Goal: Answer question/provide support

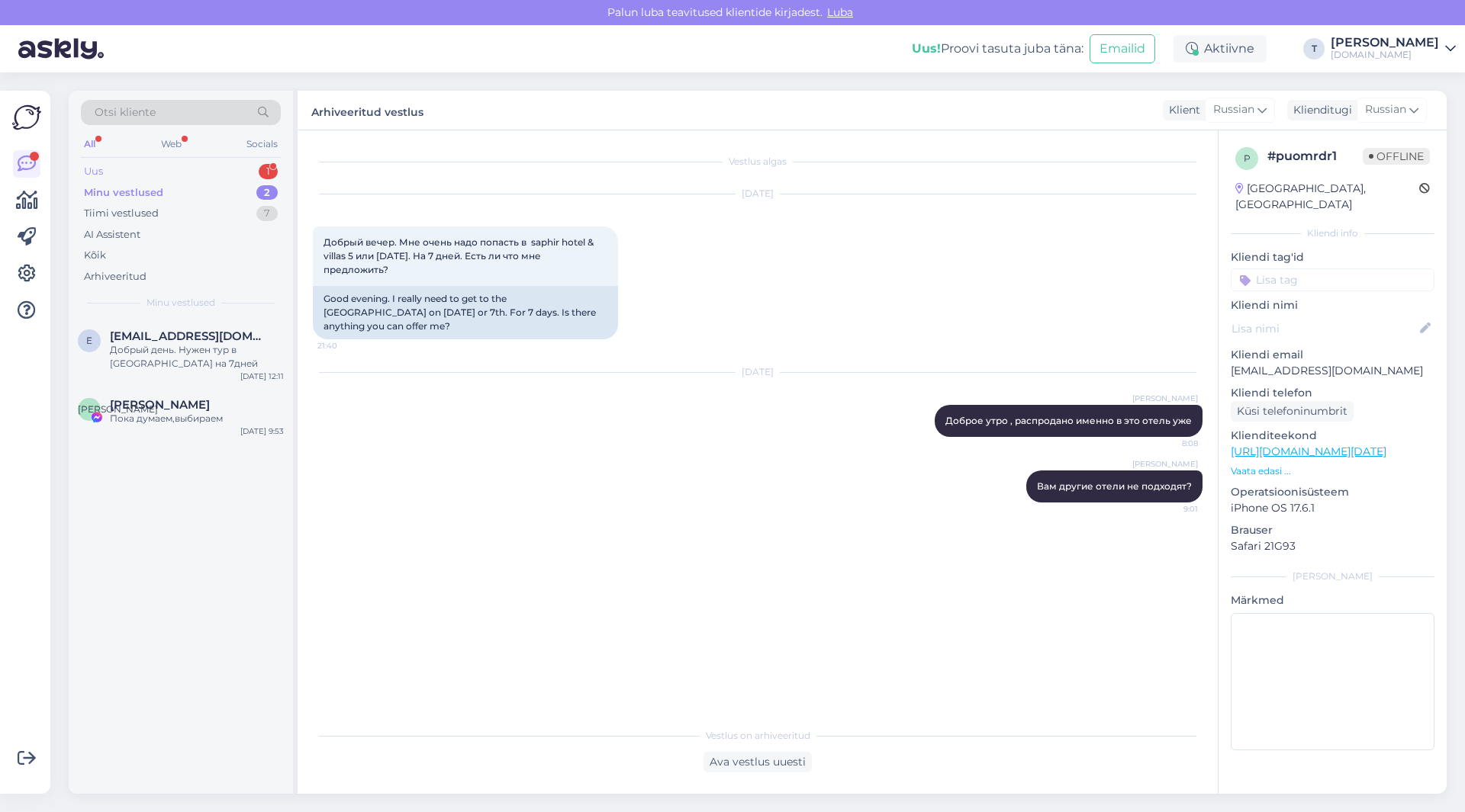
click at [207, 167] on div "Uus 1" at bounding box center [181, 171] width 200 height 21
click at [142, 343] on div "19. detsember." at bounding box center [197, 350] width 174 height 14
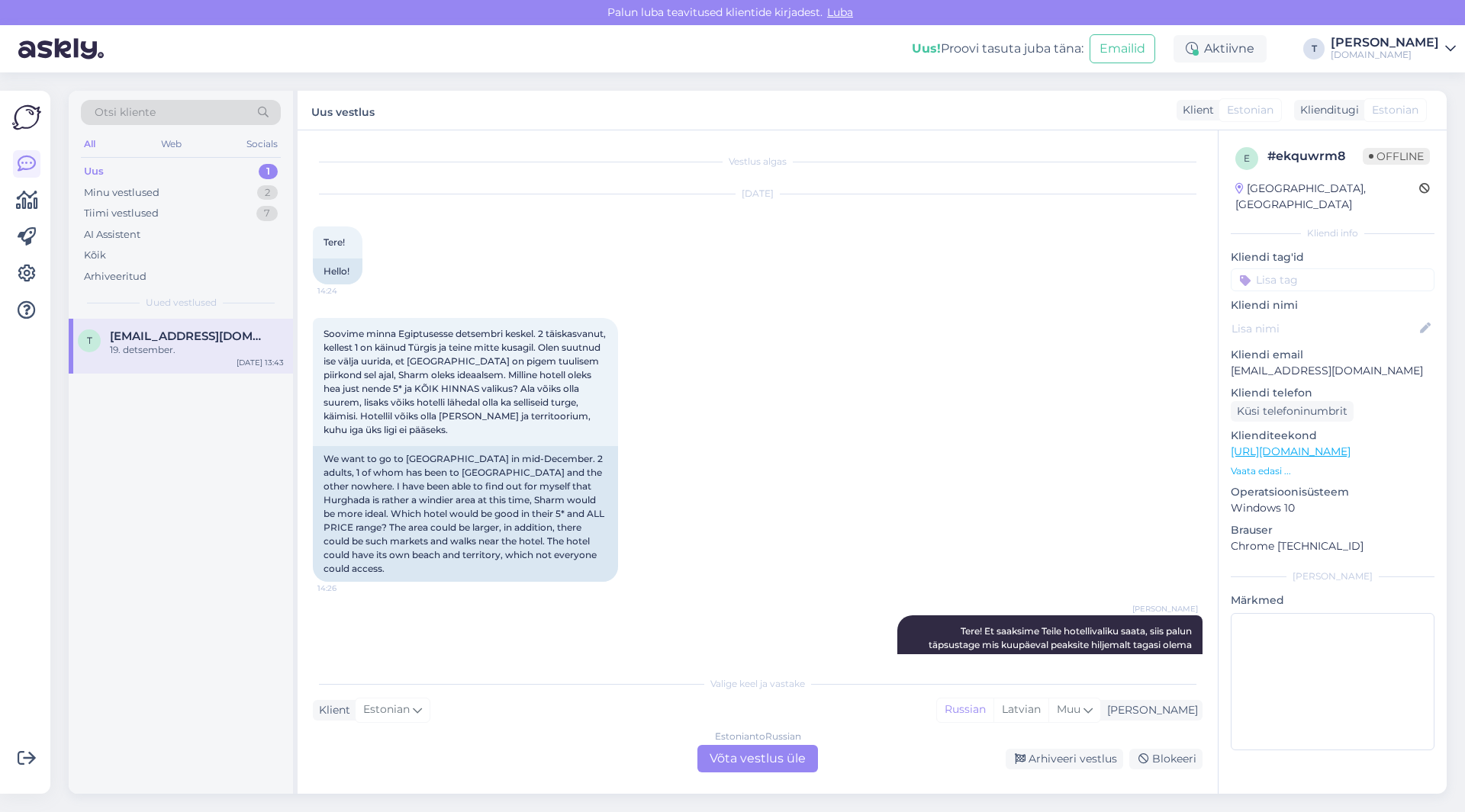
scroll to position [679, 0]
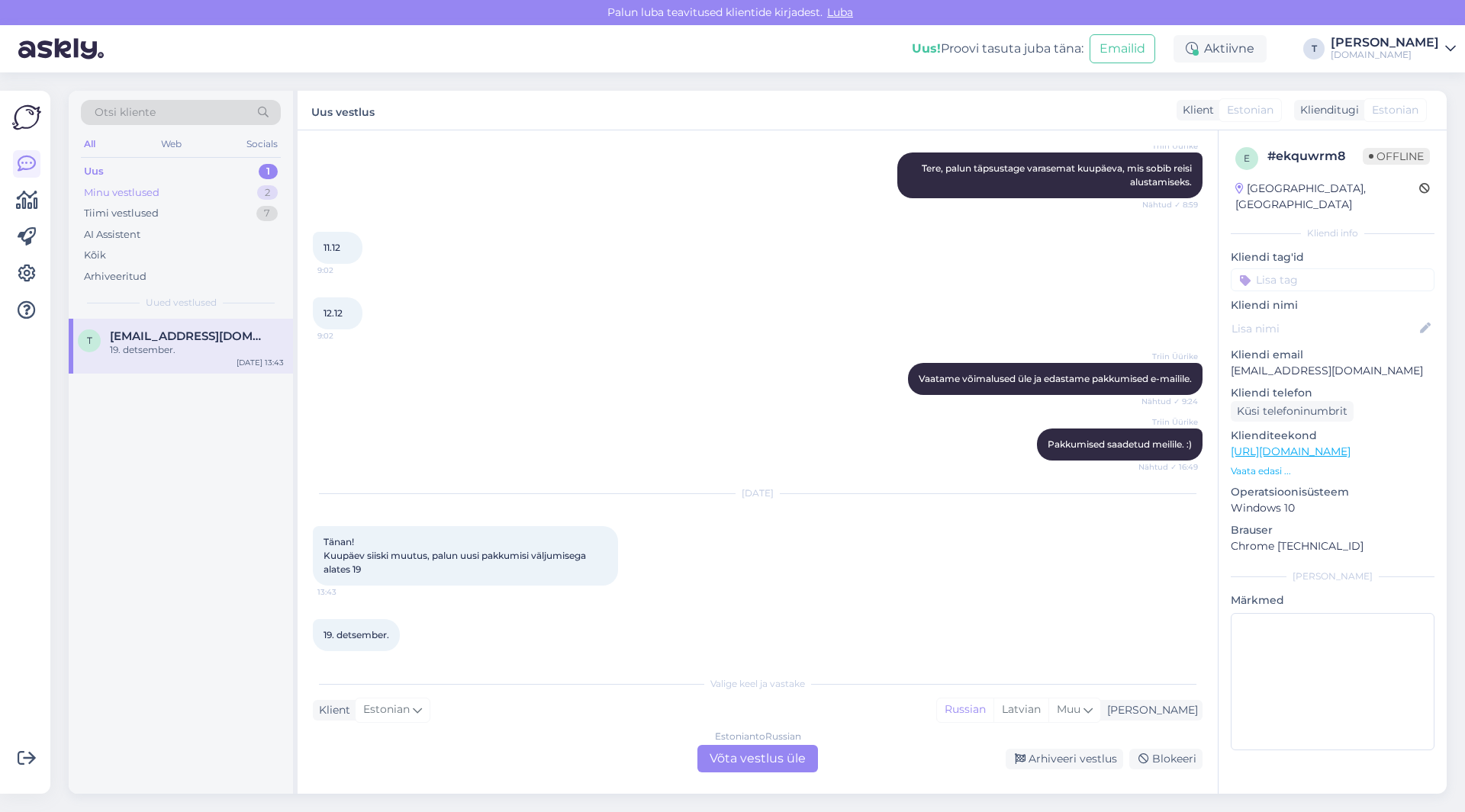
click at [142, 192] on div "Minu vestlused" at bounding box center [121, 193] width 75 height 16
click at [172, 342] on div "[EMAIL_ADDRESS][DOMAIN_NAME] Добрый день. Нужен тур в [GEOGRAPHIC_DATA] на 7дней" at bounding box center [197, 350] width 174 height 41
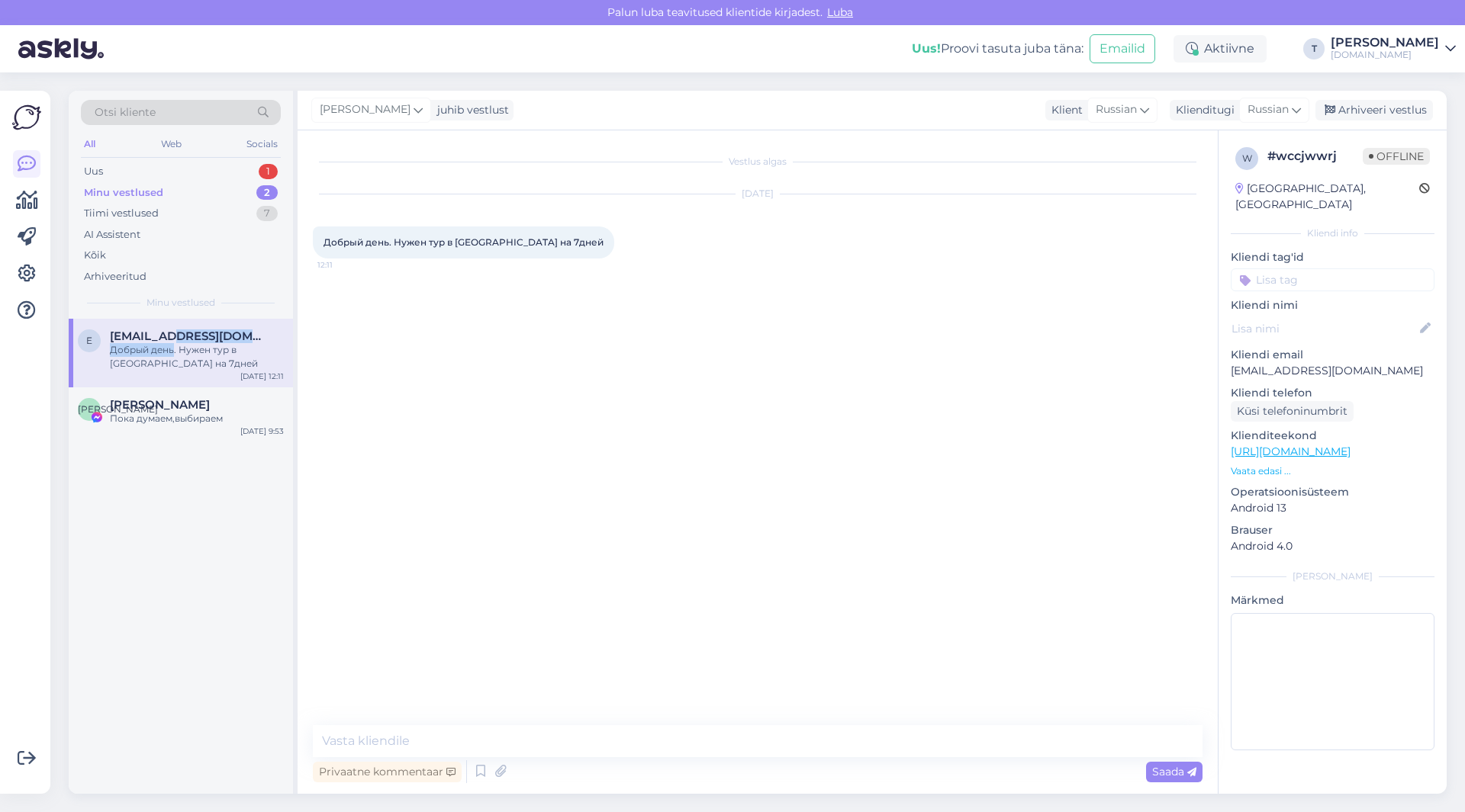
scroll to position [0, 0]
click at [562, 741] on textarea at bounding box center [758, 741] width 889 height 32
type textarea "L"
type textarea "Добрый день , есть из Риги вылеты , какие даты вам подойдут?"
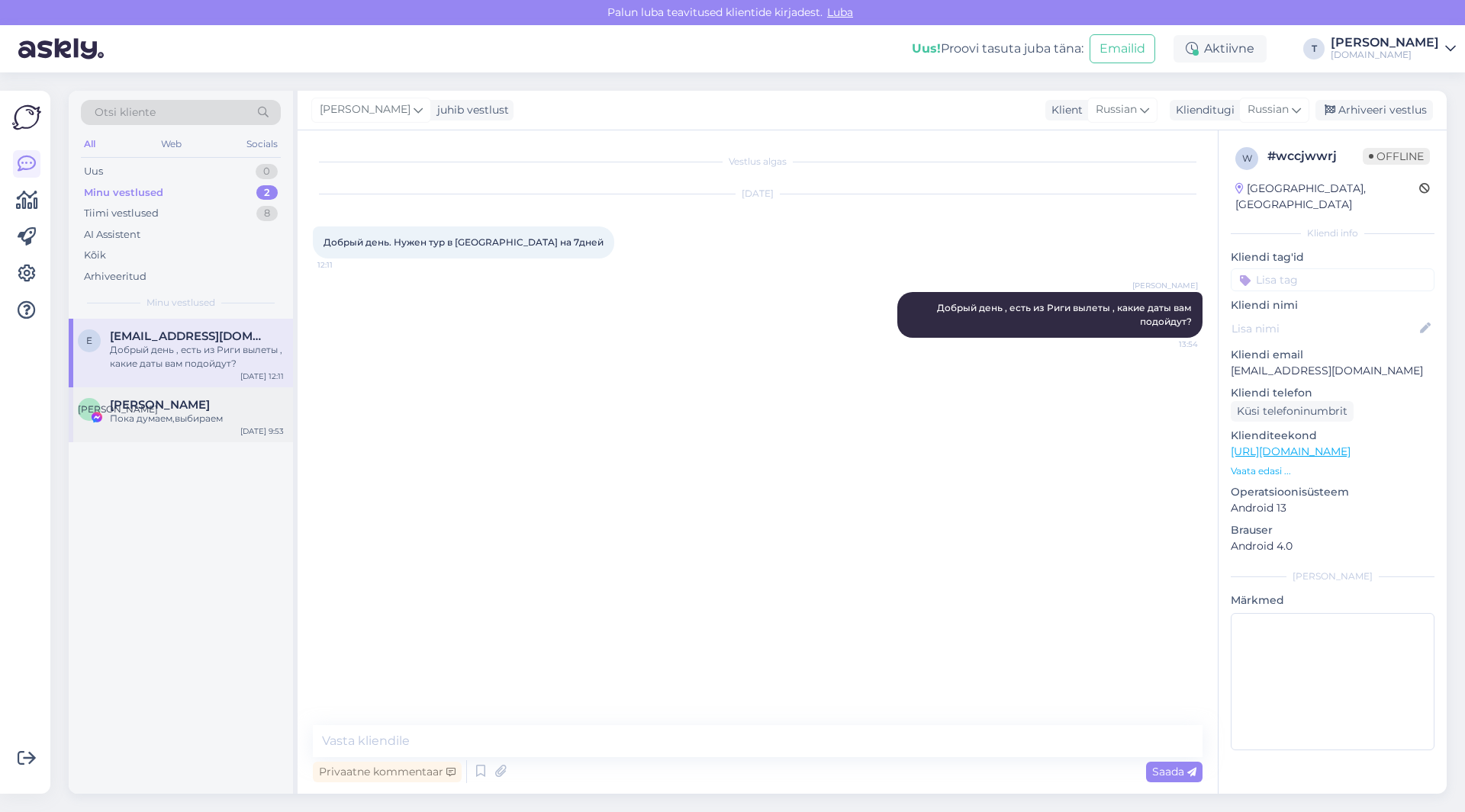
click at [183, 424] on div "Пока думаем,выбираем" at bounding box center [197, 419] width 174 height 14
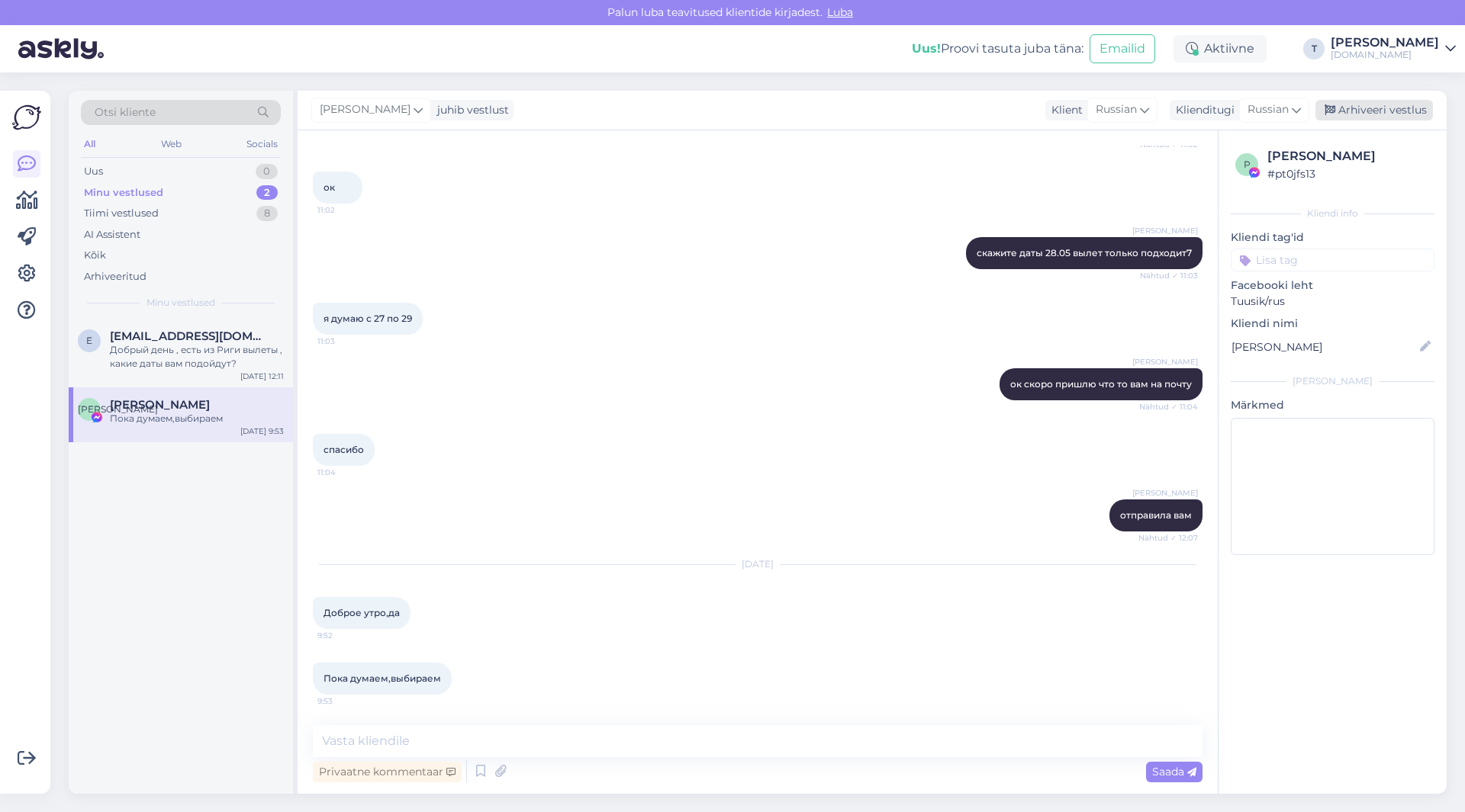
click at [1374, 114] on div "Arhiveeri vestlus" at bounding box center [1374, 110] width 117 height 20
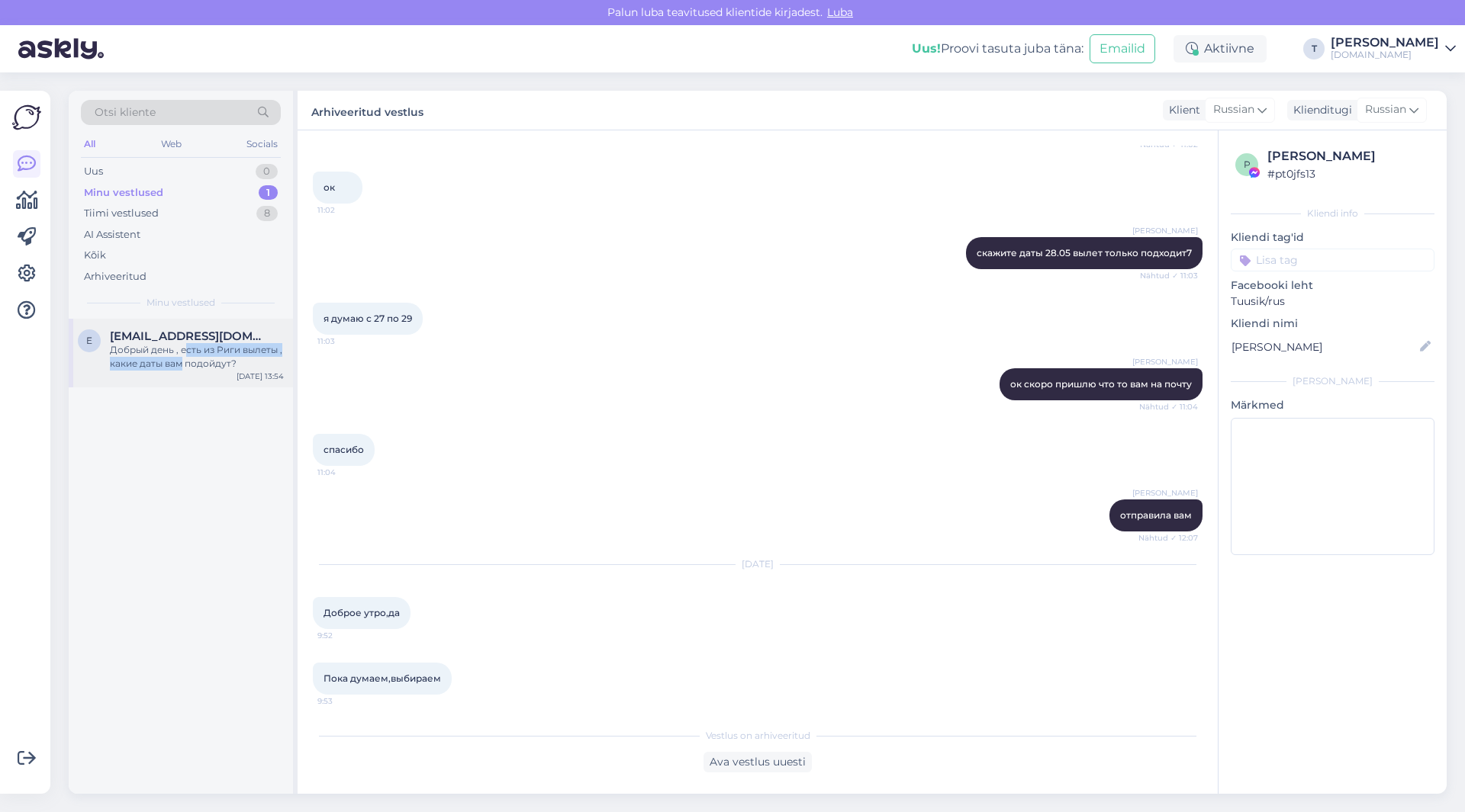
click at [184, 358] on div "Добрый день , есть из Риги вылеты , какие даты вам подойдут?" at bounding box center [197, 357] width 174 height 28
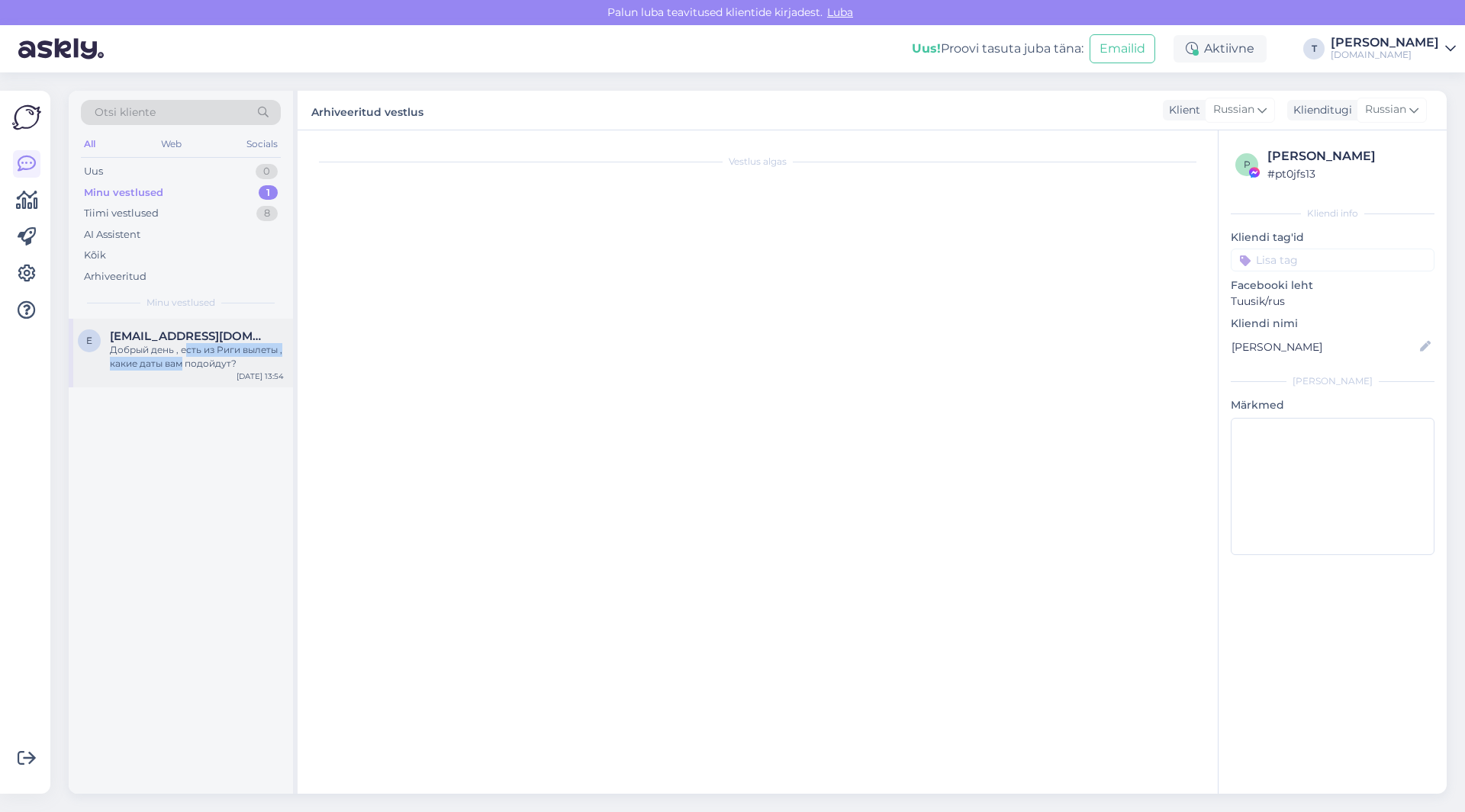
scroll to position [0, 0]
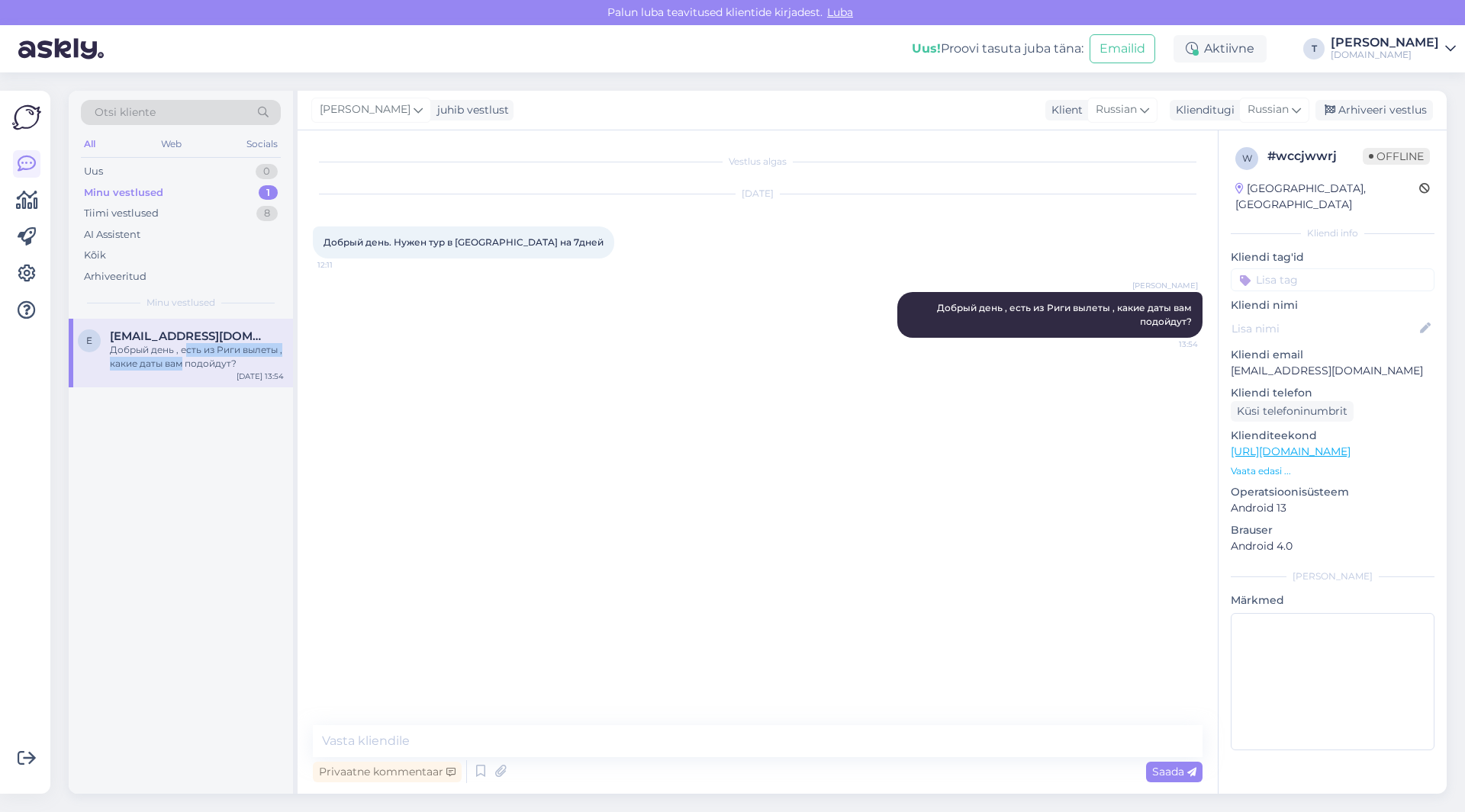
click at [1276, 465] on p "Vaata edasi ..." at bounding box center [1332, 471] width 204 height 14
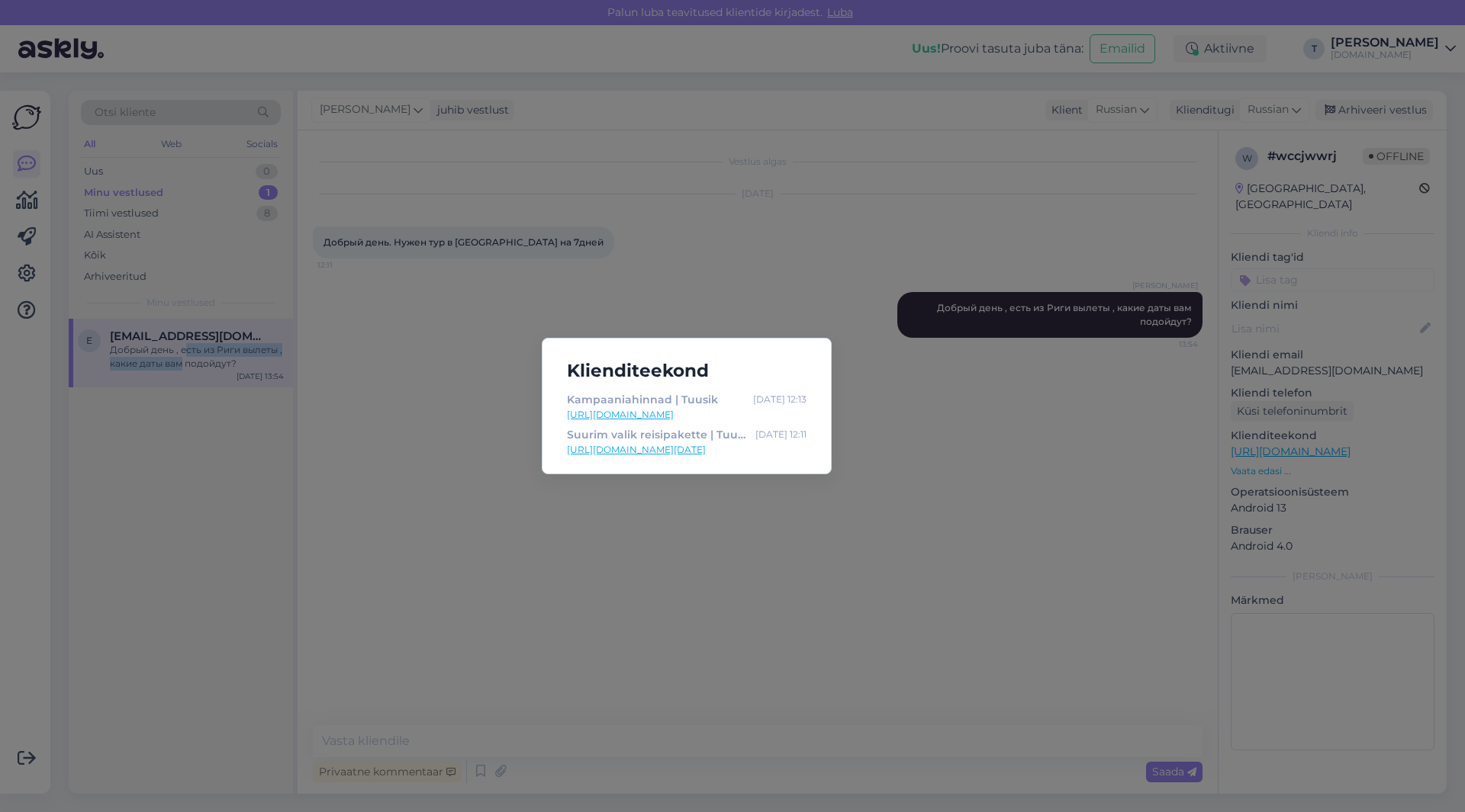
click at [630, 415] on link "[URL][DOMAIN_NAME]" at bounding box center [687, 415] width 239 height 14
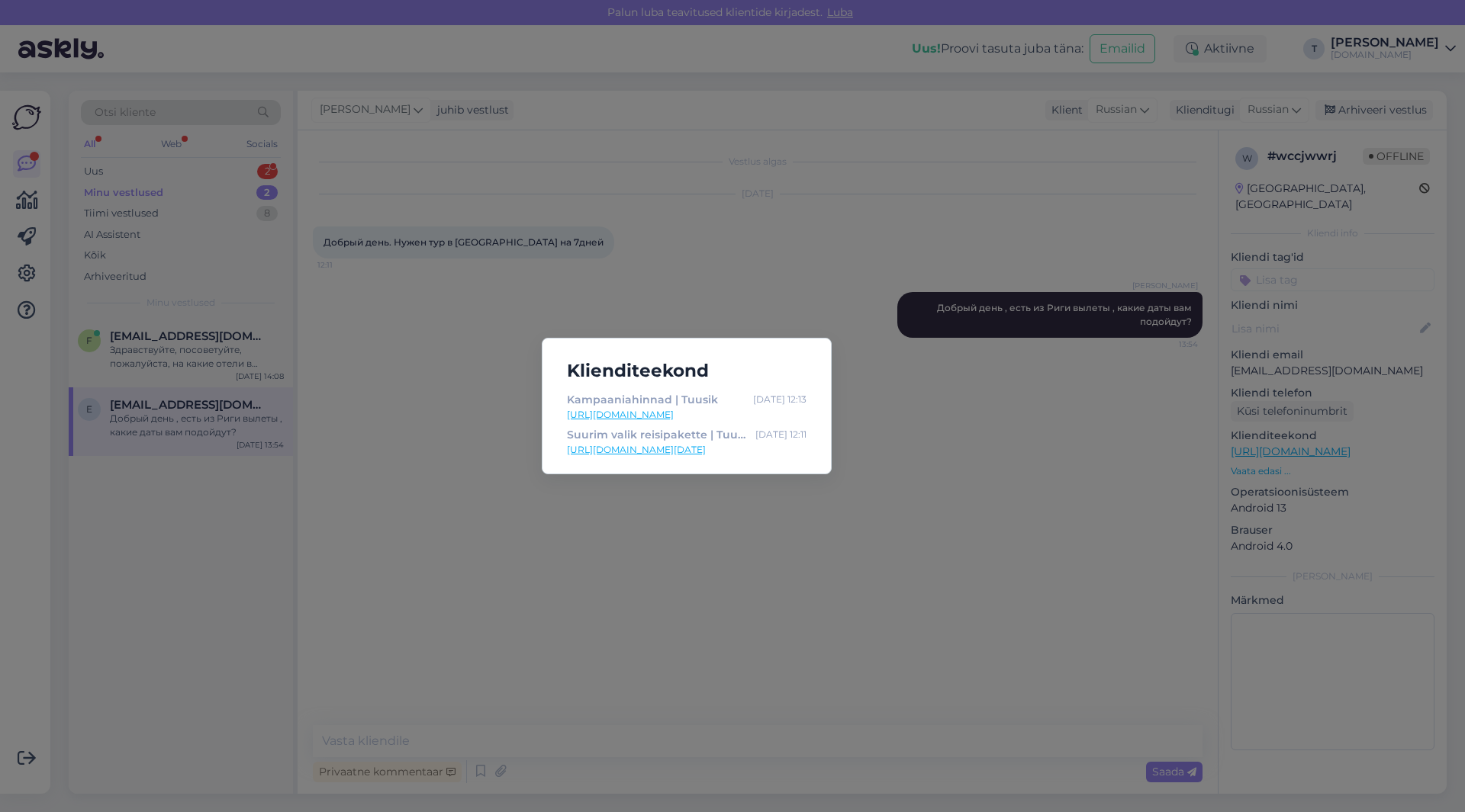
click at [427, 434] on div "Klienditeekond Kampaaniahinnad | Tuusik [DATE] 12:13 [URL][DOMAIN_NAME] Suurim …" at bounding box center [732, 406] width 1465 height 812
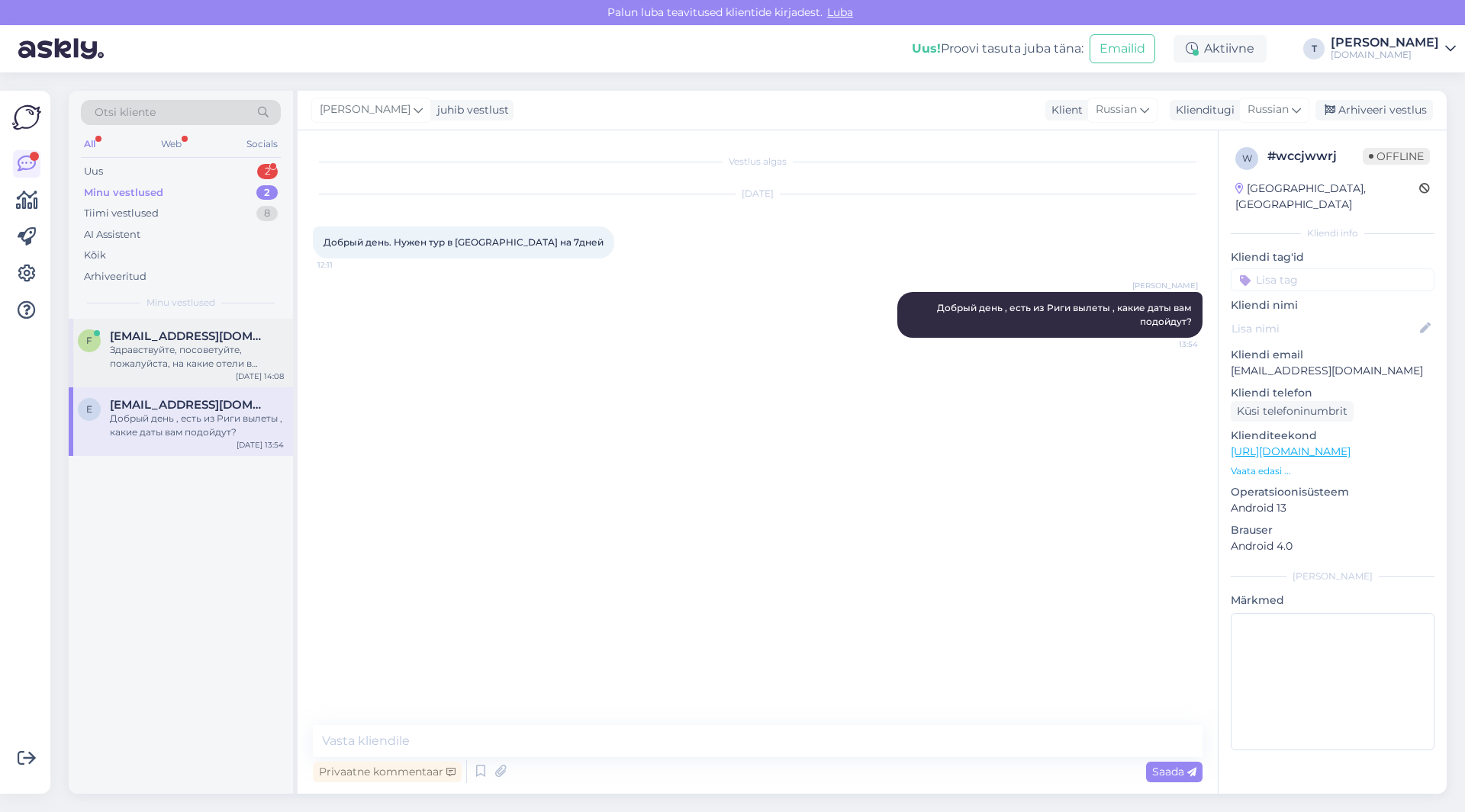
click at [172, 352] on div "Здравствуйте, посоветуйте, пожалуйста, на какие отели в [GEOGRAPHIC_DATA] обрат…" at bounding box center [197, 357] width 174 height 28
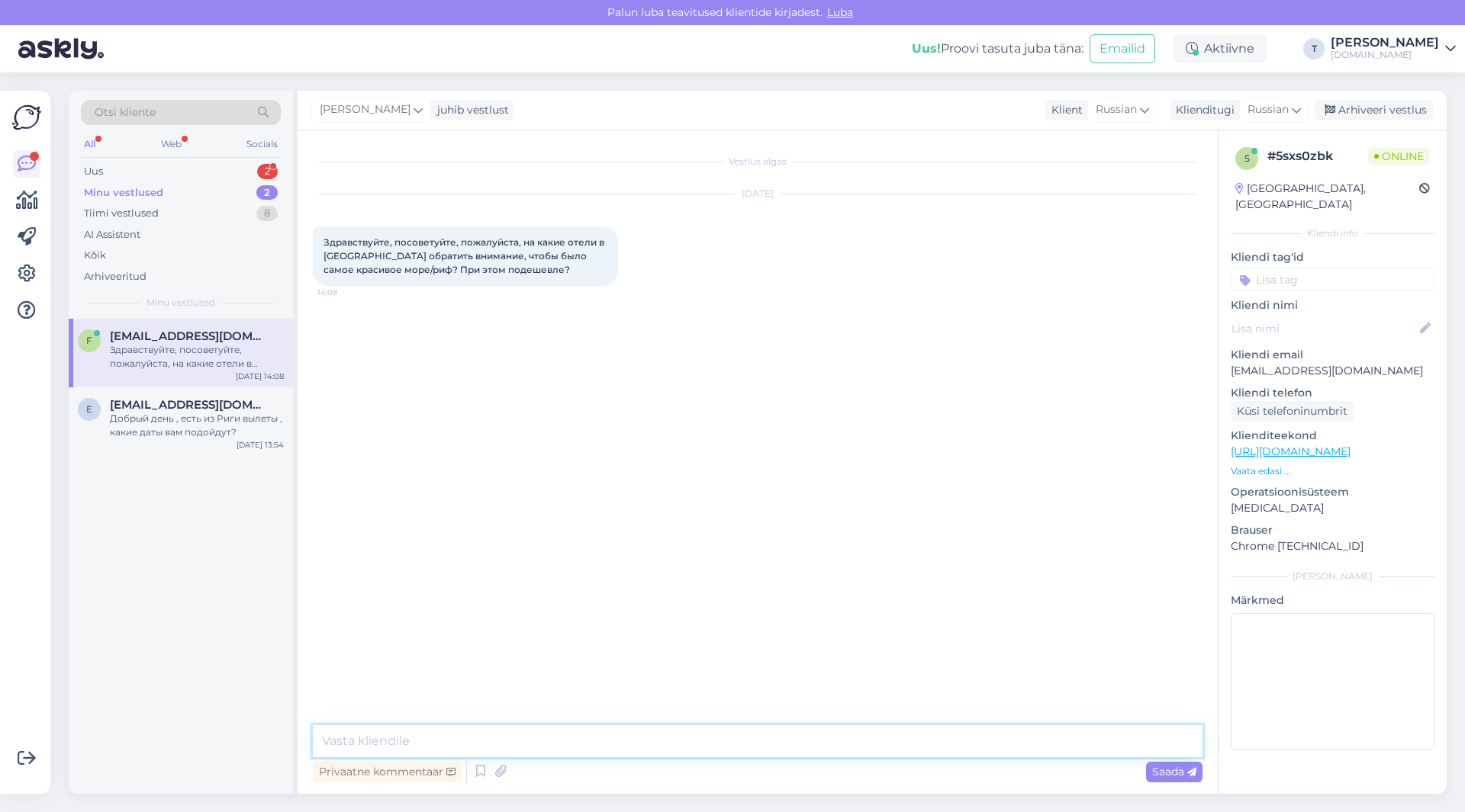
click at [480, 735] on textarea at bounding box center [758, 741] width 889 height 32
type textarea "L"
type textarea "Добрый день , скажите какие даты ??"
type textarea "на сколько человек"
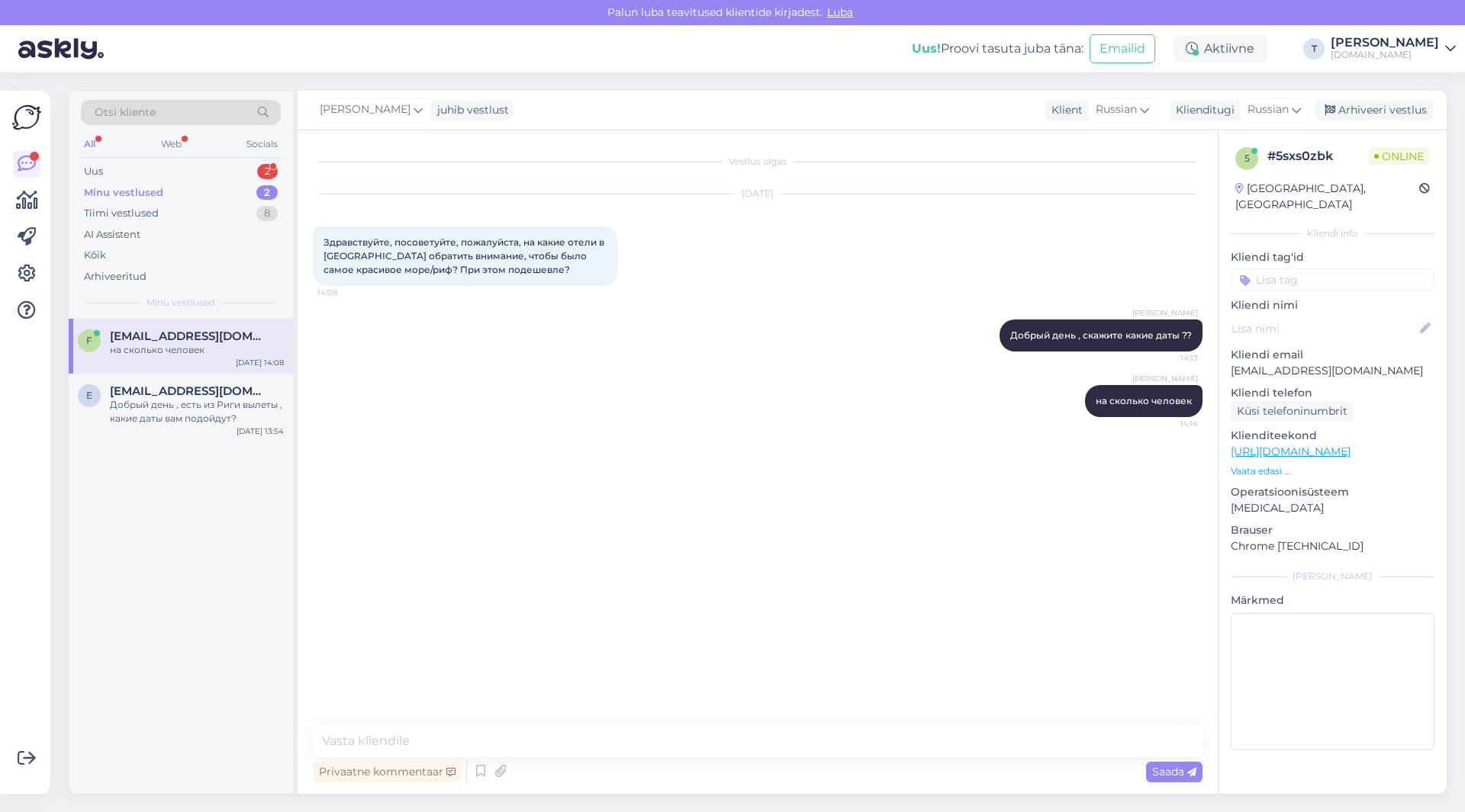
click at [1273, 465] on p "Vaata edasi ..." at bounding box center [1332, 471] width 204 height 14
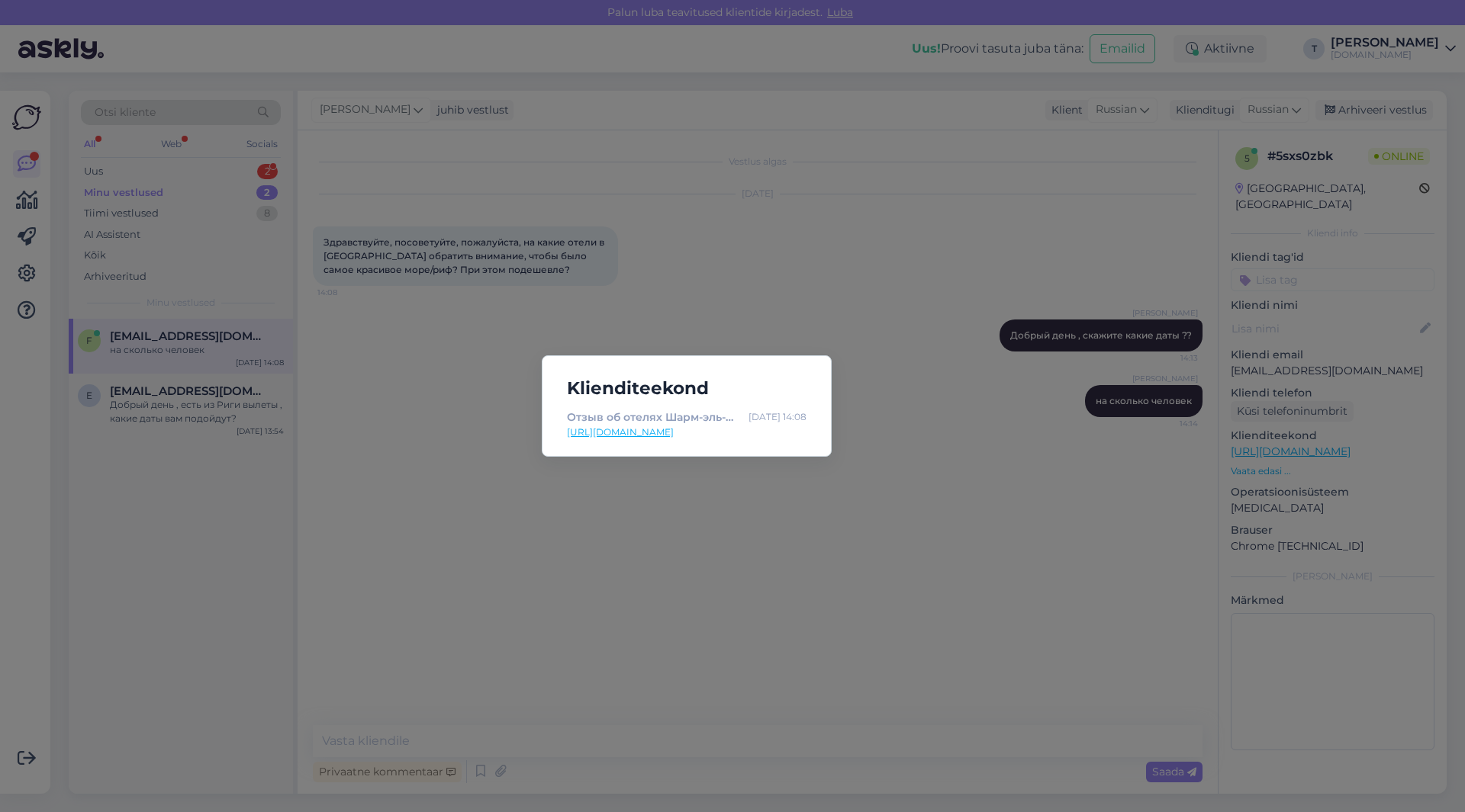
click at [815, 579] on div "Klienditeekond Отзыв об отелях Шарм-эль-Шейха от турагента | Tuusik [DATE] 14:0…" at bounding box center [732, 406] width 1465 height 812
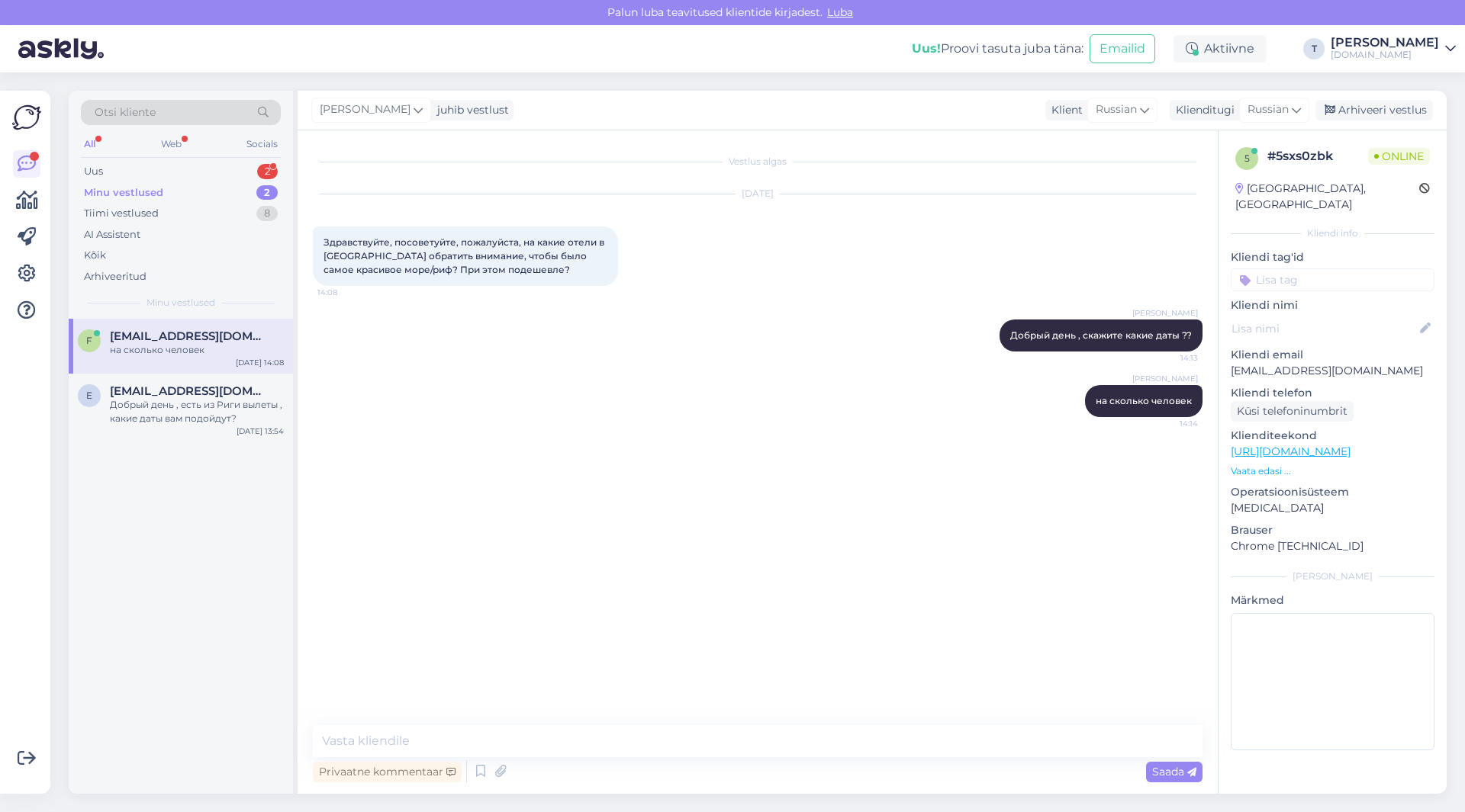
click at [644, 395] on div "[PERSON_NAME] на сколько человек 14:14" at bounding box center [758, 401] width 889 height 66
click at [525, 743] on textarea at bounding box center [758, 741] width 889 height 32
drag, startPoint x: 671, startPoint y: 743, endPoint x: 776, endPoint y: 739, distance: 105.1
click at [776, 739] on textarea "и подешевле у всех это понятие растяжимое, скажите какой примерно бюджет рассма…" at bounding box center [758, 741] width 889 height 32
click at [830, 741] on textarea "и подешевле у всех это понятие растяжимое, скажите в рамках какого бюджет рассм…" at bounding box center [758, 741] width 889 height 32
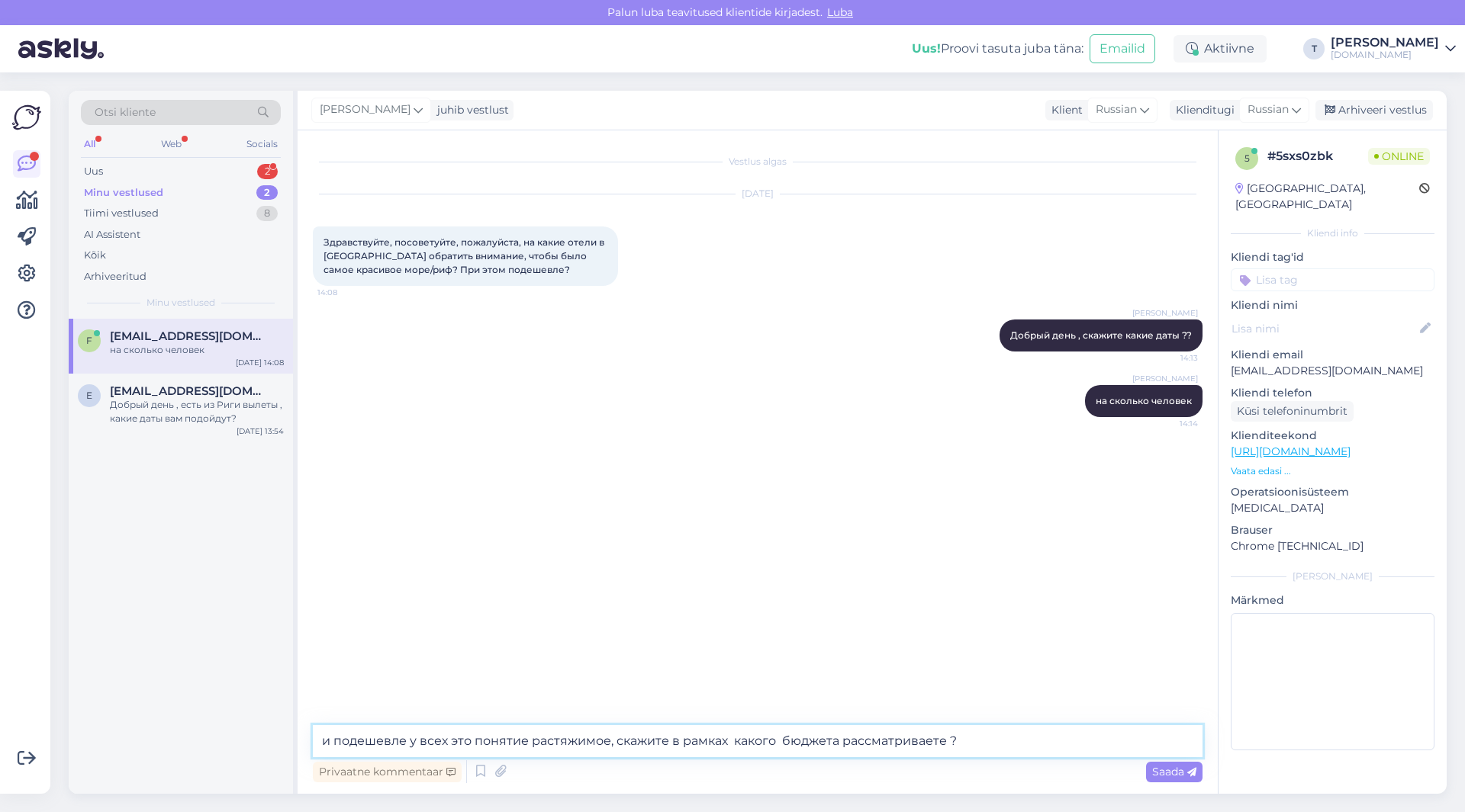
click at [980, 742] on textarea "и подешевле у всех это понятие растяжимое, скажите в рамках какого бюджета расс…" at bounding box center [758, 741] width 889 height 32
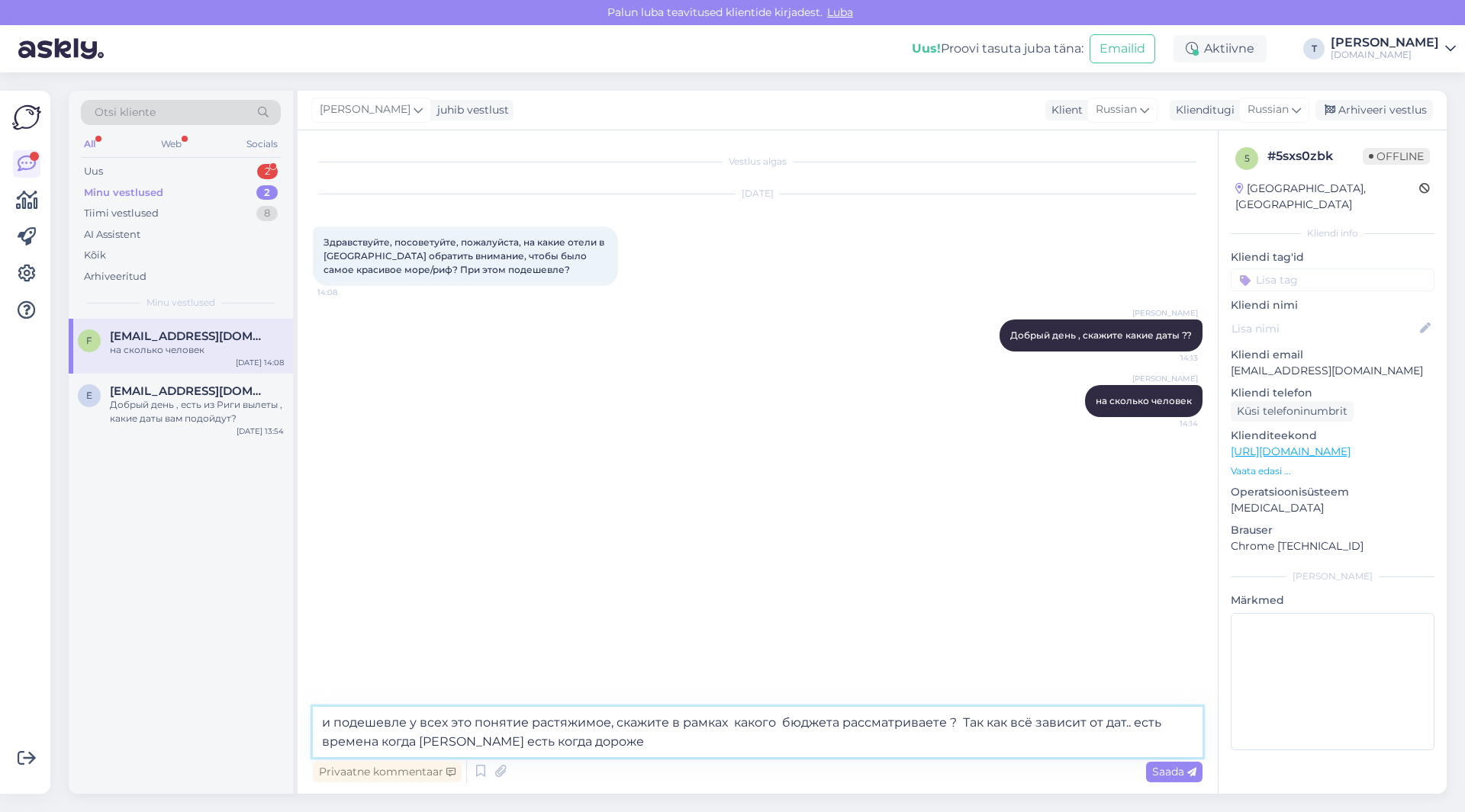
type textarea "и подешевле у всех это понятие растяжимое, скажите в рамках какого бюджета расс…"
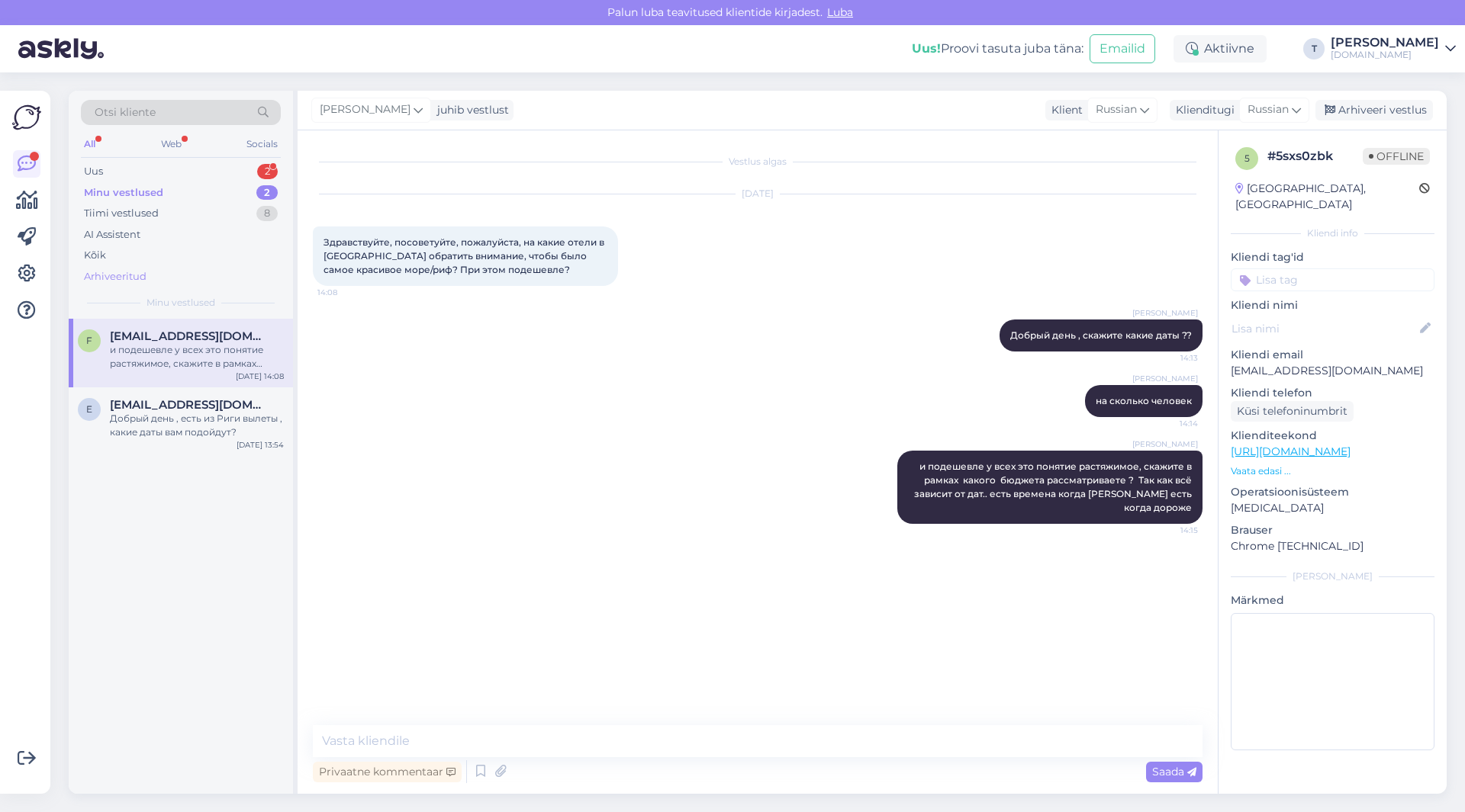
click at [112, 273] on div "Arhiveeritud" at bounding box center [115, 277] width 62 height 16
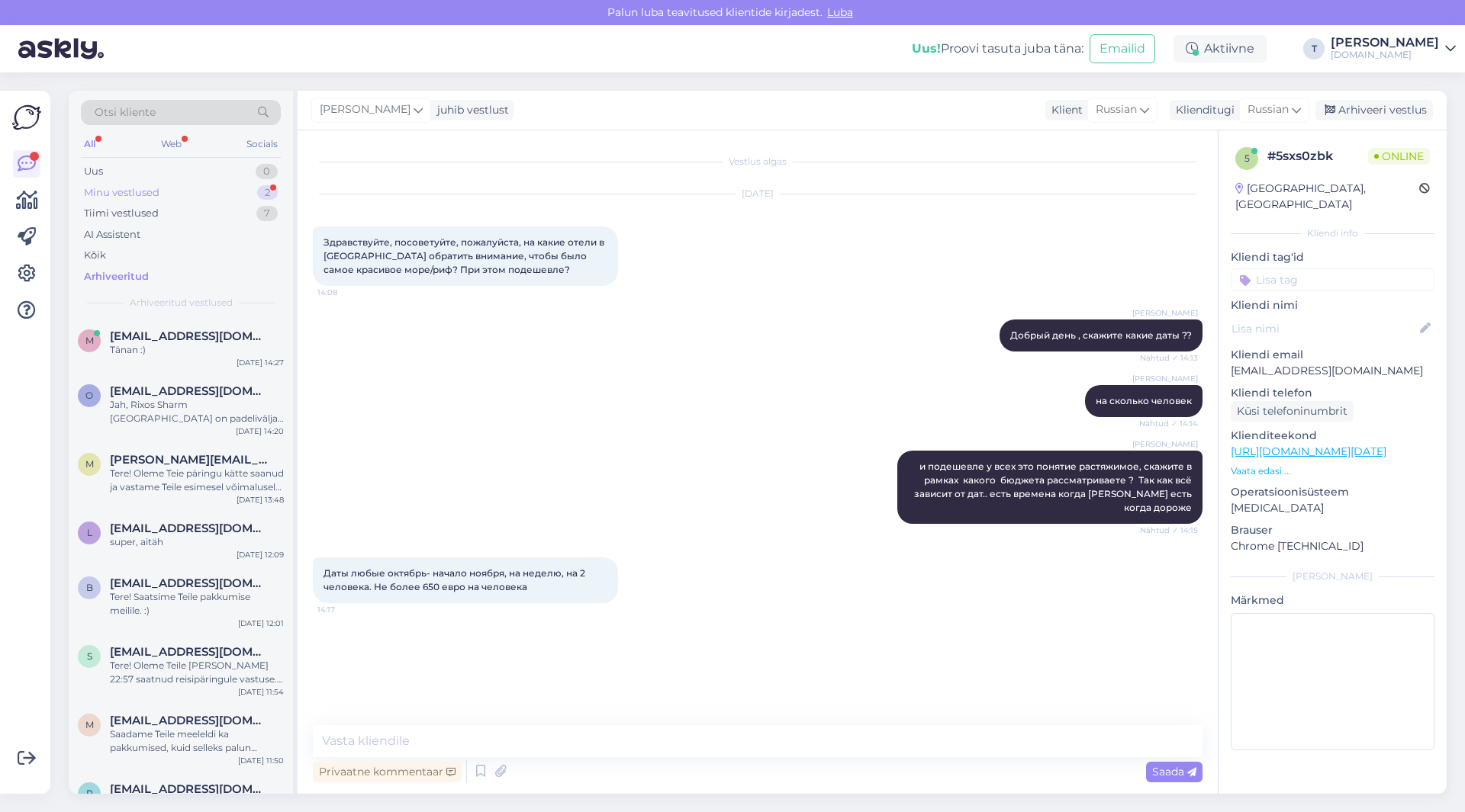
click at [207, 188] on div "Minu vestlused 2" at bounding box center [181, 193] width 200 height 21
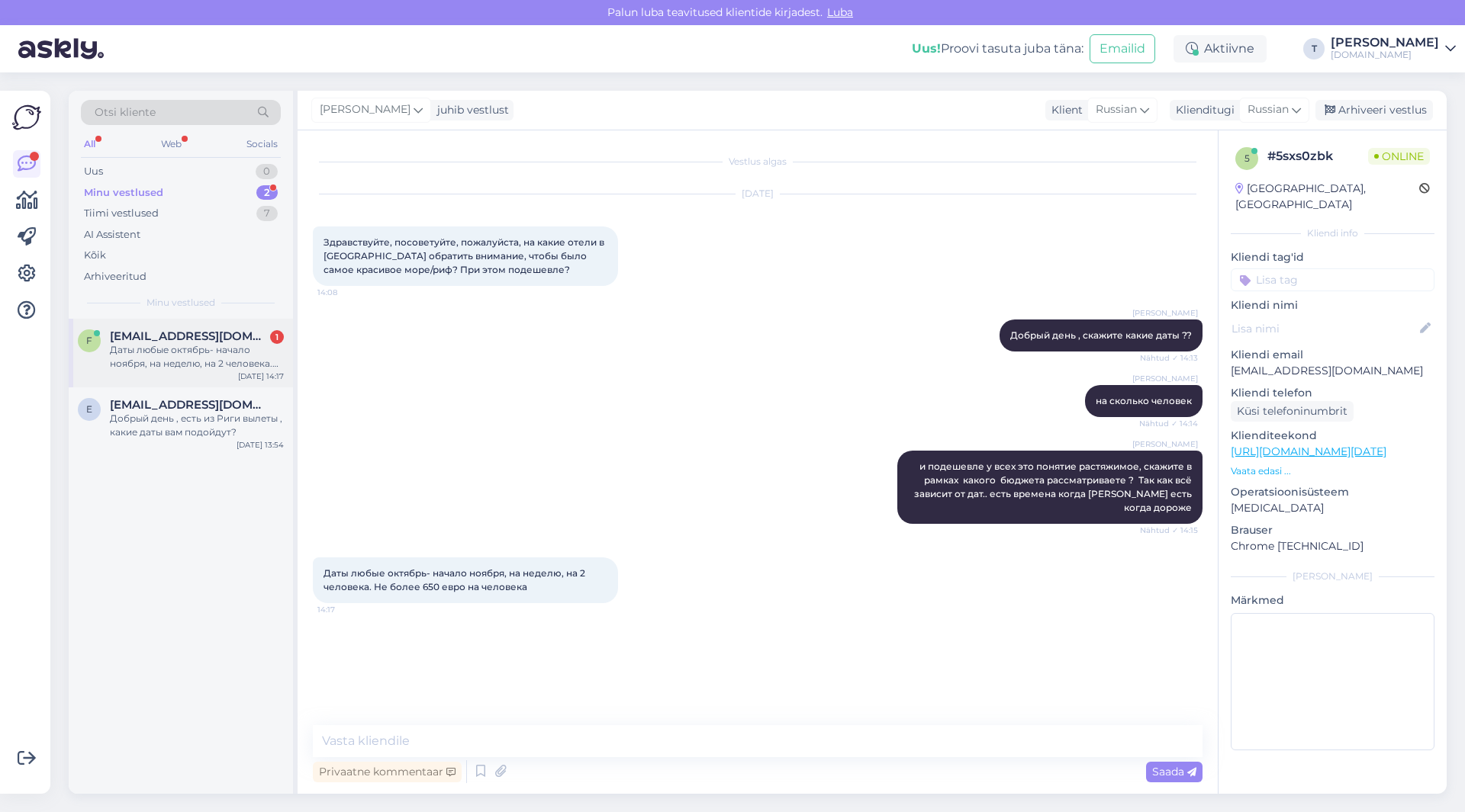
click at [221, 341] on div "[EMAIL_ADDRESS][DOMAIN_NAME] 1" at bounding box center [197, 336] width 174 height 14
click at [520, 738] on textarea at bounding box center [758, 741] width 889 height 32
drag, startPoint x: 580, startPoint y: 741, endPoint x: 175, endPoint y: 733, distance: 405.1
click at [175, 733] on div "Otsi kliente All Web Socials Uus 0 Minu vestlused 2 Tiimi vestlused 7 AI Assist…" at bounding box center [758, 442] width 1378 height 703
type textarea "начало 8.10 самая первая дата"
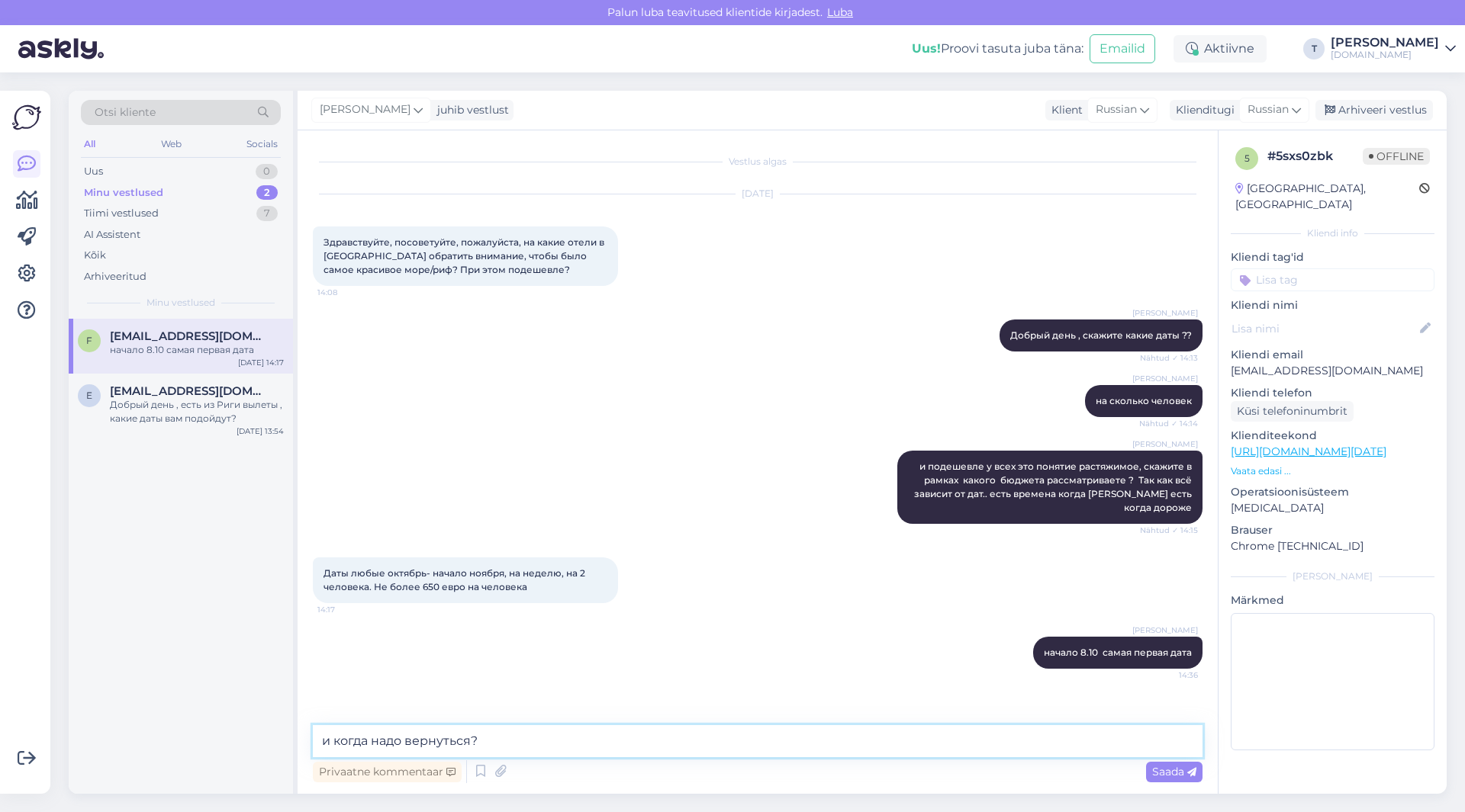
type textarea "и когда надо вернуться?"
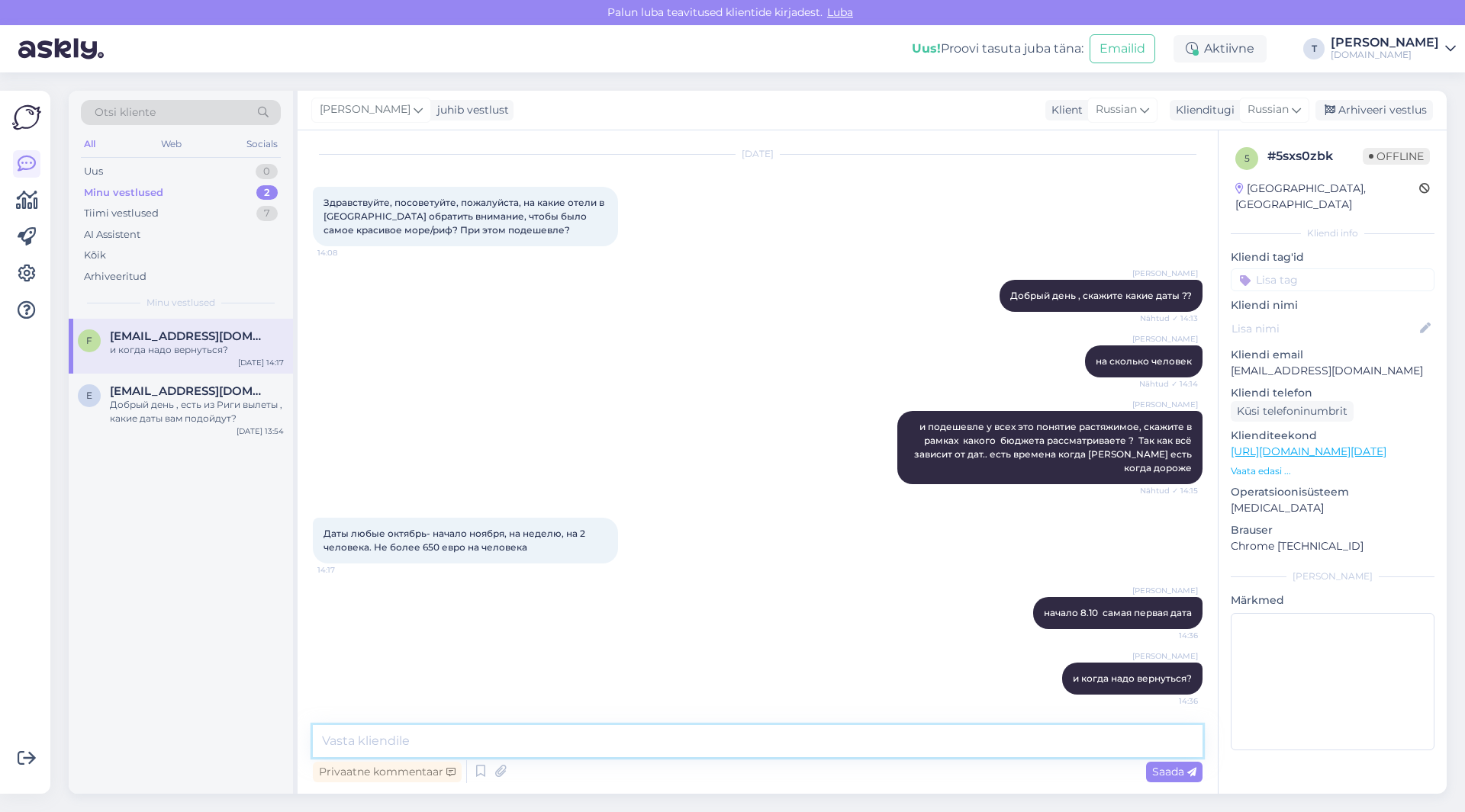
click at [566, 729] on textarea at bounding box center [758, 741] width 889 height 32
type textarea "13.10 есть тоже вылет"
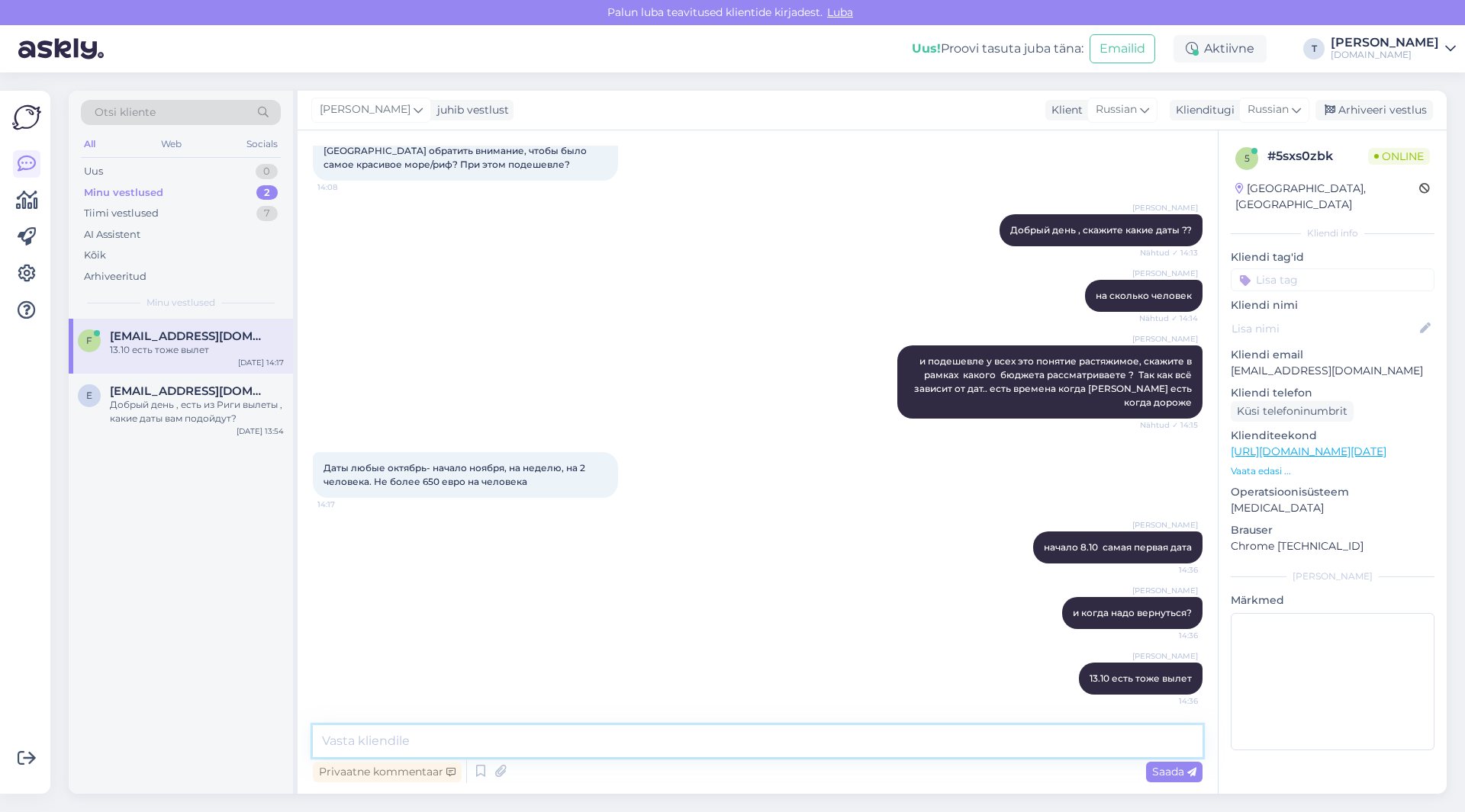
paste textarea "Island View"
drag, startPoint x: 400, startPoint y: 738, endPoint x: 283, endPoint y: 719, distance: 118.5
click at [288, 721] on div "Otsi kliente All Web Socials Uus 0 Minu vestlused 2 Tiimi vestlused 7 AI Assist…" at bounding box center [758, 442] width 1378 height 703
paste textarea "[URL][DOMAIN_NAME]"
type textarea "[URL][DOMAIN_NAME]"
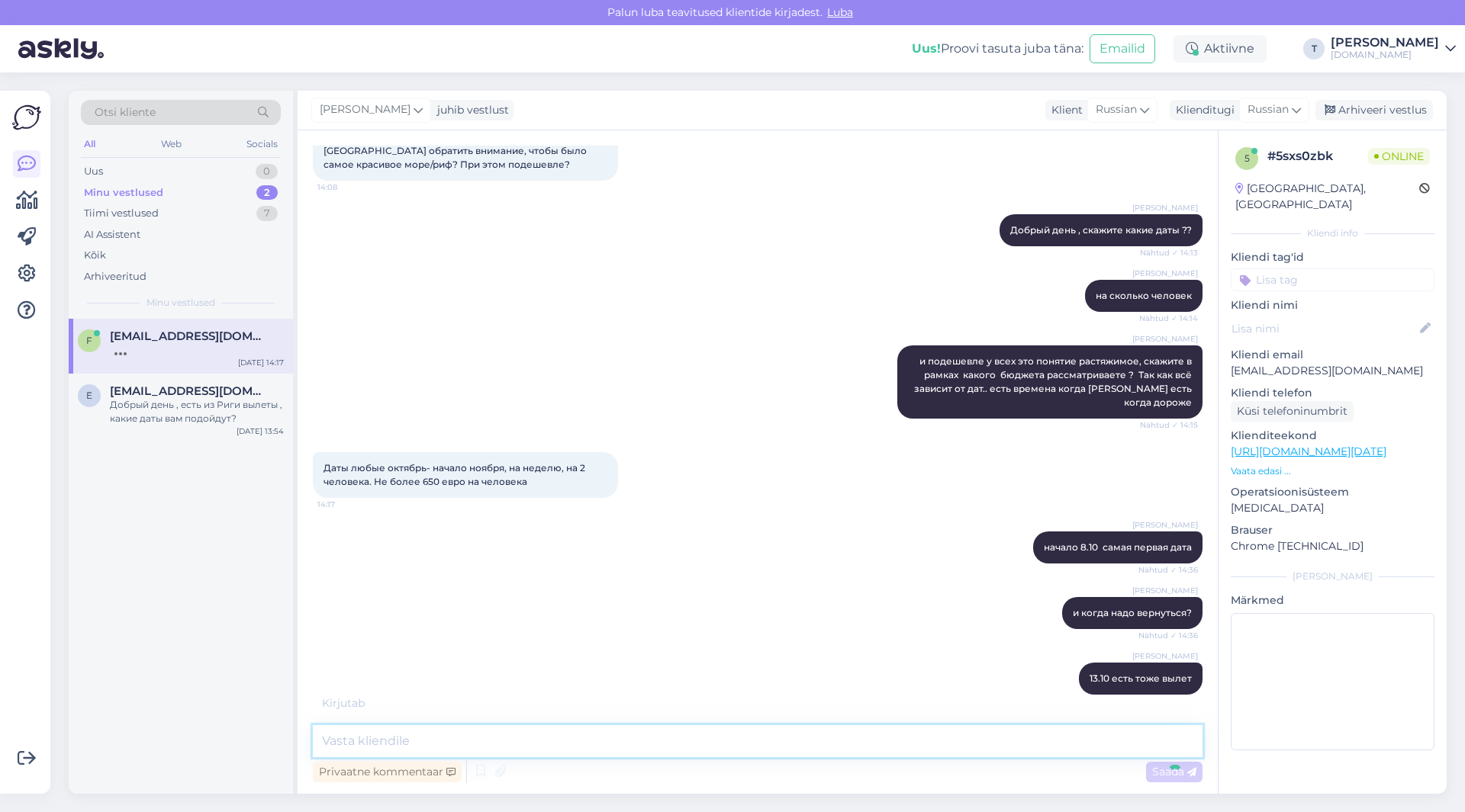
scroll to position [170, 0]
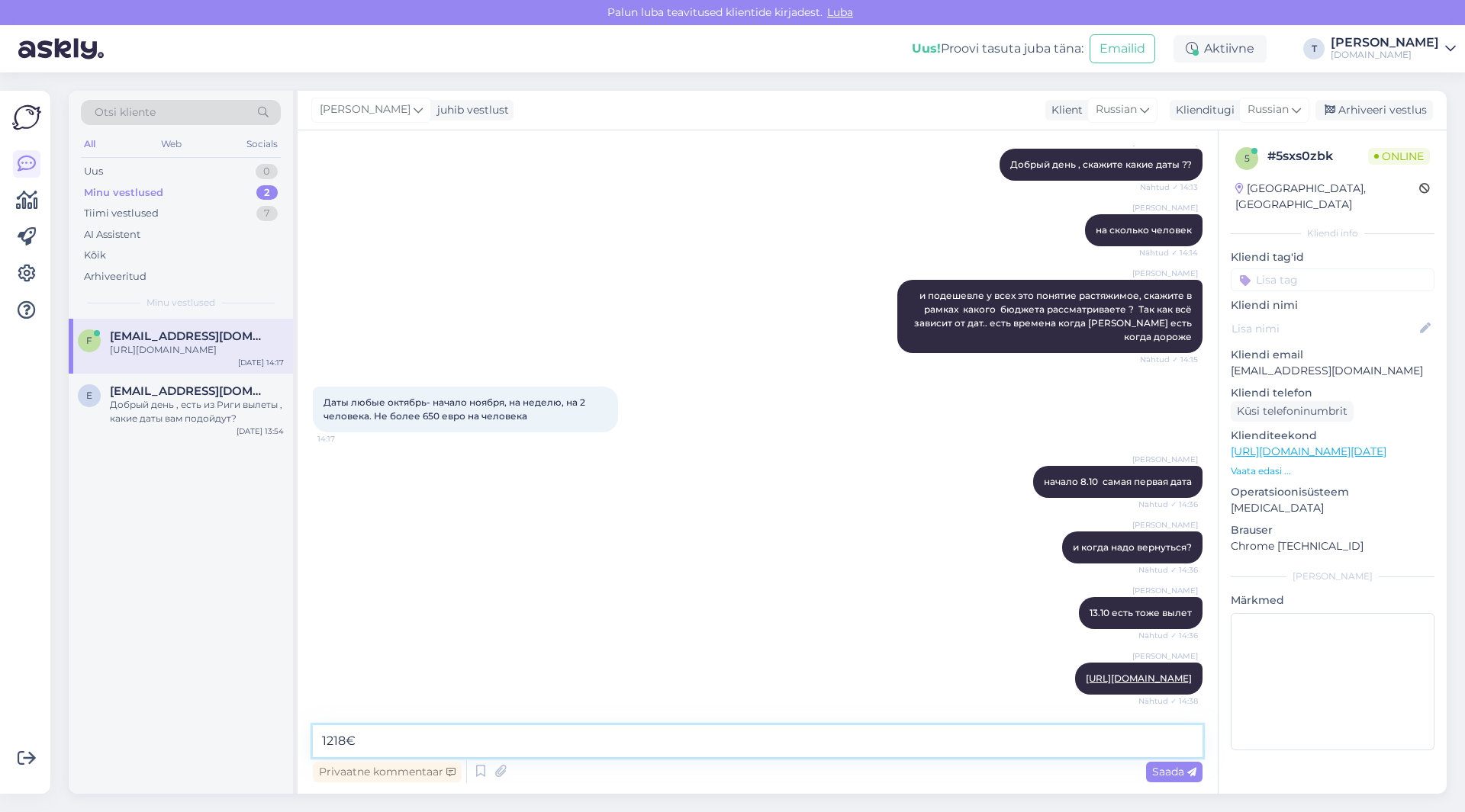
click at [321, 739] on textarea "1218€" at bounding box center [758, 741] width 889 height 32
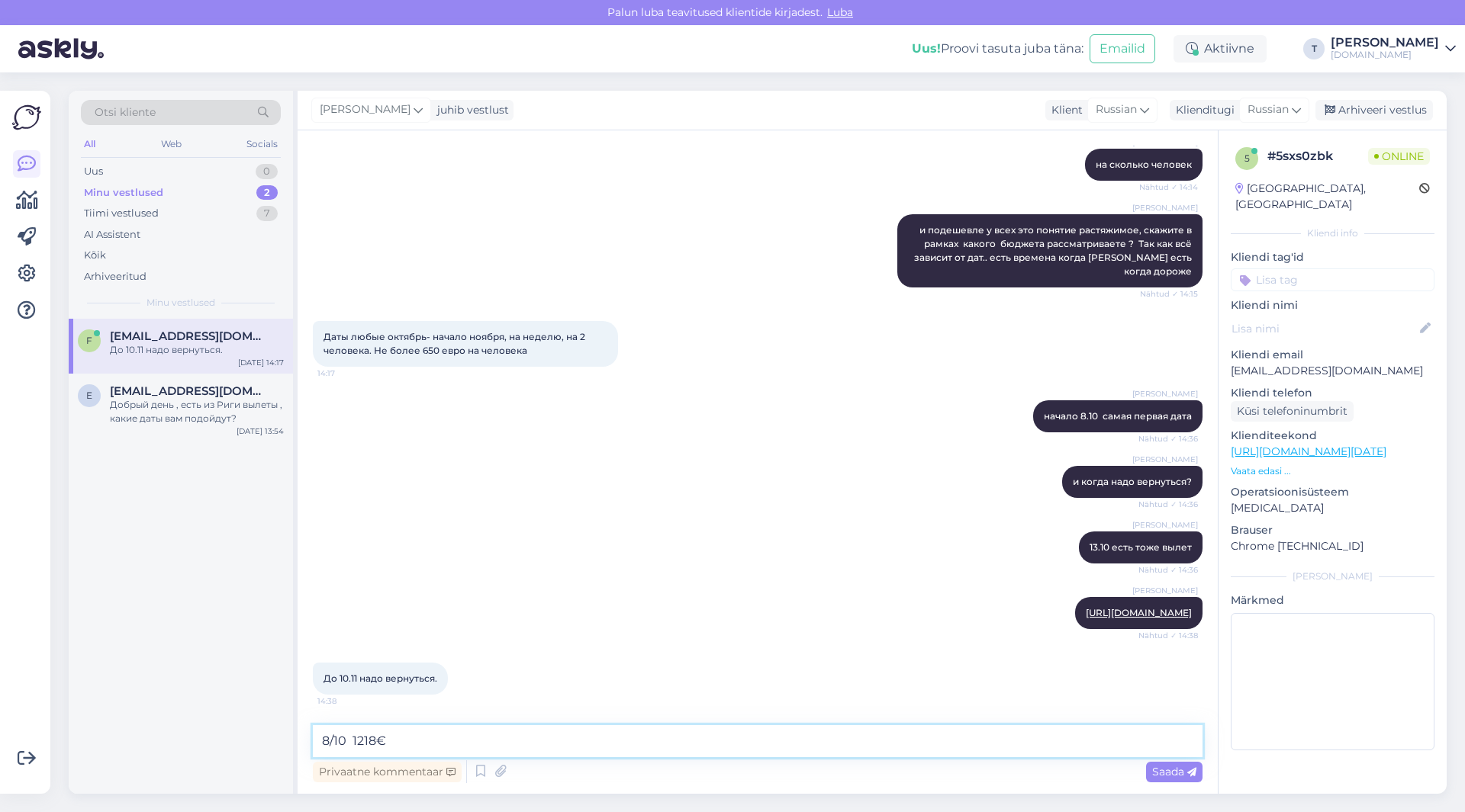
type textarea "8/10 1218€"
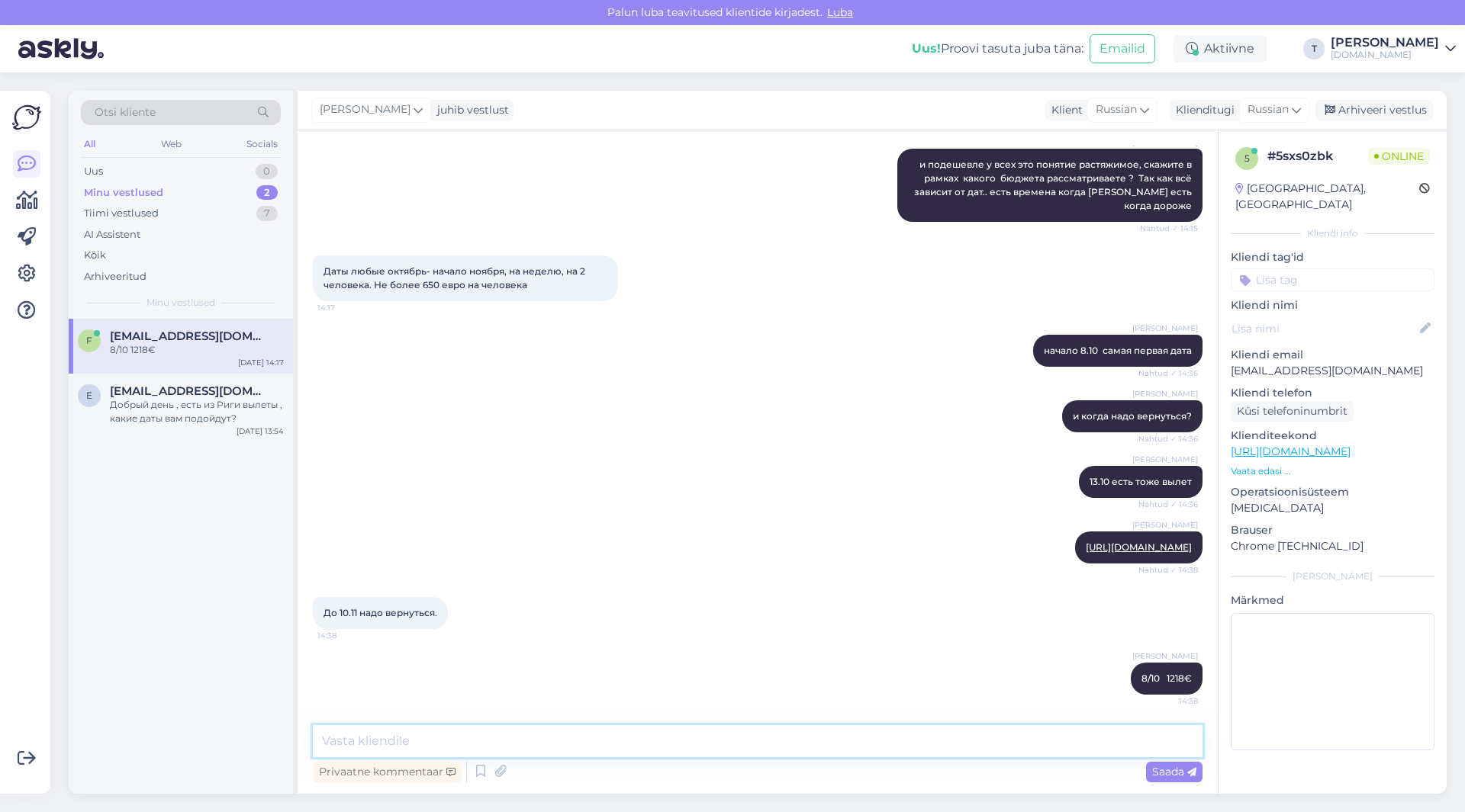
click at [426, 734] on textarea at bounding box center [758, 741] width 889 height 32
click at [599, 733] on textarea at bounding box center [758, 741] width 889 height 32
type textarea "r"
type textarea "но конец октября каникулы там высокие цены"
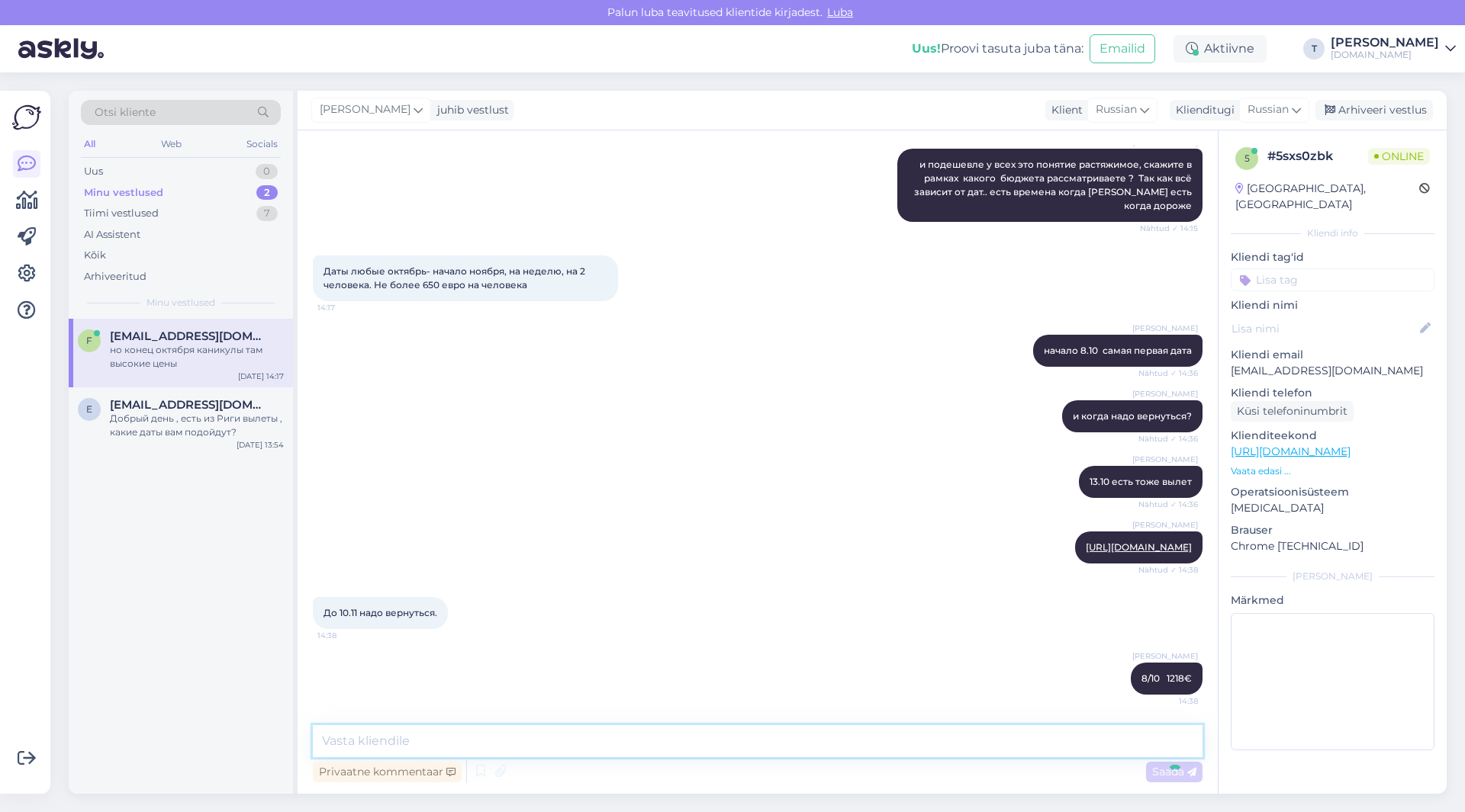
scroll to position [368, 0]
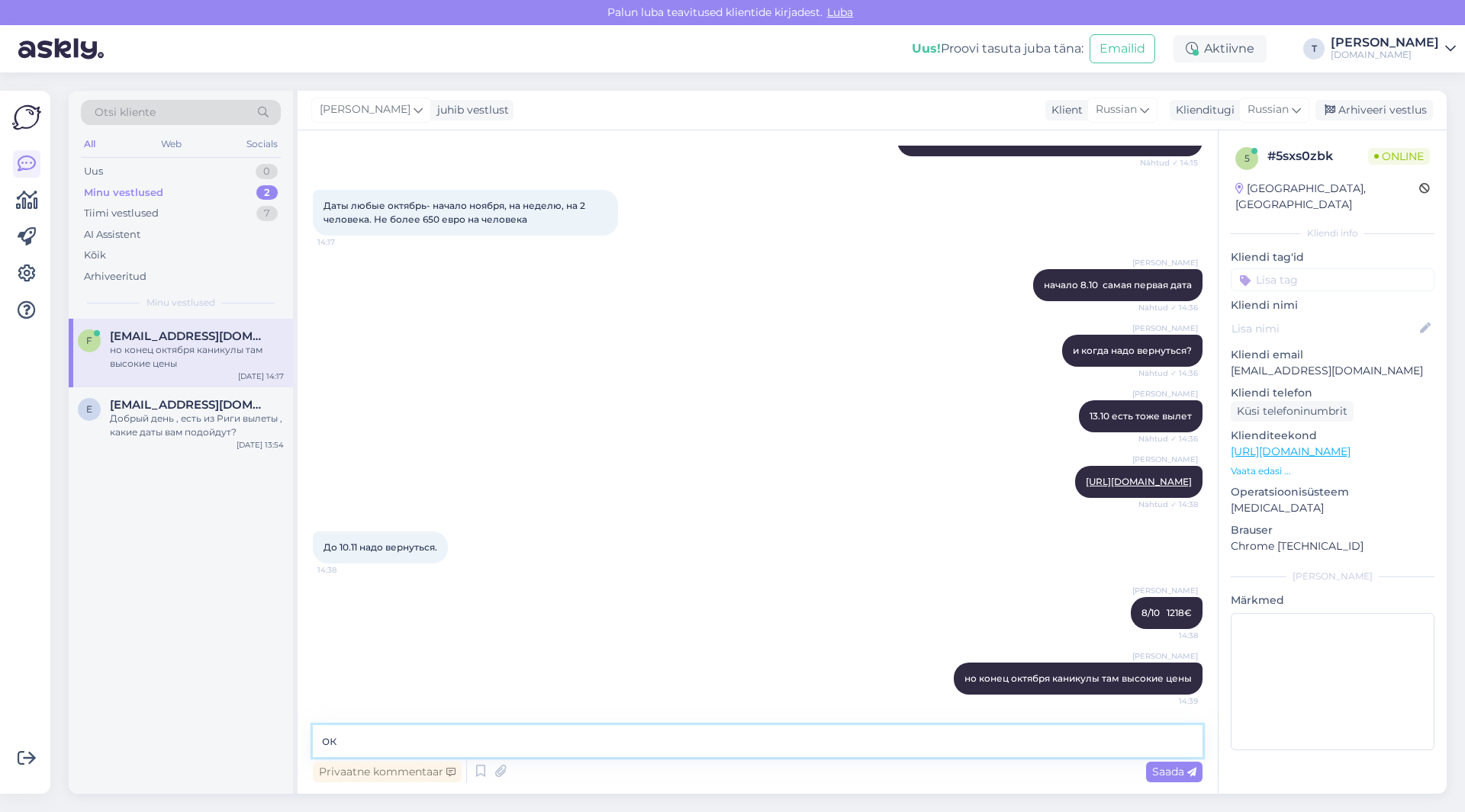
type textarea "о"
click at [559, 748] on textarea at bounding box center [758, 741] width 889 height 32
type textarea "пришлю вам на почту?"
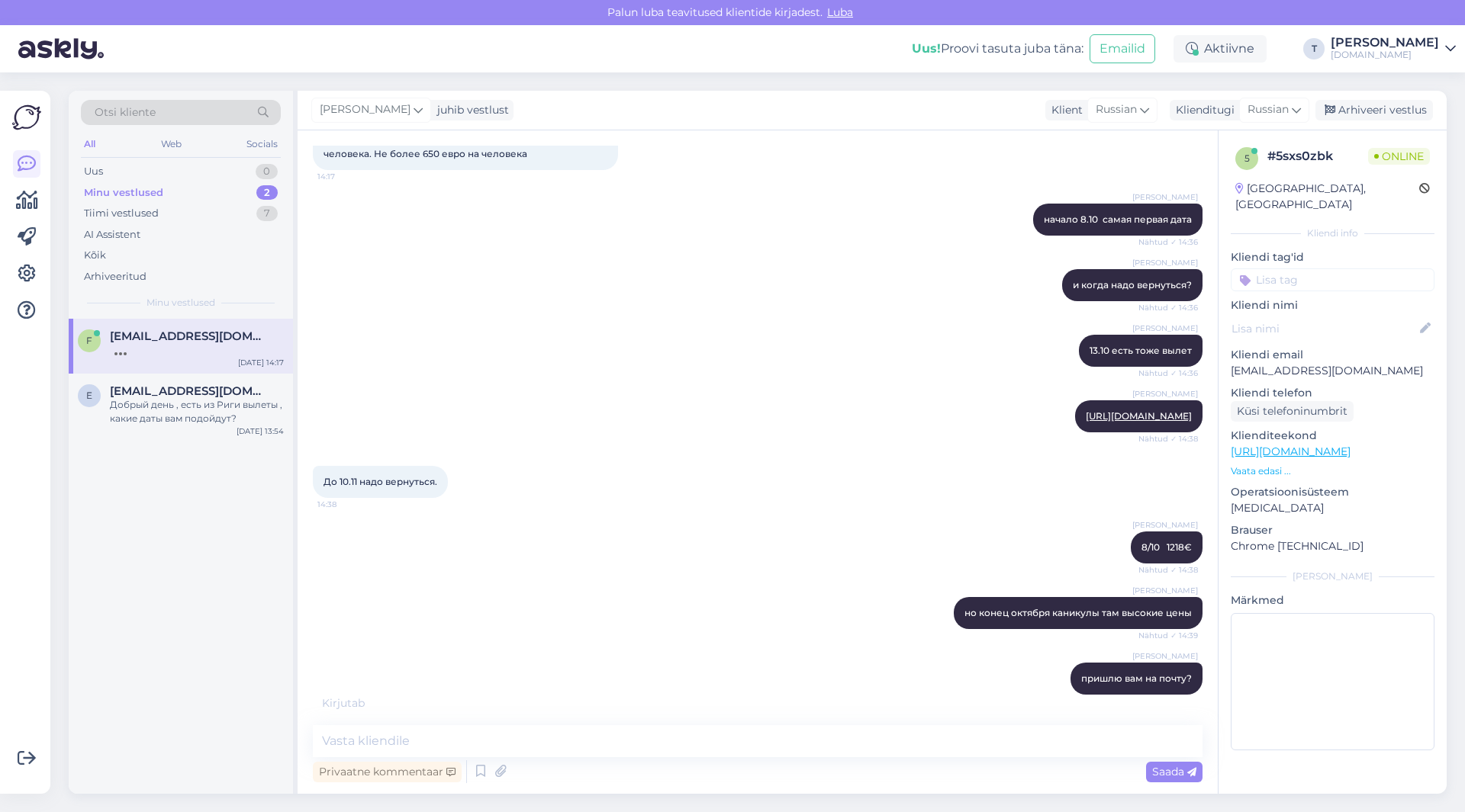
click at [1273, 363] on p "[EMAIL_ADDRESS][DOMAIN_NAME]" at bounding box center [1332, 371] width 204 height 16
copy p "[EMAIL_ADDRESS][DOMAIN_NAME]"
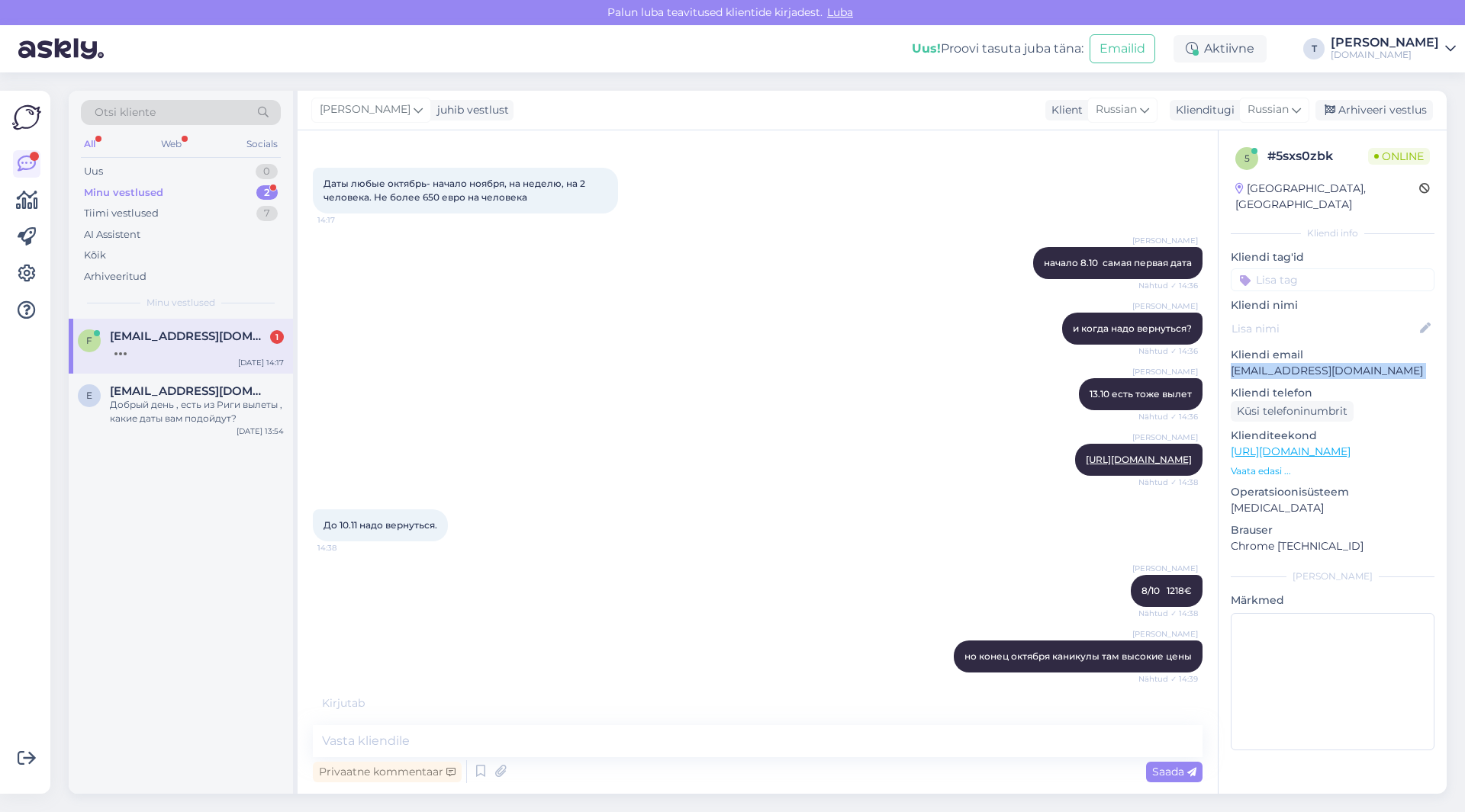
scroll to position [515, 0]
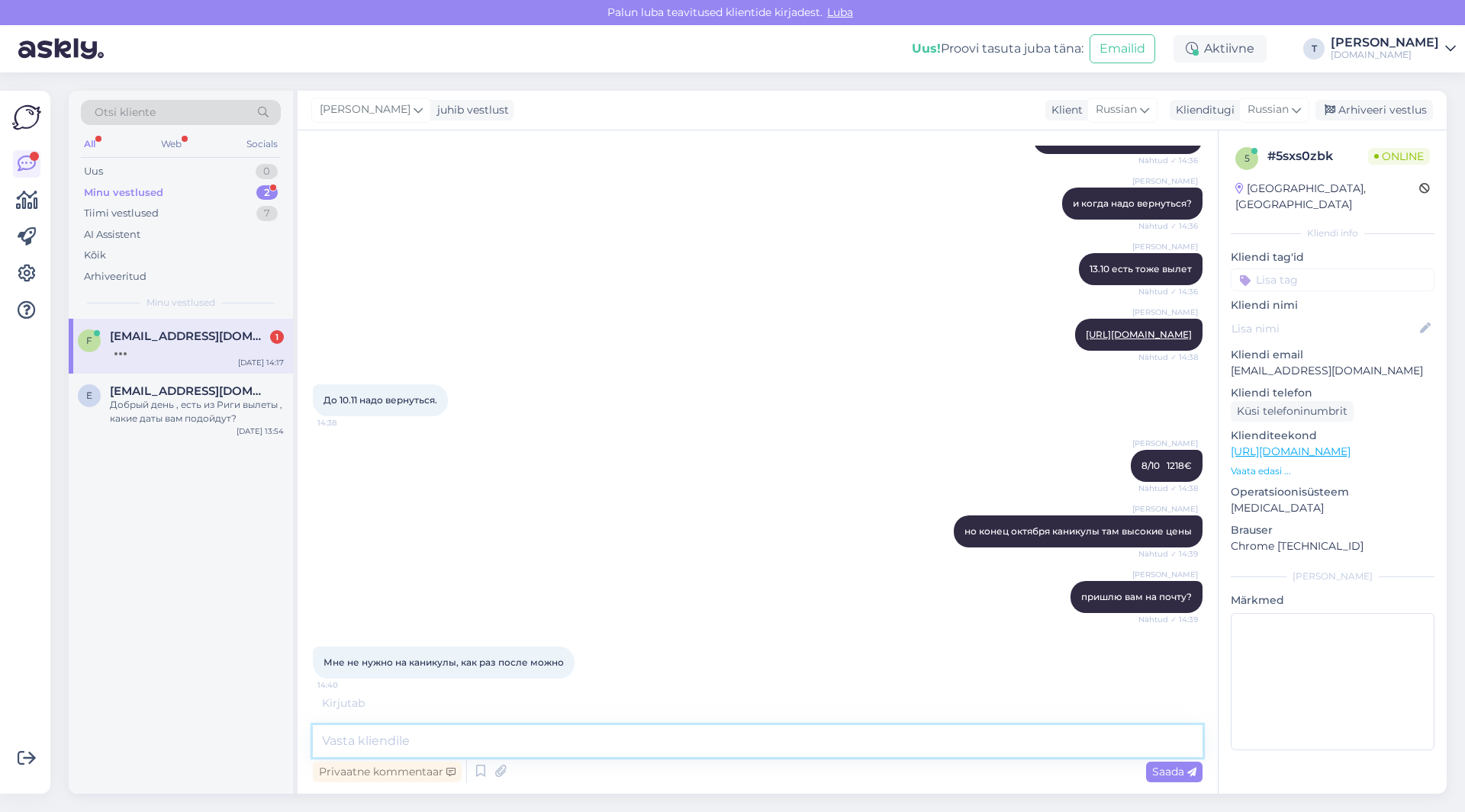
click at [523, 741] on textarea at bounding box center [758, 741] width 889 height 32
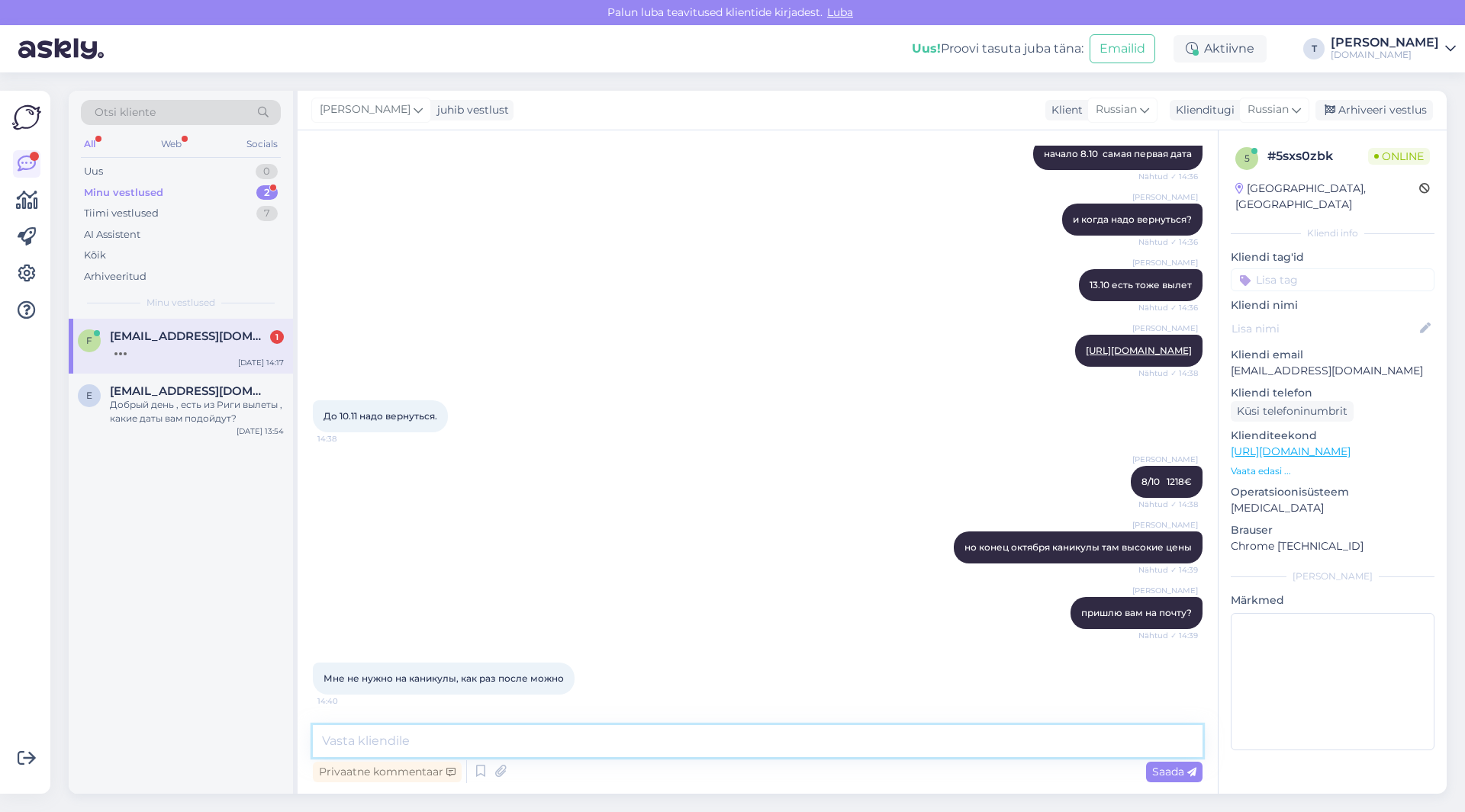
click at [455, 737] on textarea at bounding box center [758, 741] width 889 height 32
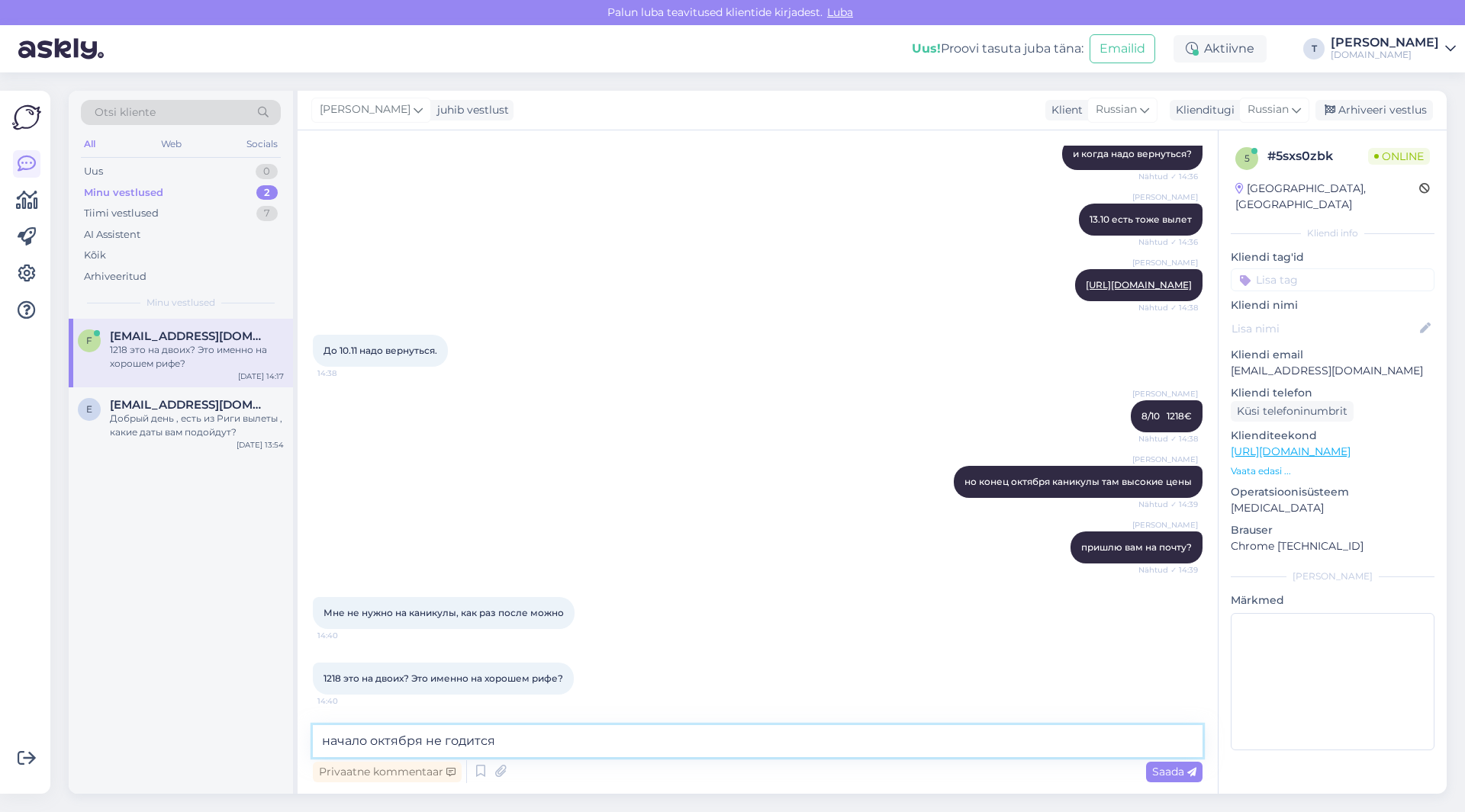
type textarea "начало октября не годится?"
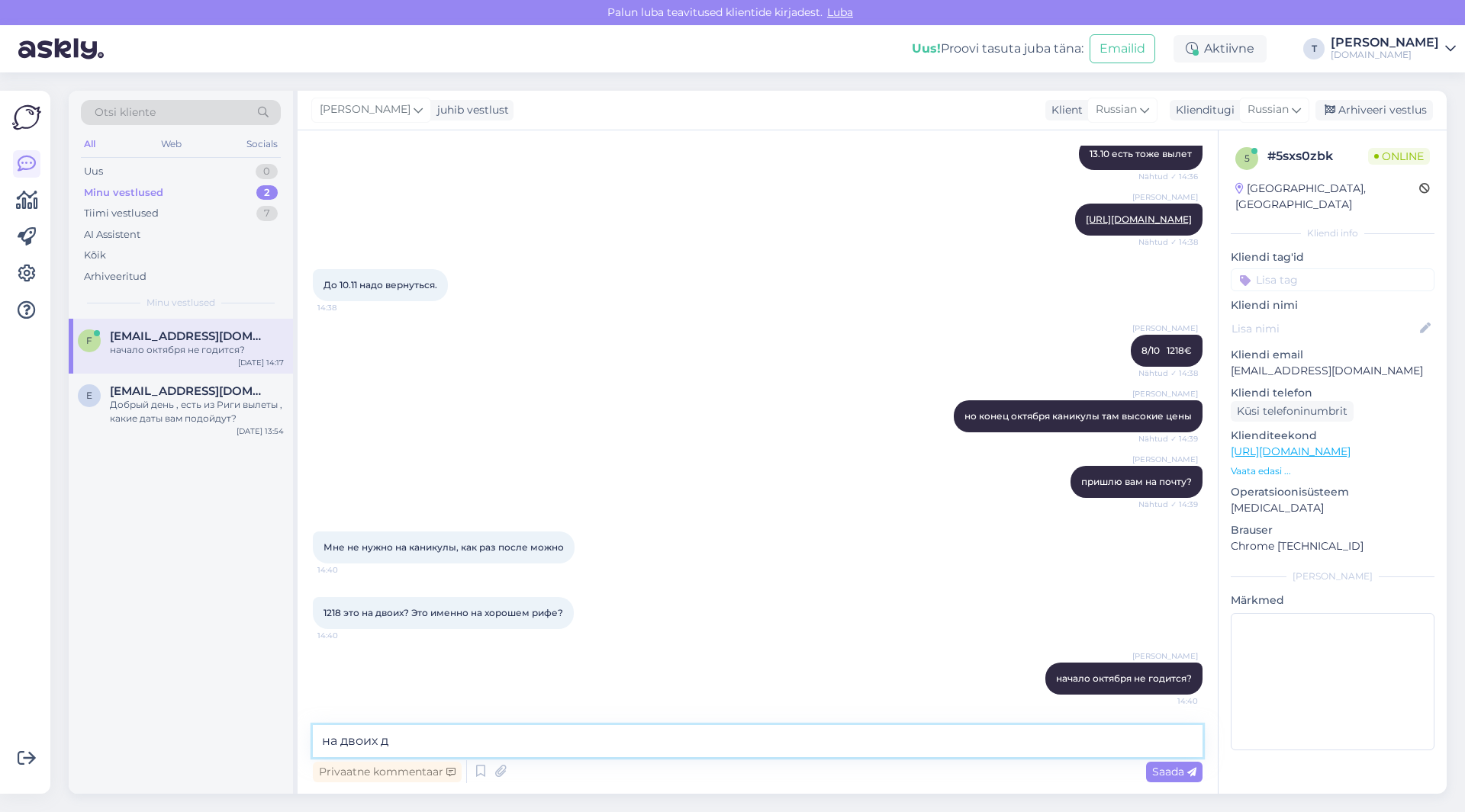
type textarea "на двоих да"
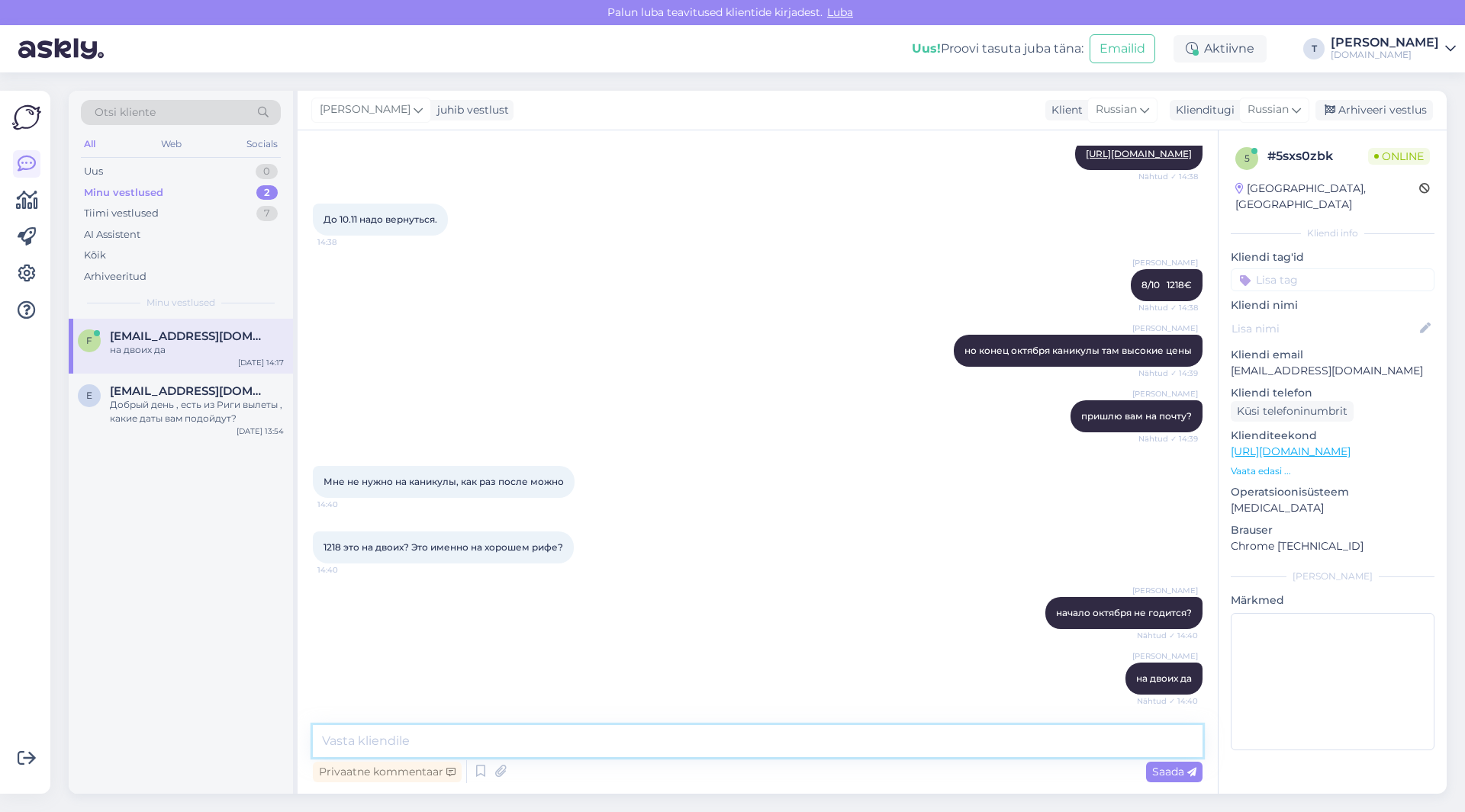
drag, startPoint x: 461, startPoint y: 735, endPoint x: 463, endPoint y: 744, distance: 9.2
click at [463, 744] on textarea at bounding box center [758, 741] width 889 height 32
click at [467, 730] on textarea at bounding box center [758, 741] width 889 height 32
click at [398, 736] on textarea "ну на двоих 1300" at bounding box center [758, 741] width 889 height 32
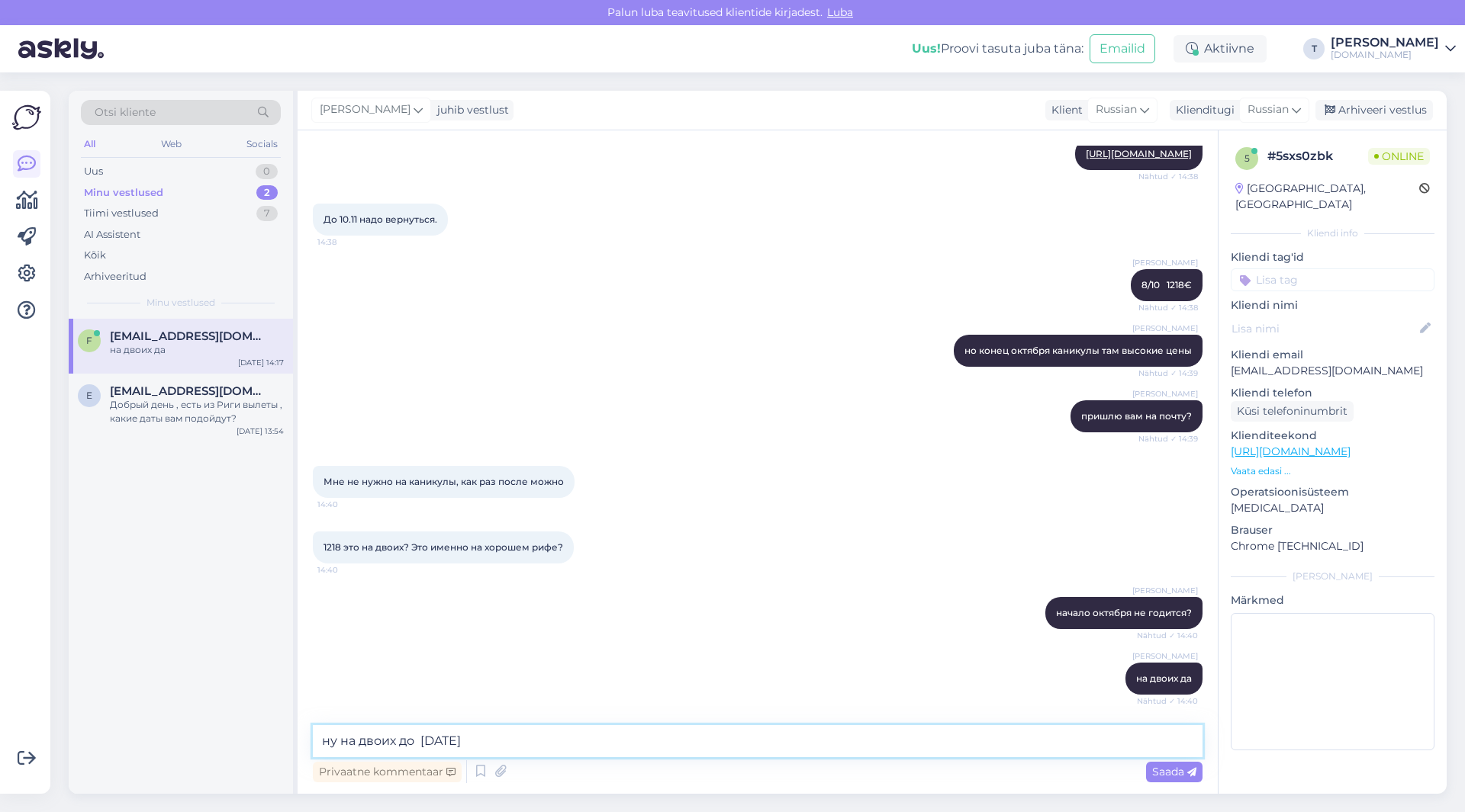
click at [475, 732] on textarea "ну на двоих до [DATE]" at bounding box center [758, 741] width 889 height 32
type textarea "ну на двоих до [DATE] сказать прям хороший риф не знаю но там есть"
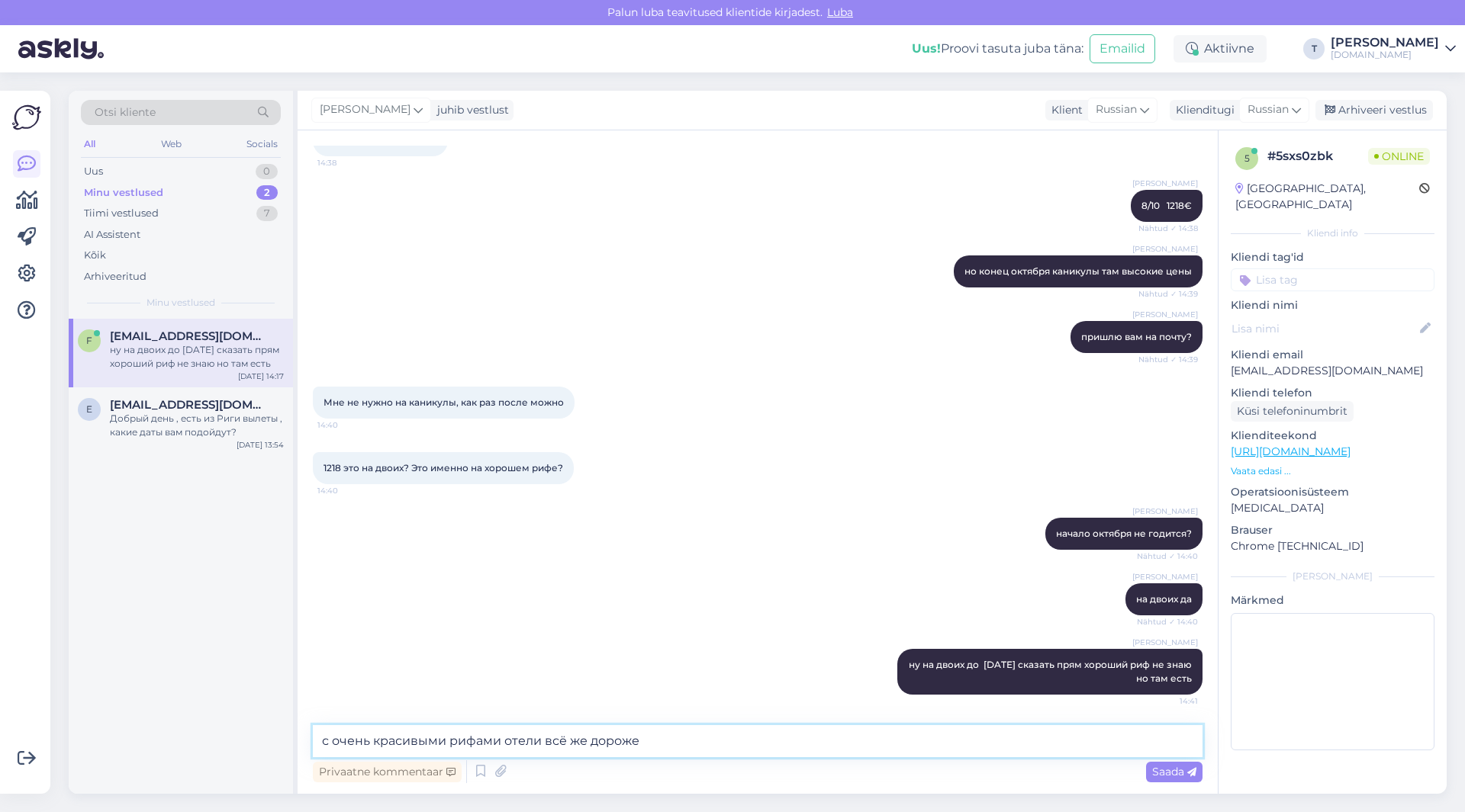
type textarea "с очень красивыми рифами отели всё же дороже"
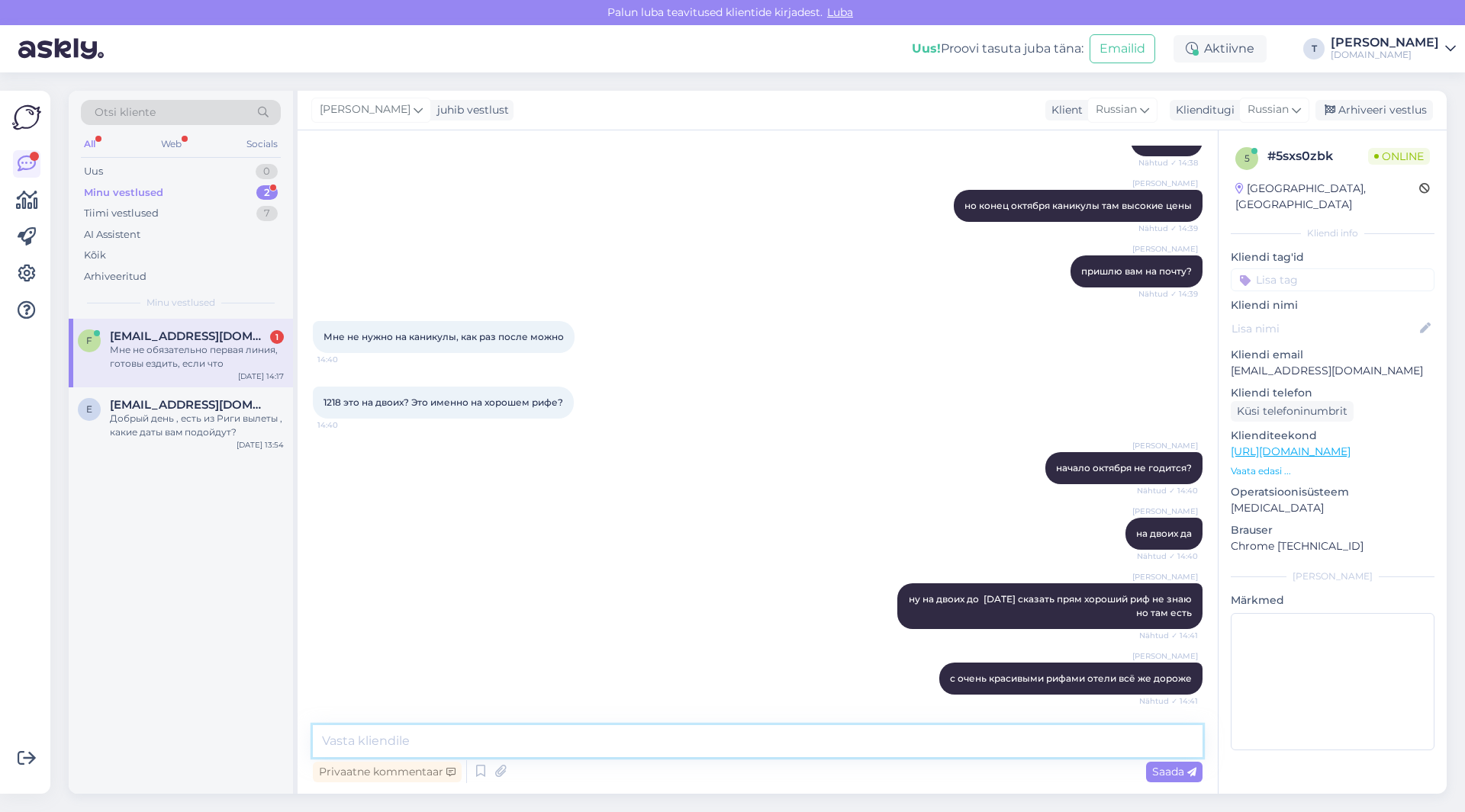
scroll to position [919, 0]
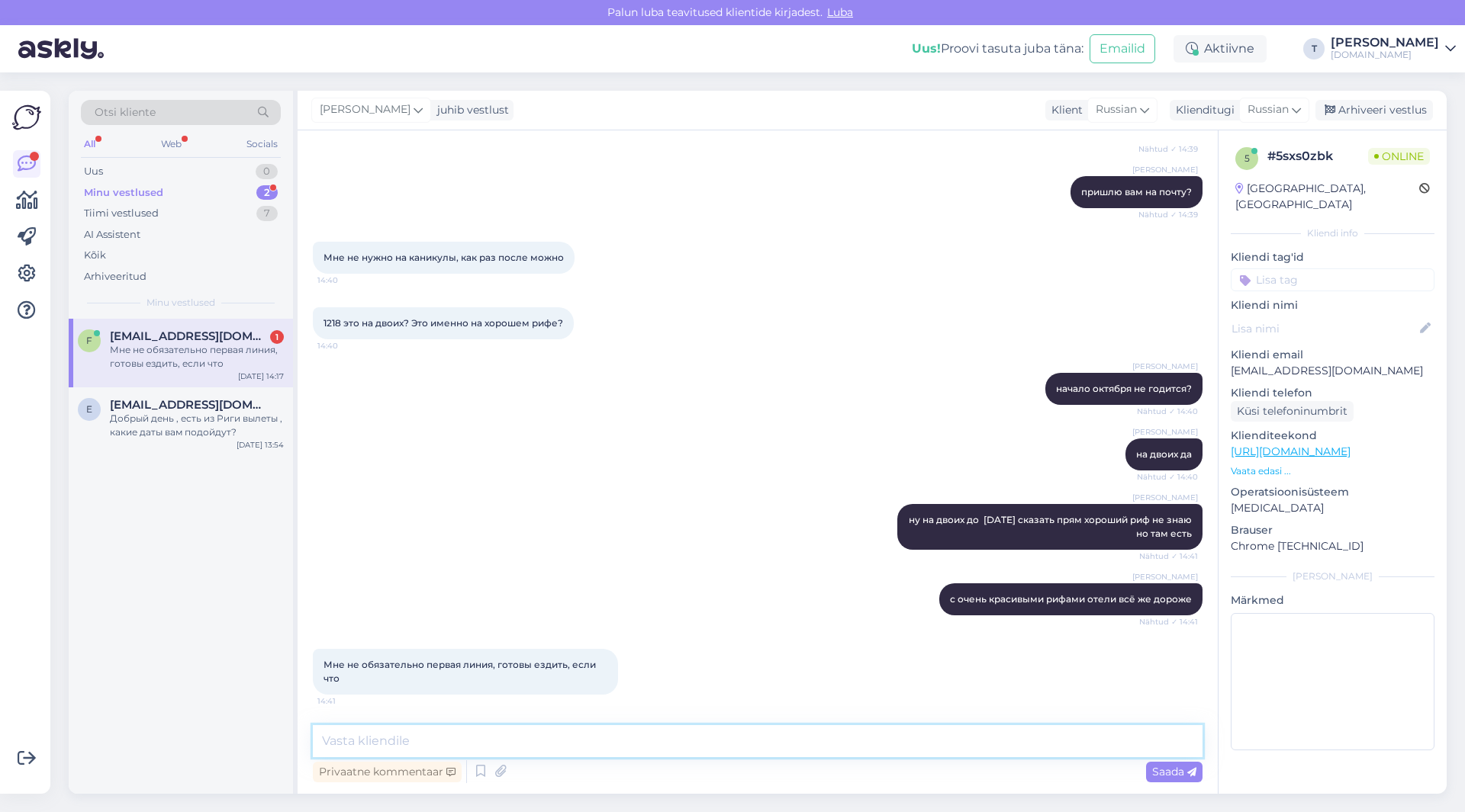
click at [490, 726] on textarea at bounding box center [758, 741] width 889 height 32
click at [490, 728] on textarea at bounding box center [758, 741] width 889 height 32
click at [509, 731] on textarea at bounding box center [758, 741] width 889 height 32
type textarea "я пришлю на почту вам"
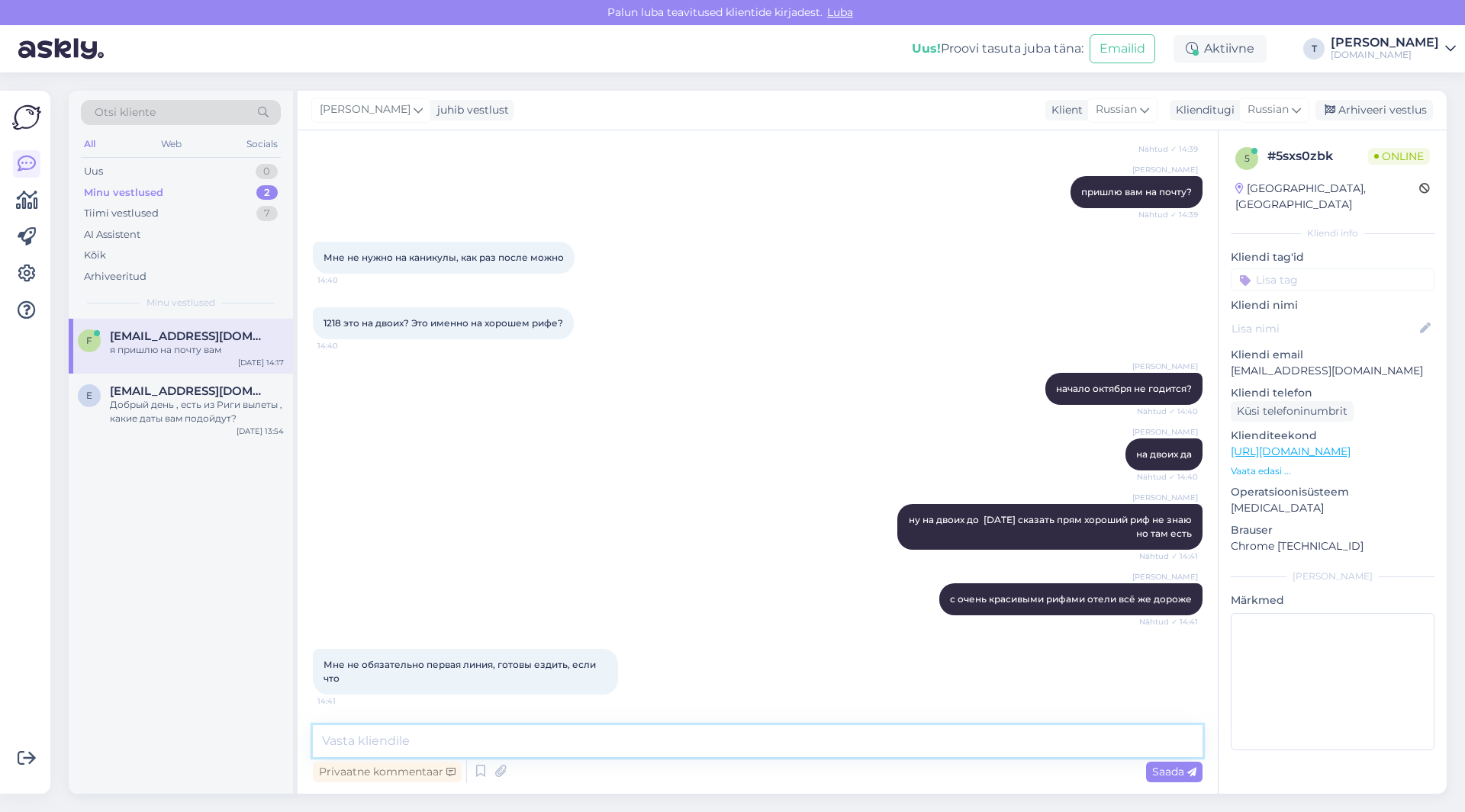
scroll to position [985, 0]
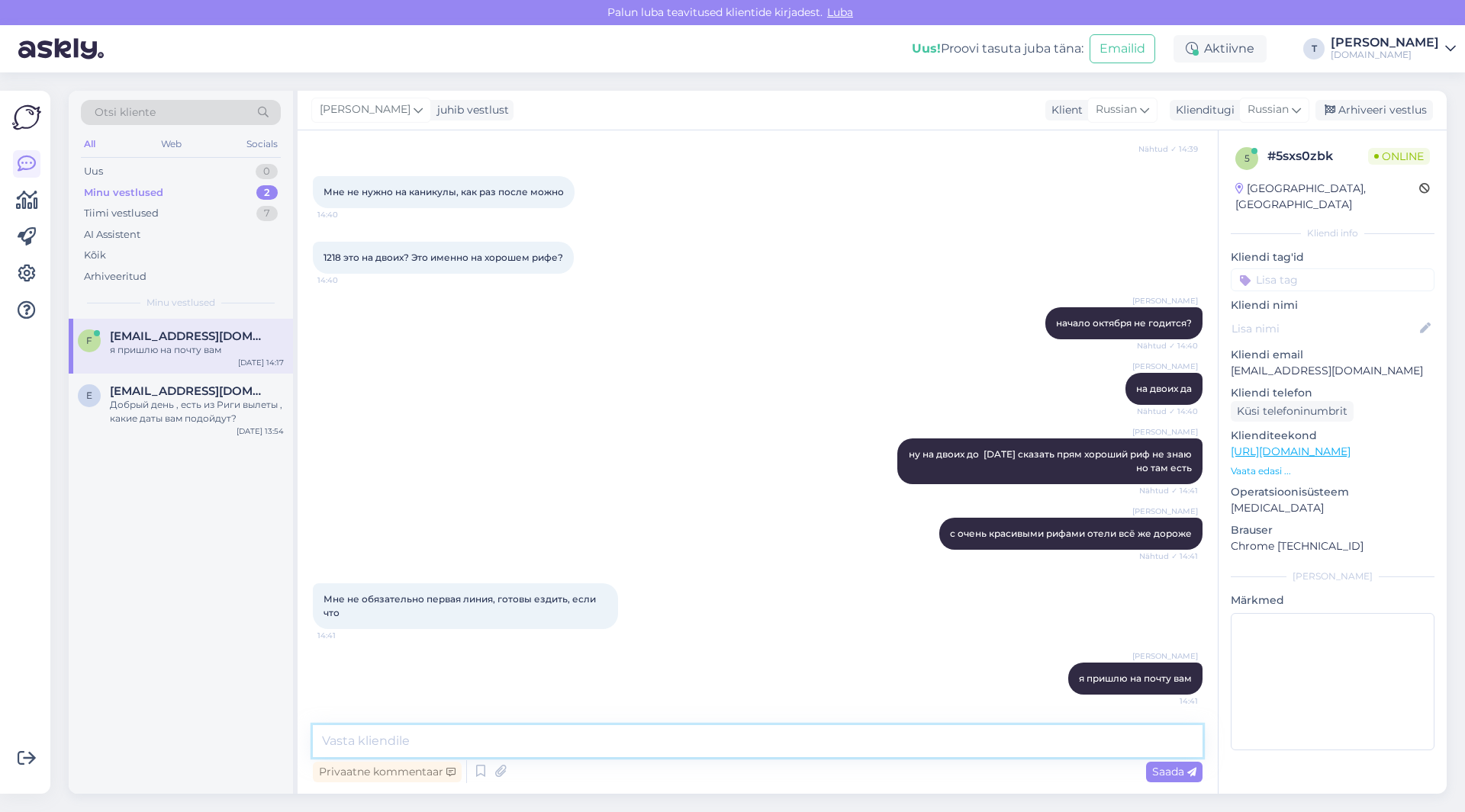
click at [523, 742] on textarea at bounding box center [758, 741] width 889 height 32
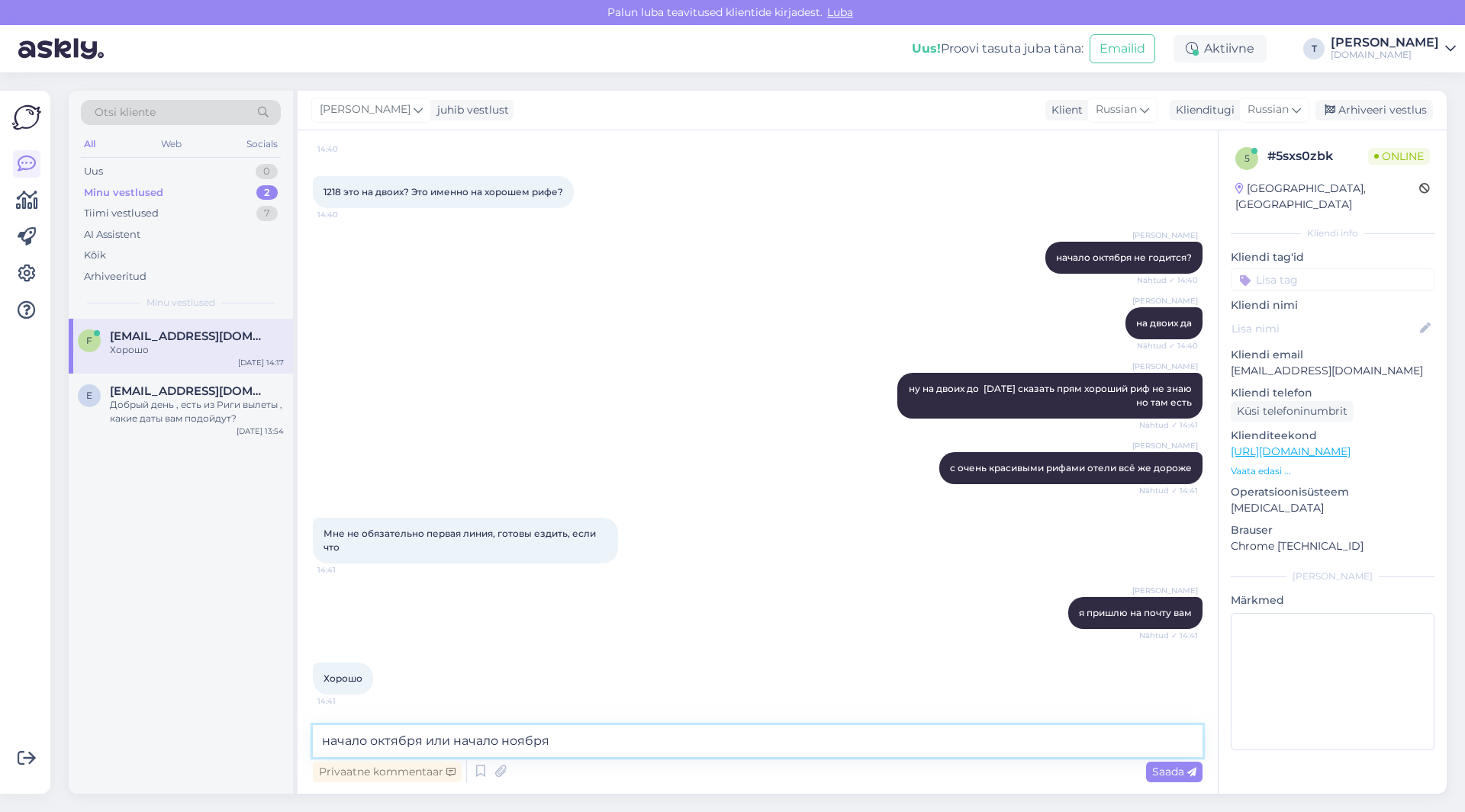
type textarea "начало октября или начало ноября"
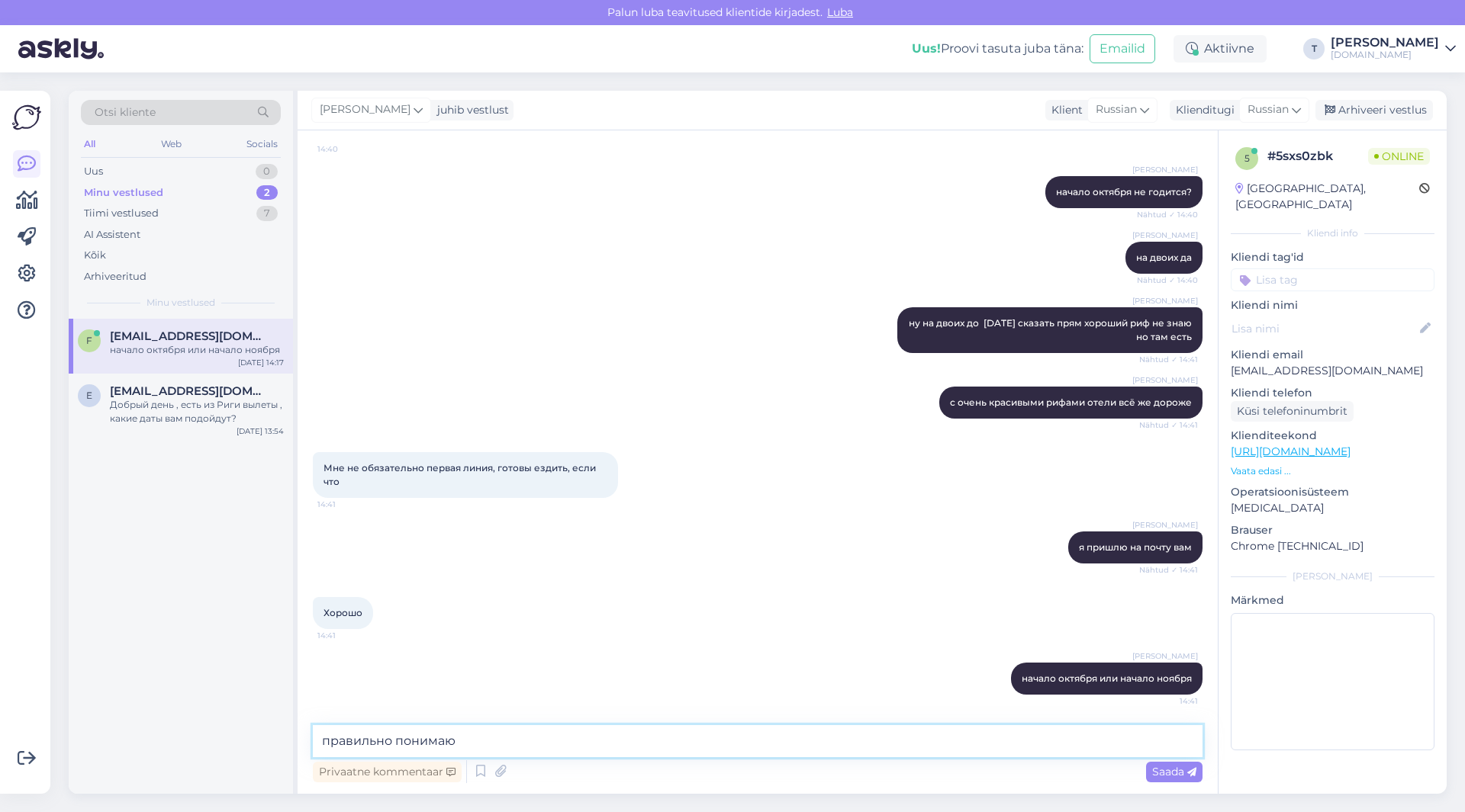
type textarea "правильно понимаю ?"
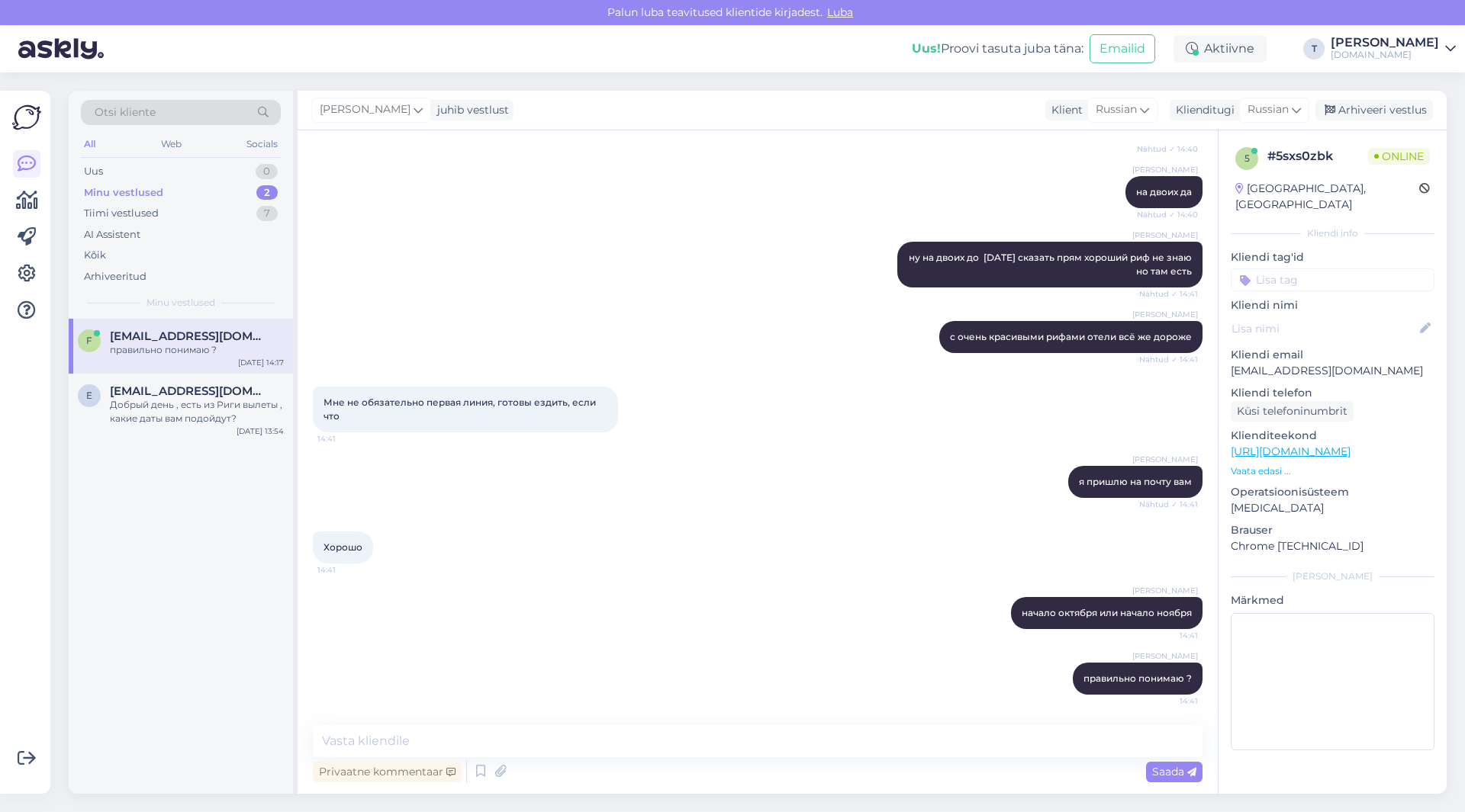
click at [1281, 363] on p "[EMAIL_ADDRESS][DOMAIN_NAME]" at bounding box center [1332, 371] width 204 height 16
copy p "[EMAIL_ADDRESS][DOMAIN_NAME]"
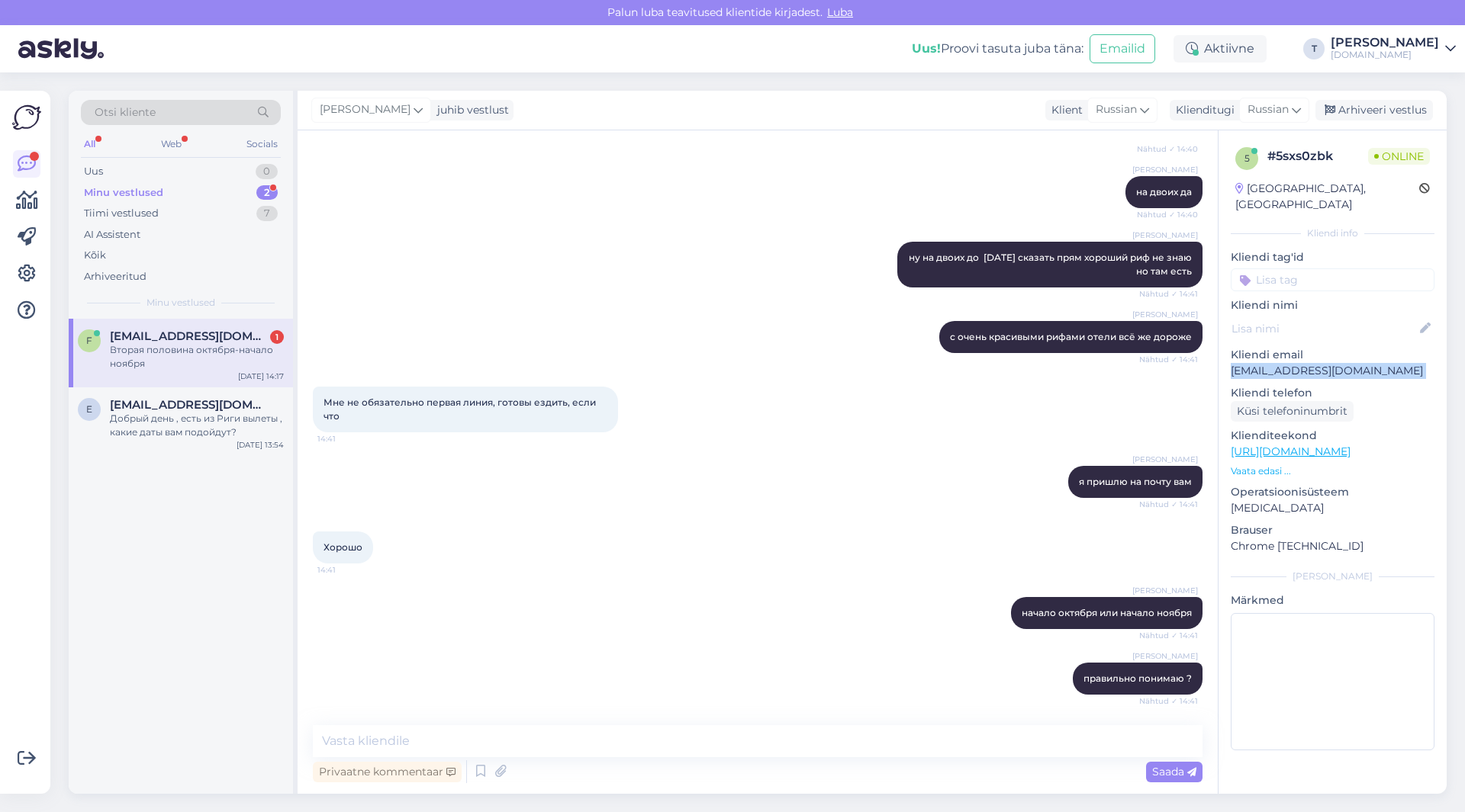
scroll to position [1248, 0]
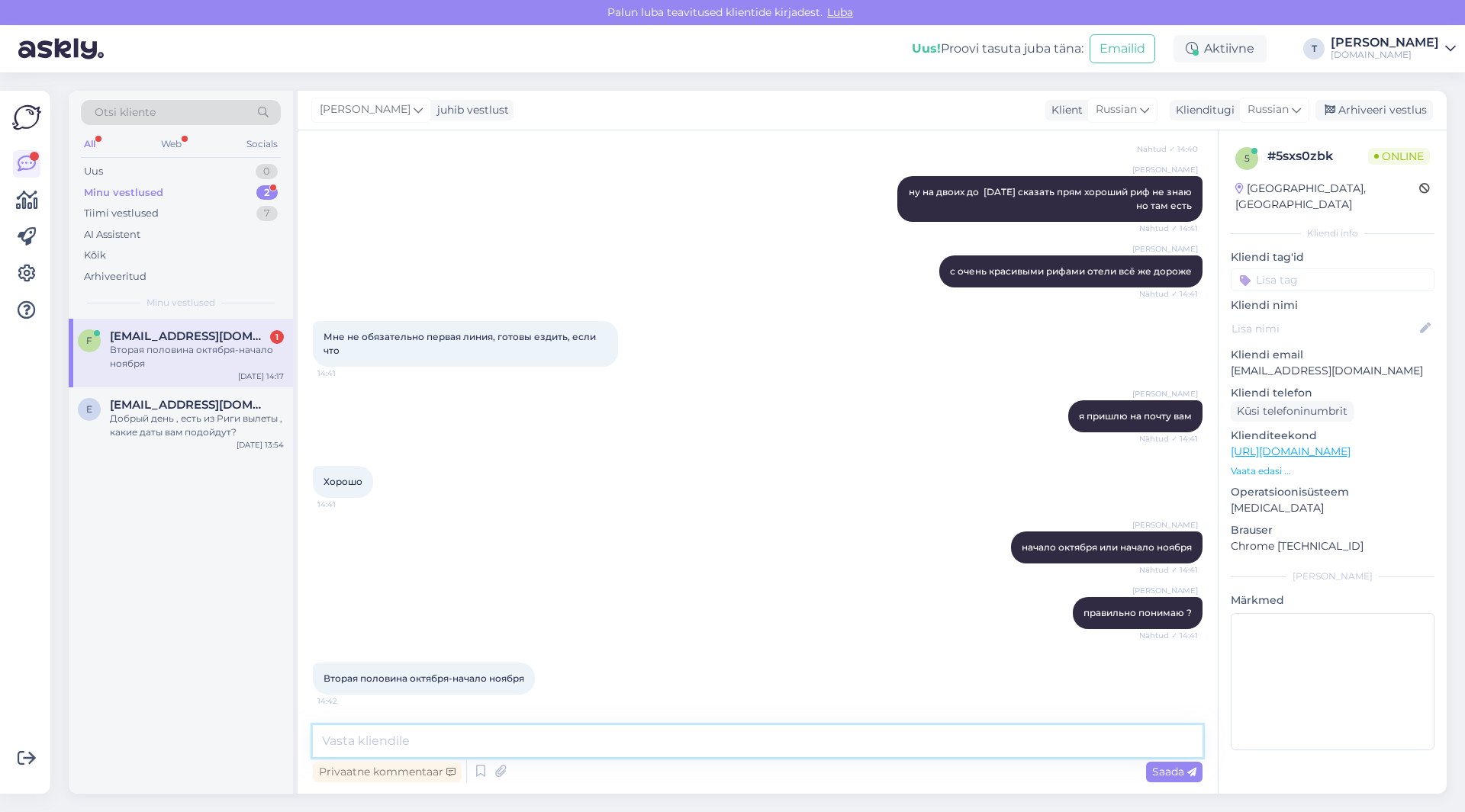
click at [451, 740] on textarea at bounding box center [758, 741] width 889 height 32
click at [537, 743] on textarea at bounding box center [758, 741] width 889 height 32
type textarea "ок ноября начало я не так посмотрела вначале ... ок конец октября высокие цены …"
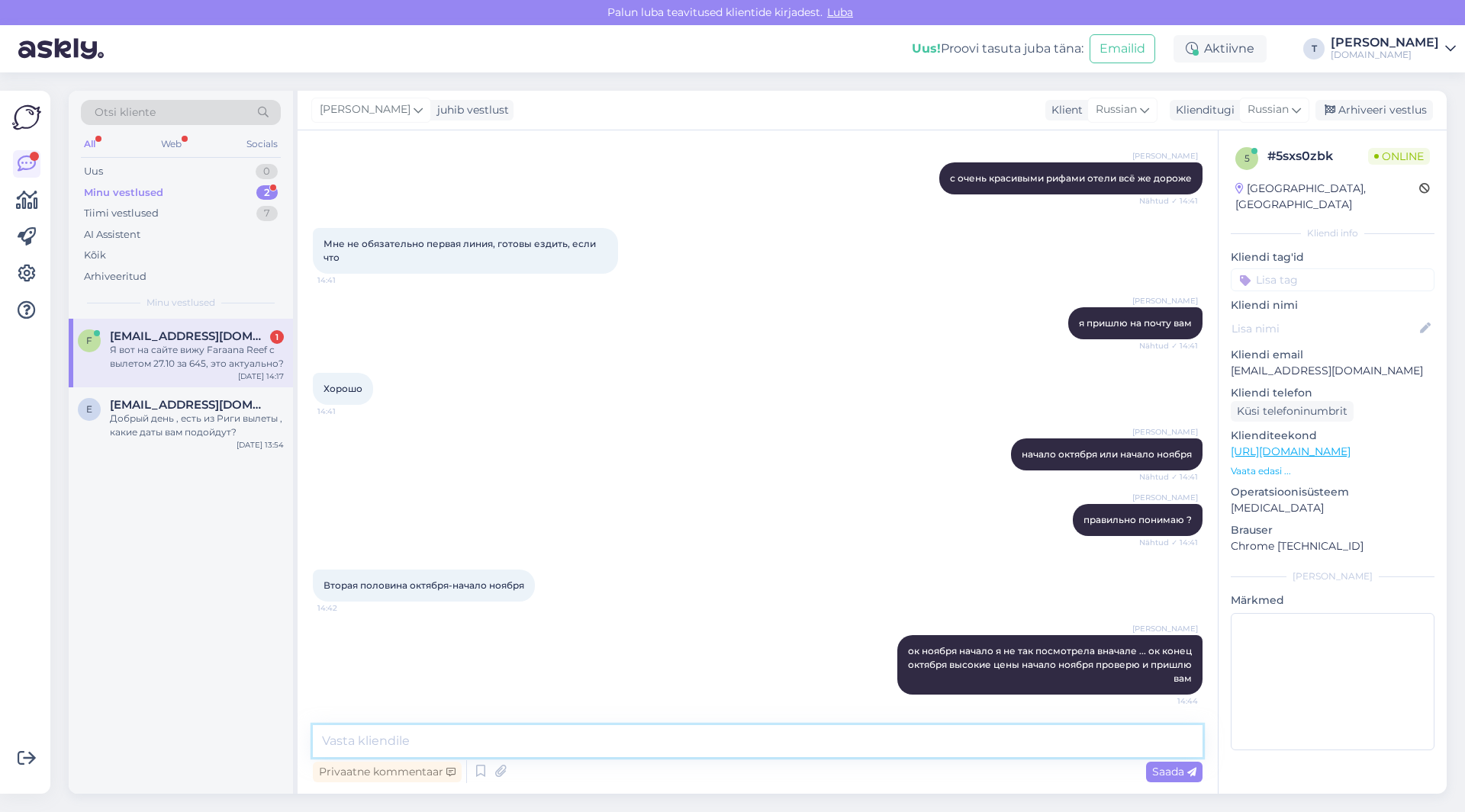
scroll to position [1420, 0]
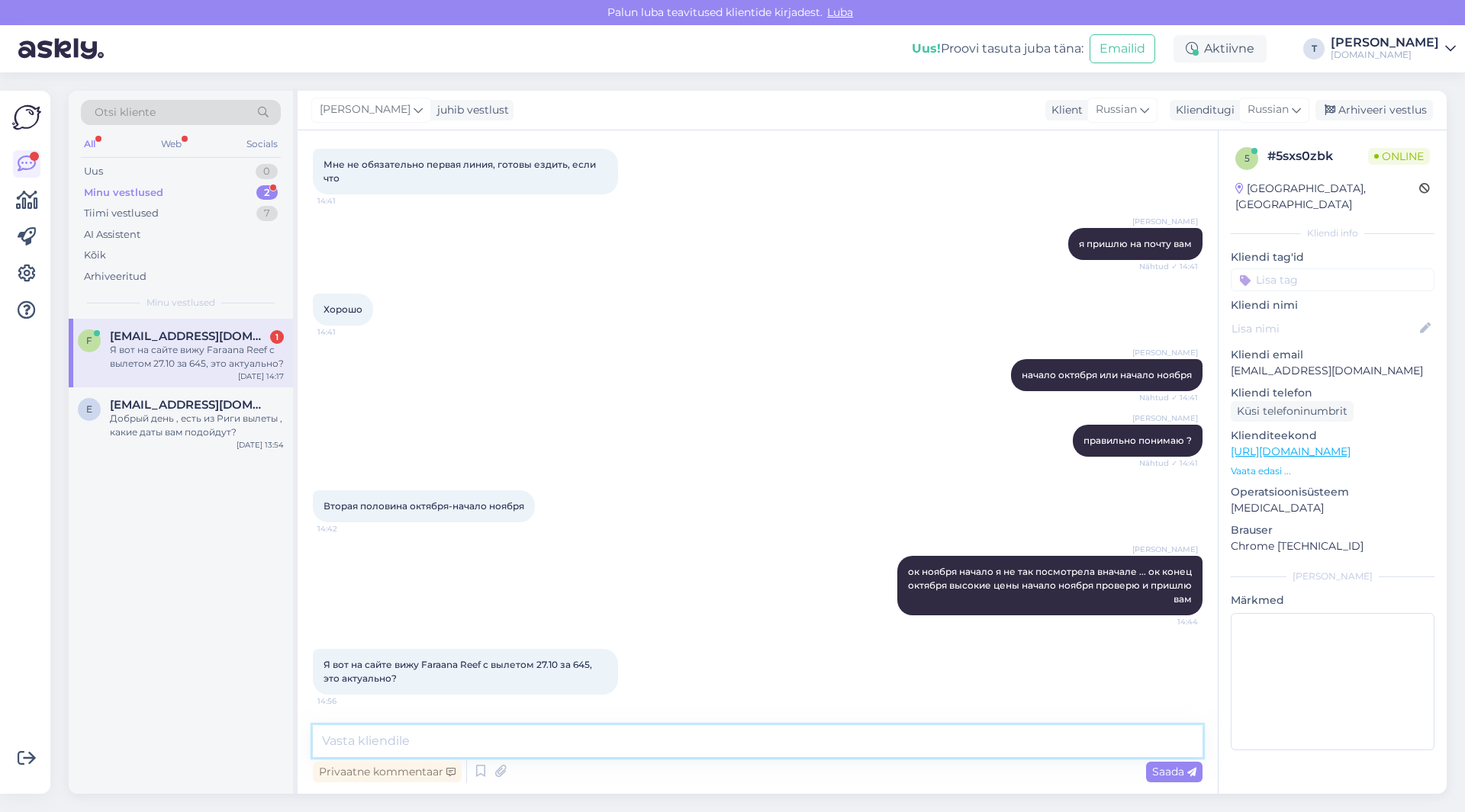
click at [571, 742] on textarea at bounding box center [758, 741] width 889 height 32
type textarea "r"
type textarea "к сожалению отель на стопе"
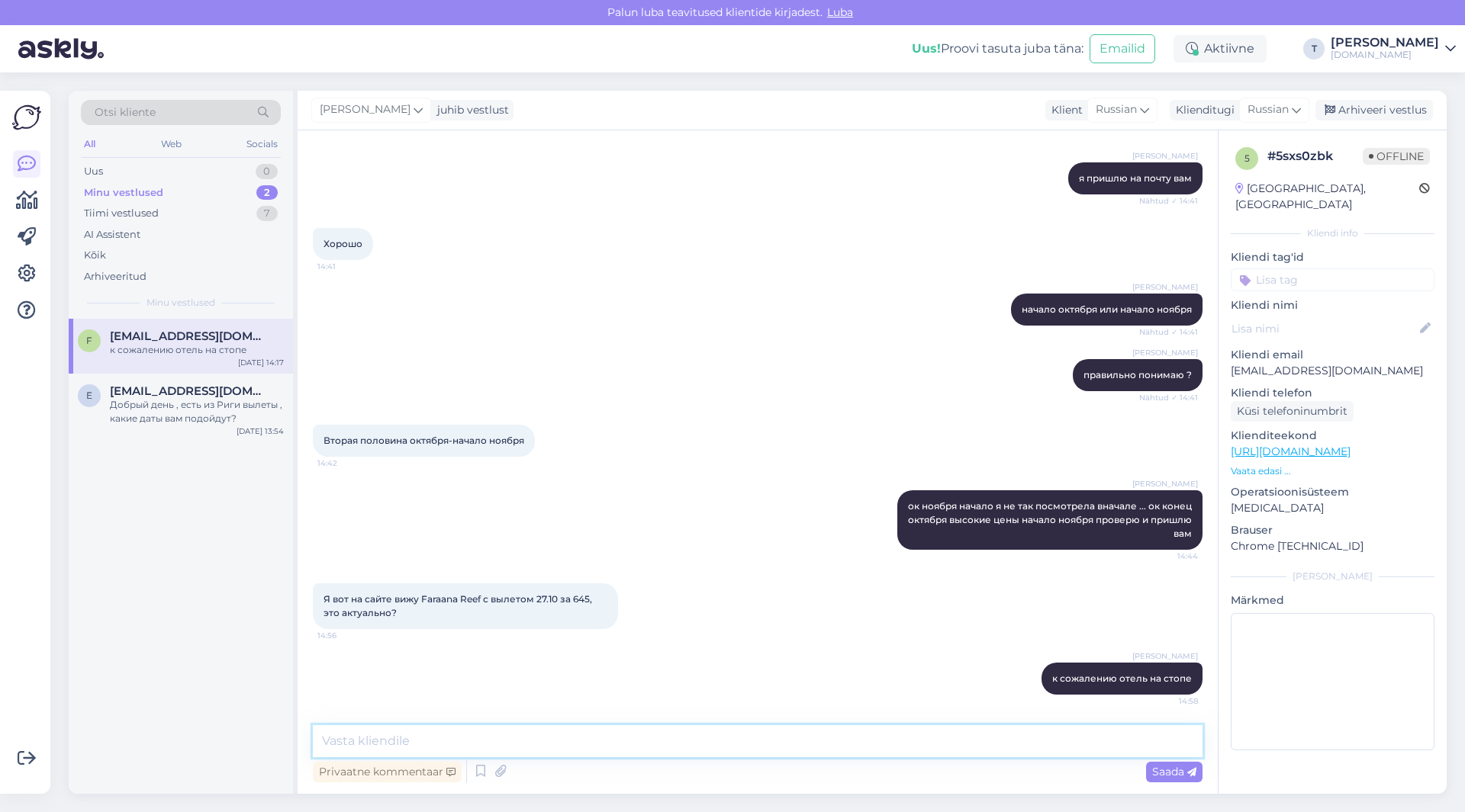
click at [604, 749] on textarea at bounding box center [758, 741] width 889 height 32
type textarea "погодите я еще проверю сейчас"
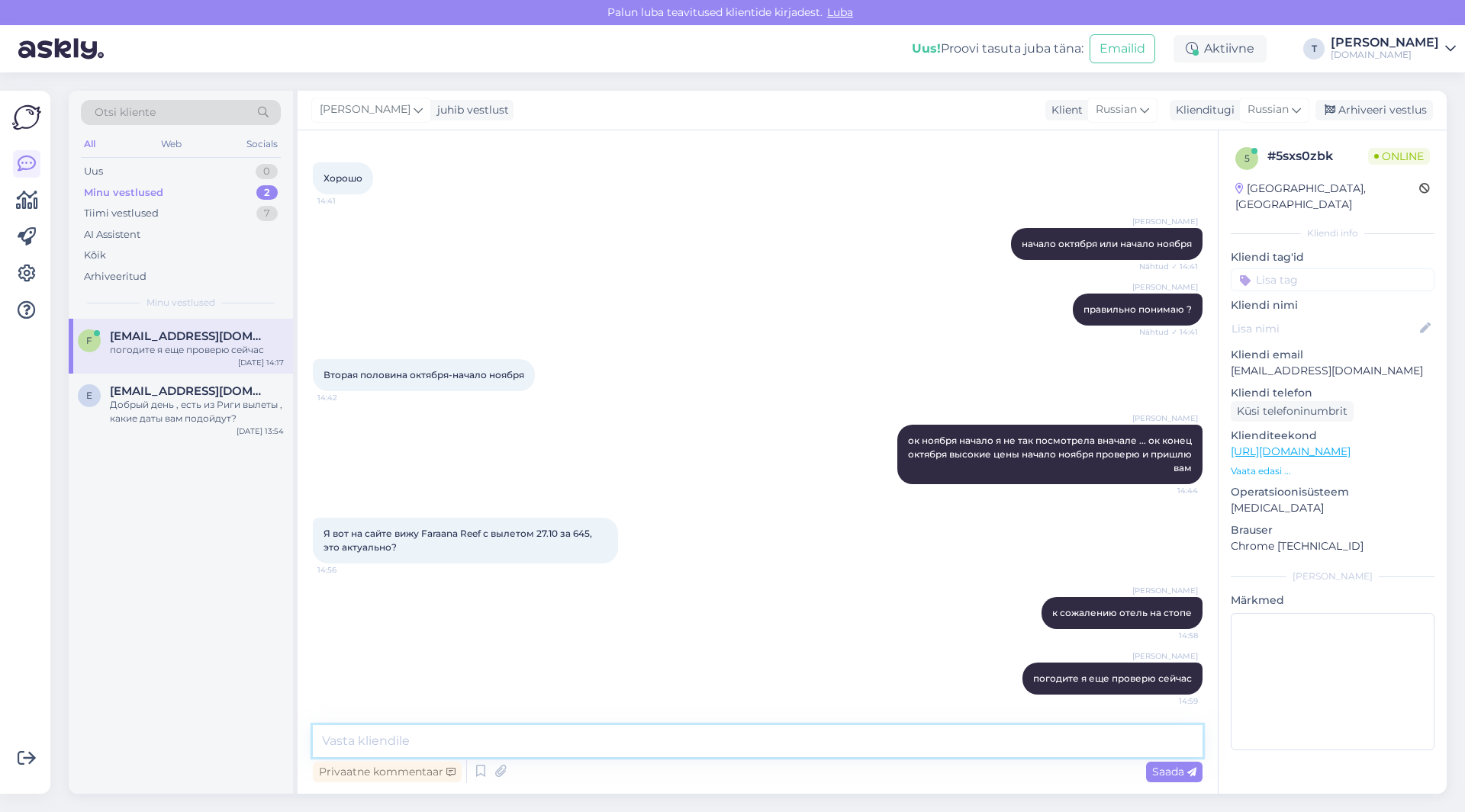
click at [622, 736] on textarea at bounding box center [758, 741] width 889 height 32
type textarea "да распродан"
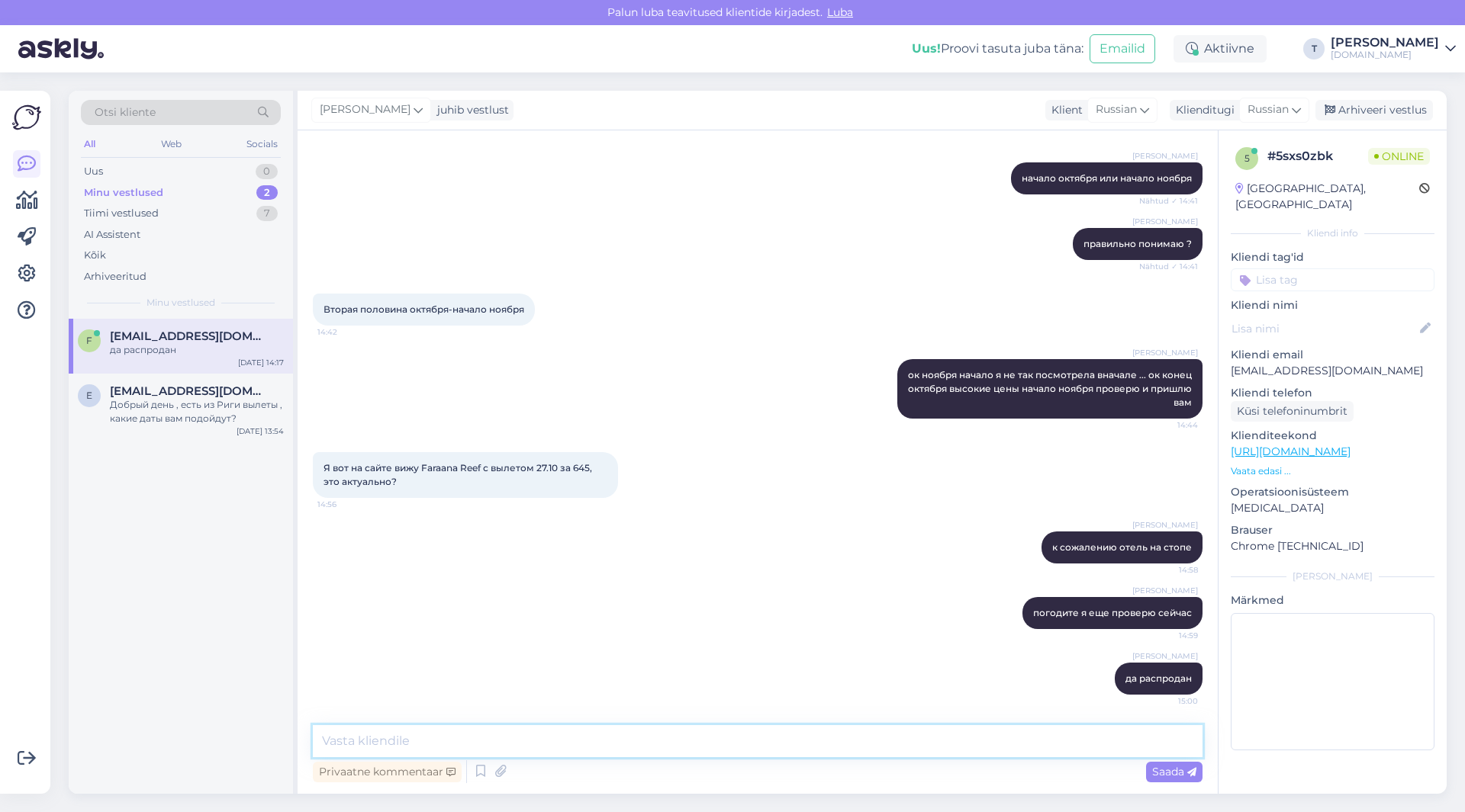
click at [626, 727] on textarea at bounding box center [758, 741] width 889 height 32
type textarea "система не обновилась у нас немного с этим проблема с одним туроператором"
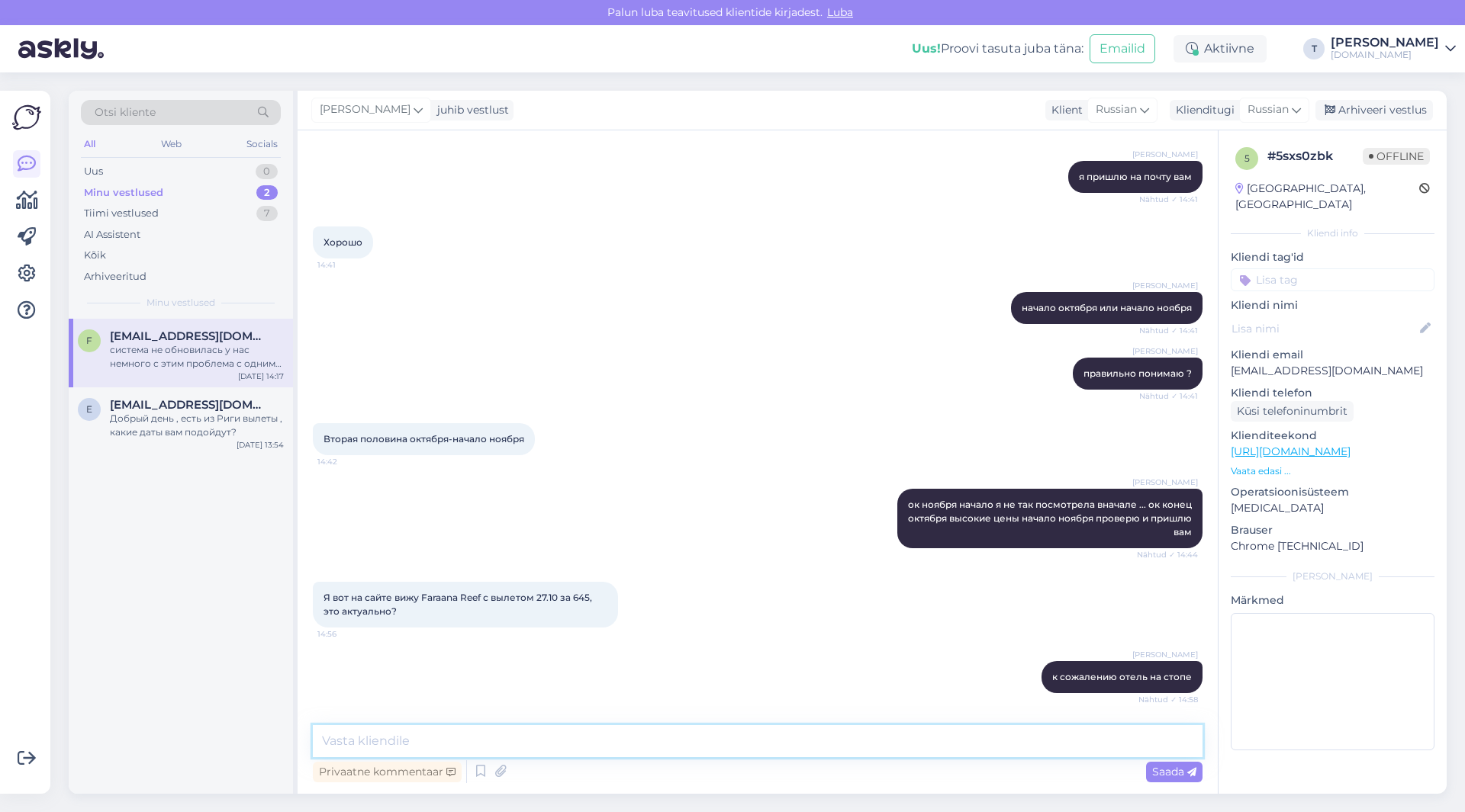
scroll to position [1696, 0]
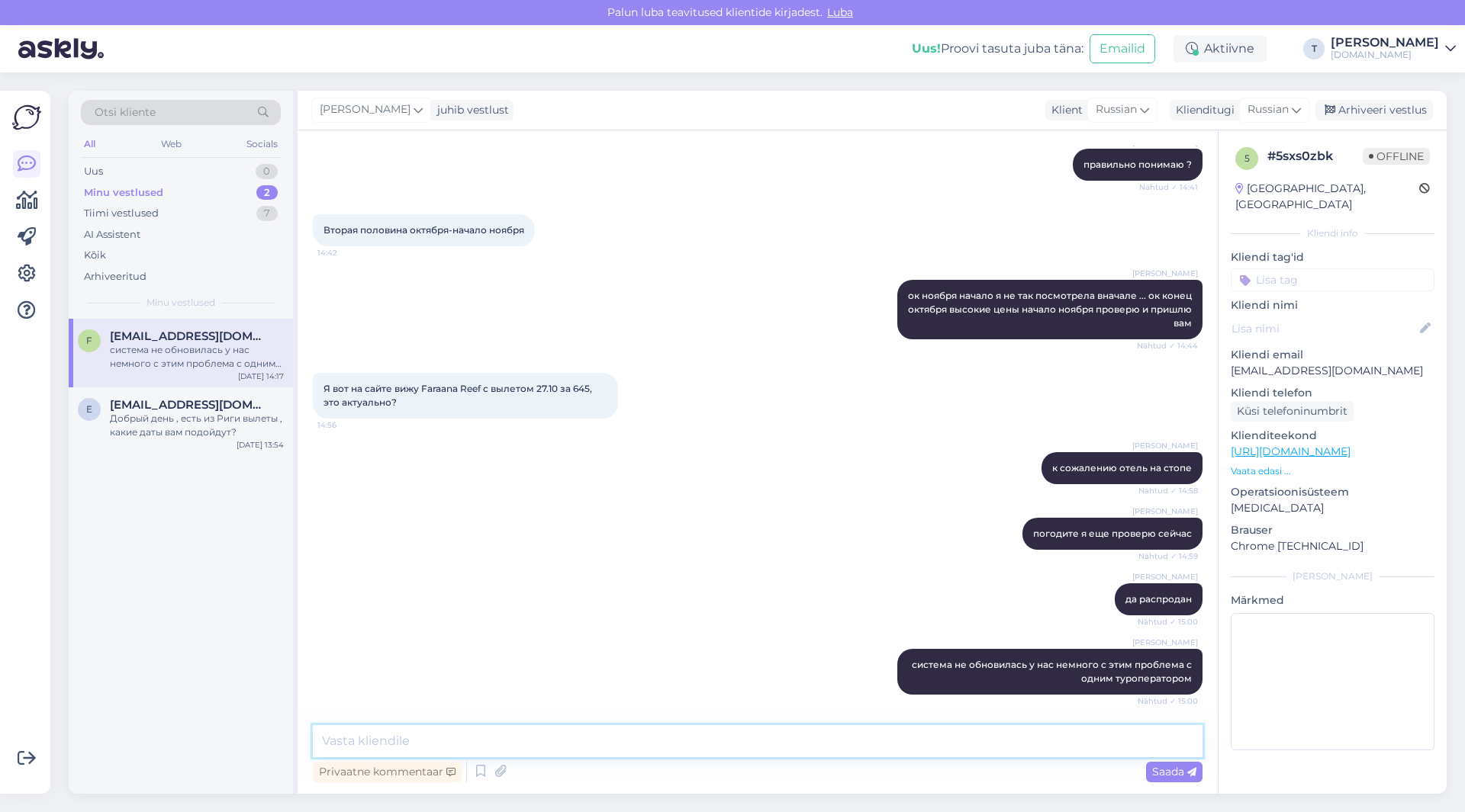
paste textarea "[URL][DOMAIN_NAME]"
type textarea "[URL][DOMAIN_NAME]"
click at [1166, 768] on span "Saada" at bounding box center [1174, 772] width 44 height 14
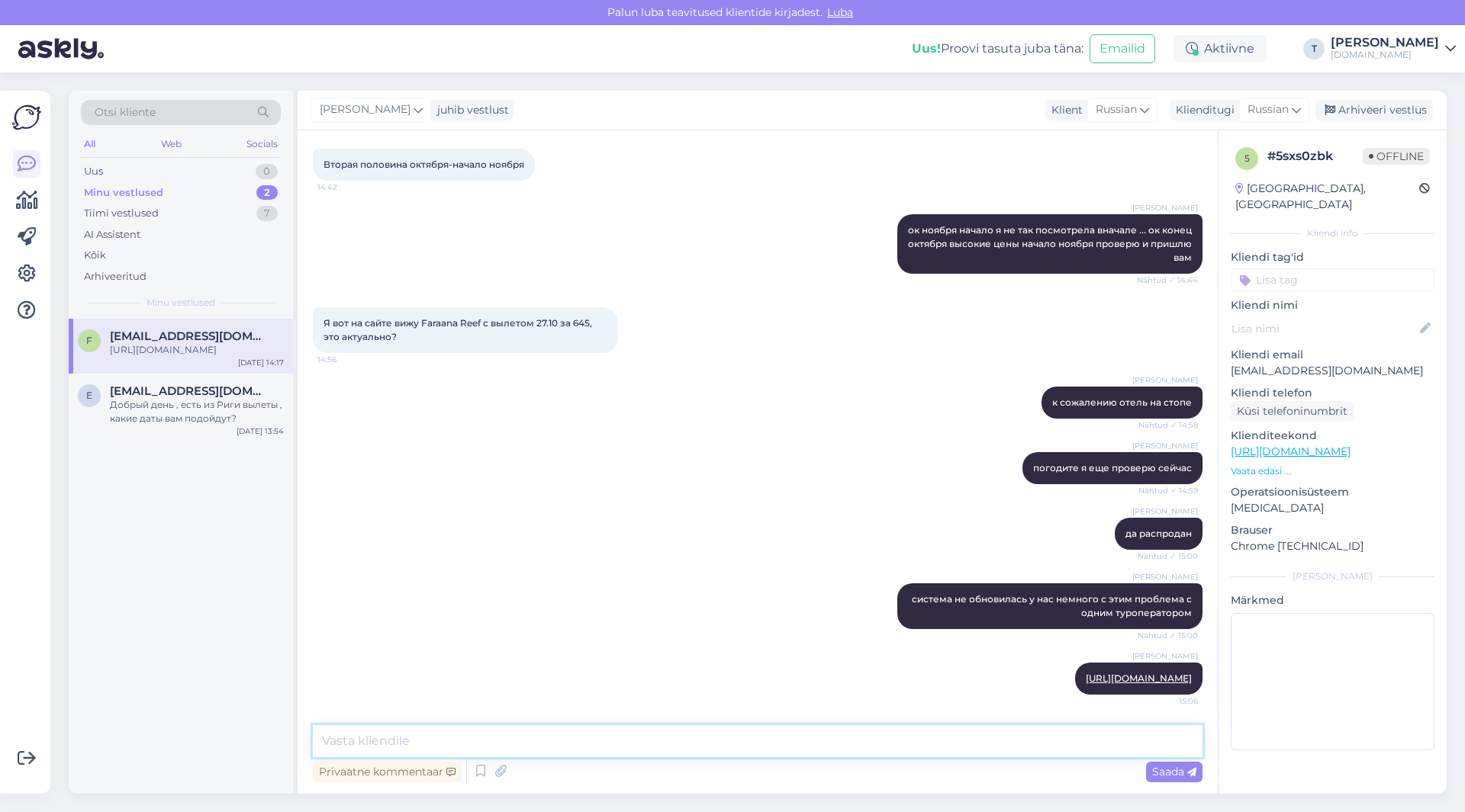
click at [1014, 734] on textarea at bounding box center [758, 741] width 889 height 32
type textarea "ä"
type textarea "этот отель на 2 линии но у него есть риф , правда сказать какой он не могу но э…"
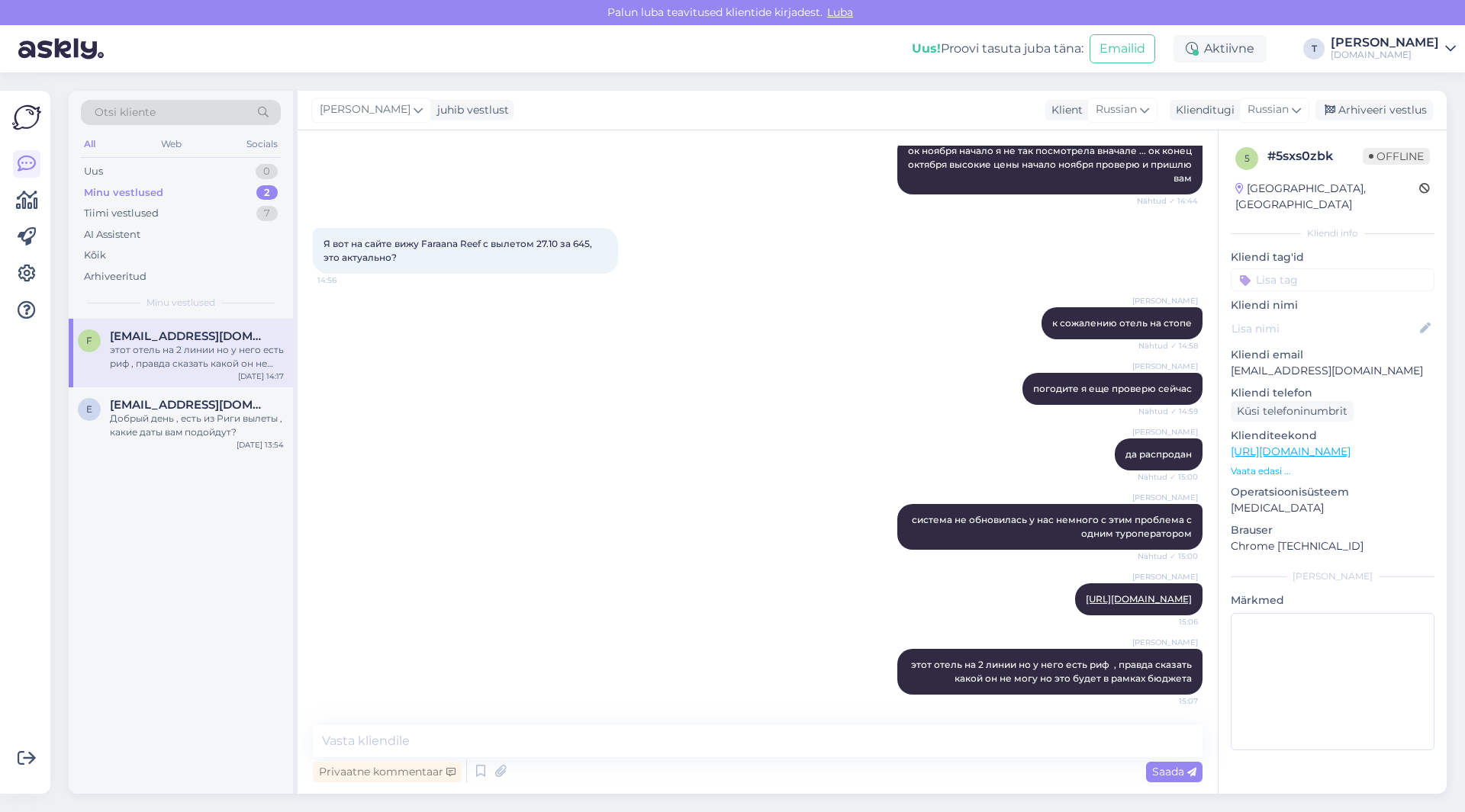
click at [798, 758] on div "Privaatne kommentaar Saada" at bounding box center [758, 771] width 889 height 29
click at [790, 740] on textarea at bounding box center [758, 741] width 889 height 32
click at [729, 746] on textarea "24.10" at bounding box center [758, 741] width 889 height 32
type textarea "24.10 1255€"
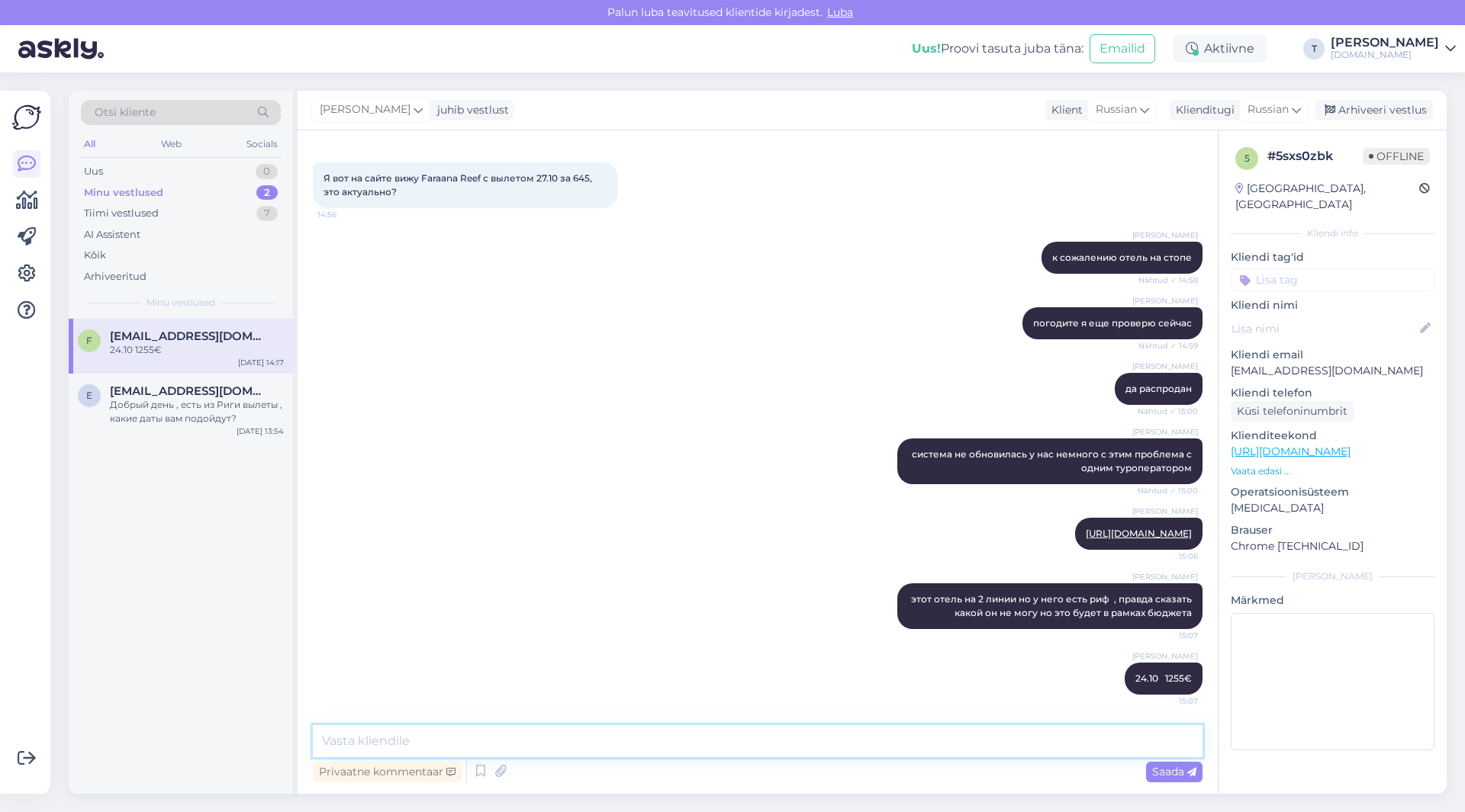
paste textarea "[URL][DOMAIN_NAME]"
type textarea "[URL][DOMAIN_NAME]"
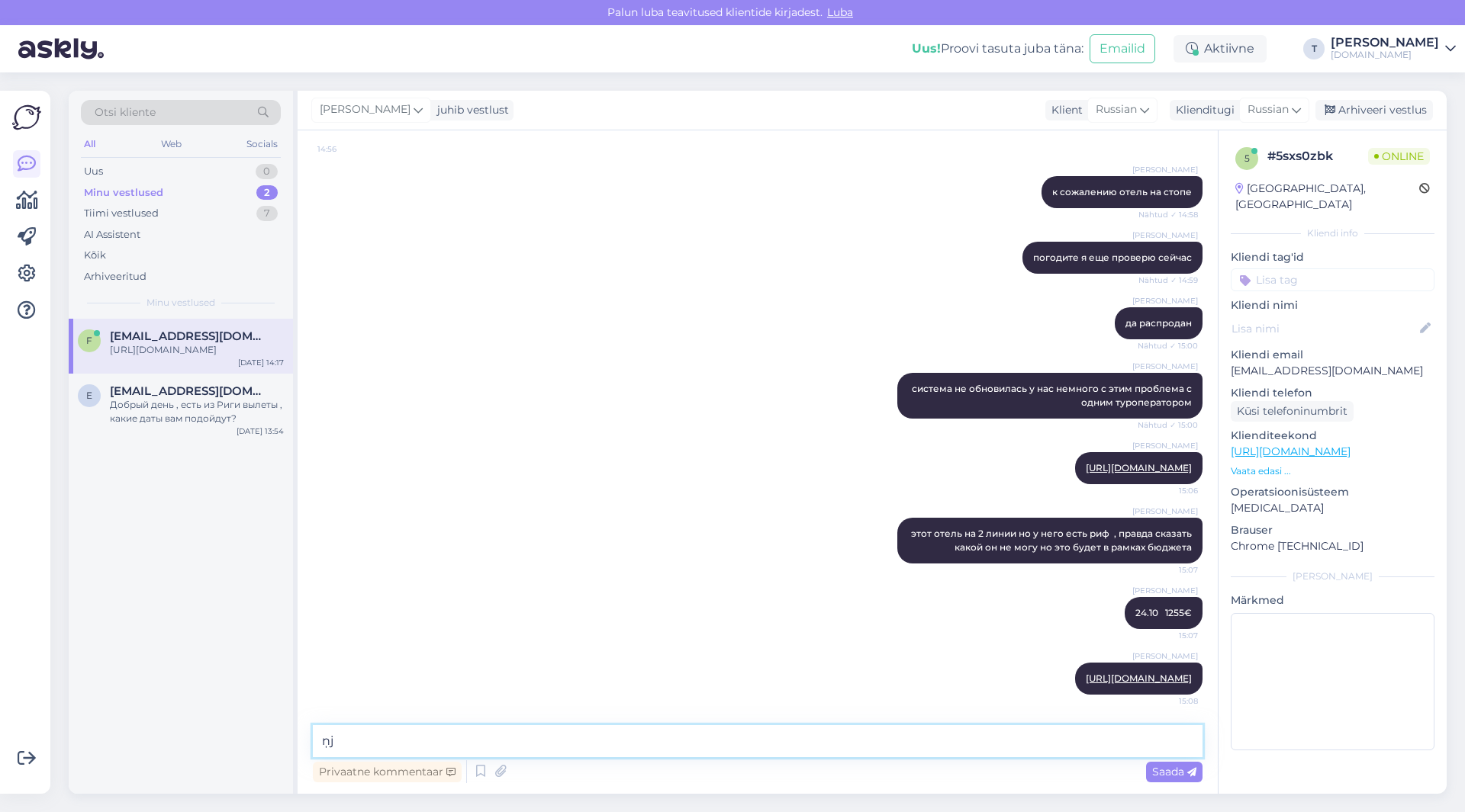
type textarea "ņ"
type textarea "ä"
type textarea "этот отель славится рифом своим но немного выше цена 1460€"
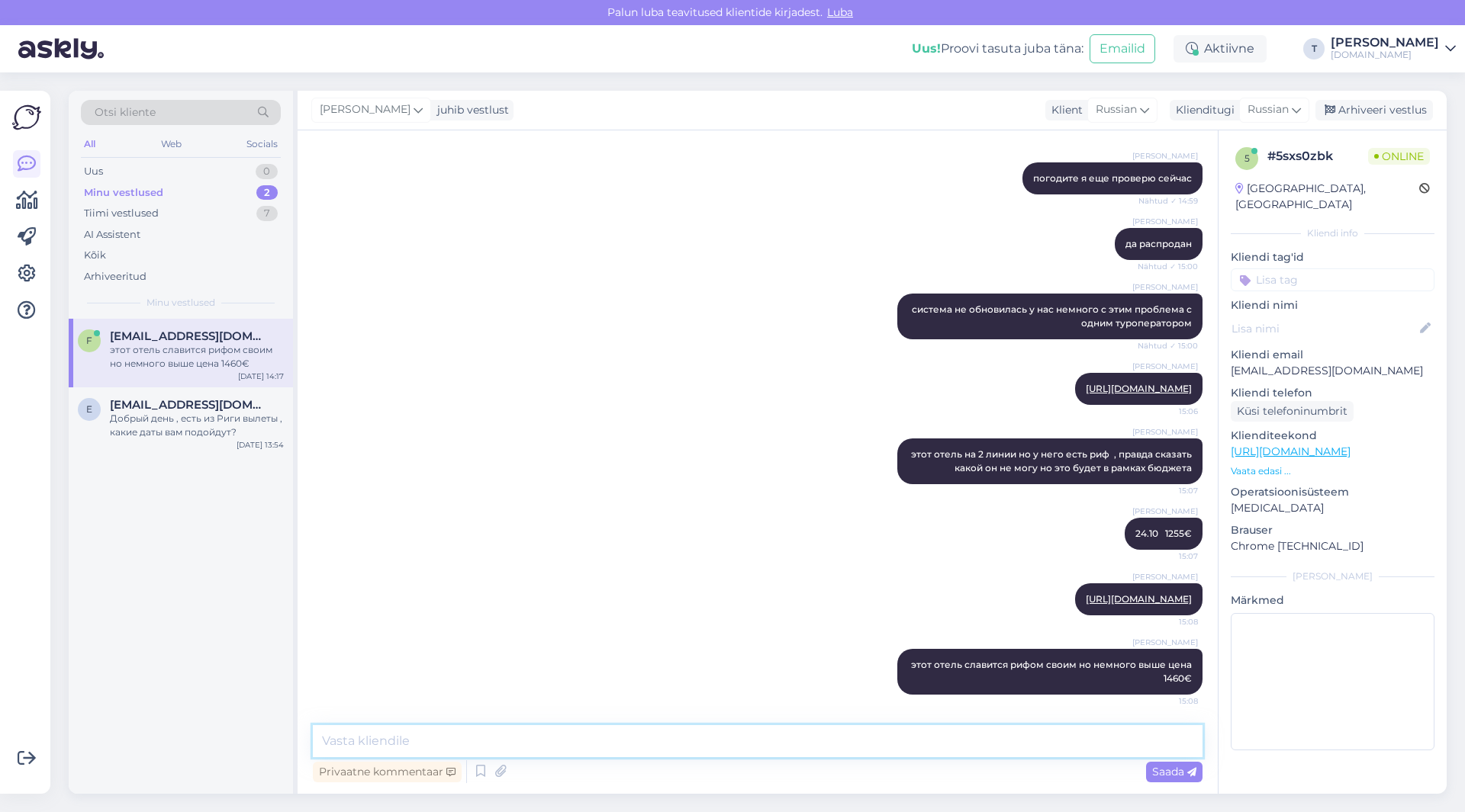
drag, startPoint x: 975, startPoint y: 740, endPoint x: 1004, endPoint y: 705, distance: 45.5
click at [976, 740] on textarea at bounding box center [758, 741] width 889 height 32
drag, startPoint x: 1009, startPoint y: 674, endPoint x: 856, endPoint y: 671, distance: 153.0
click at [867, 671] on icon at bounding box center [871, 671] width 9 height 9
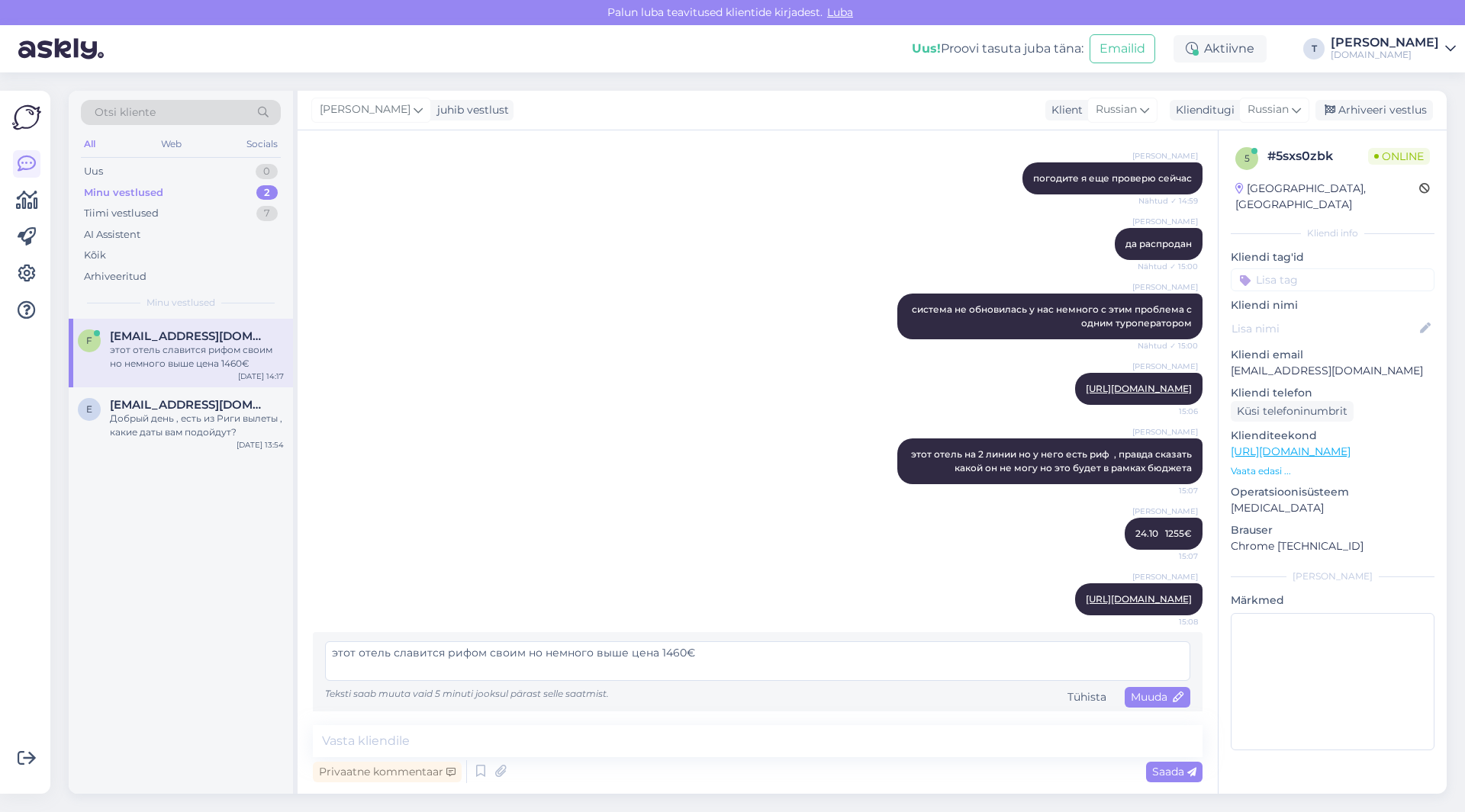
click at [651, 655] on textarea "этот отель славится рифом своим но немного выше цена 1460€" at bounding box center [757, 661] width 865 height 39
click at [653, 651] on textarea "этот отель славится рифом своим но немного выше цена 6 ночей 1460€" at bounding box center [757, 661] width 865 height 39
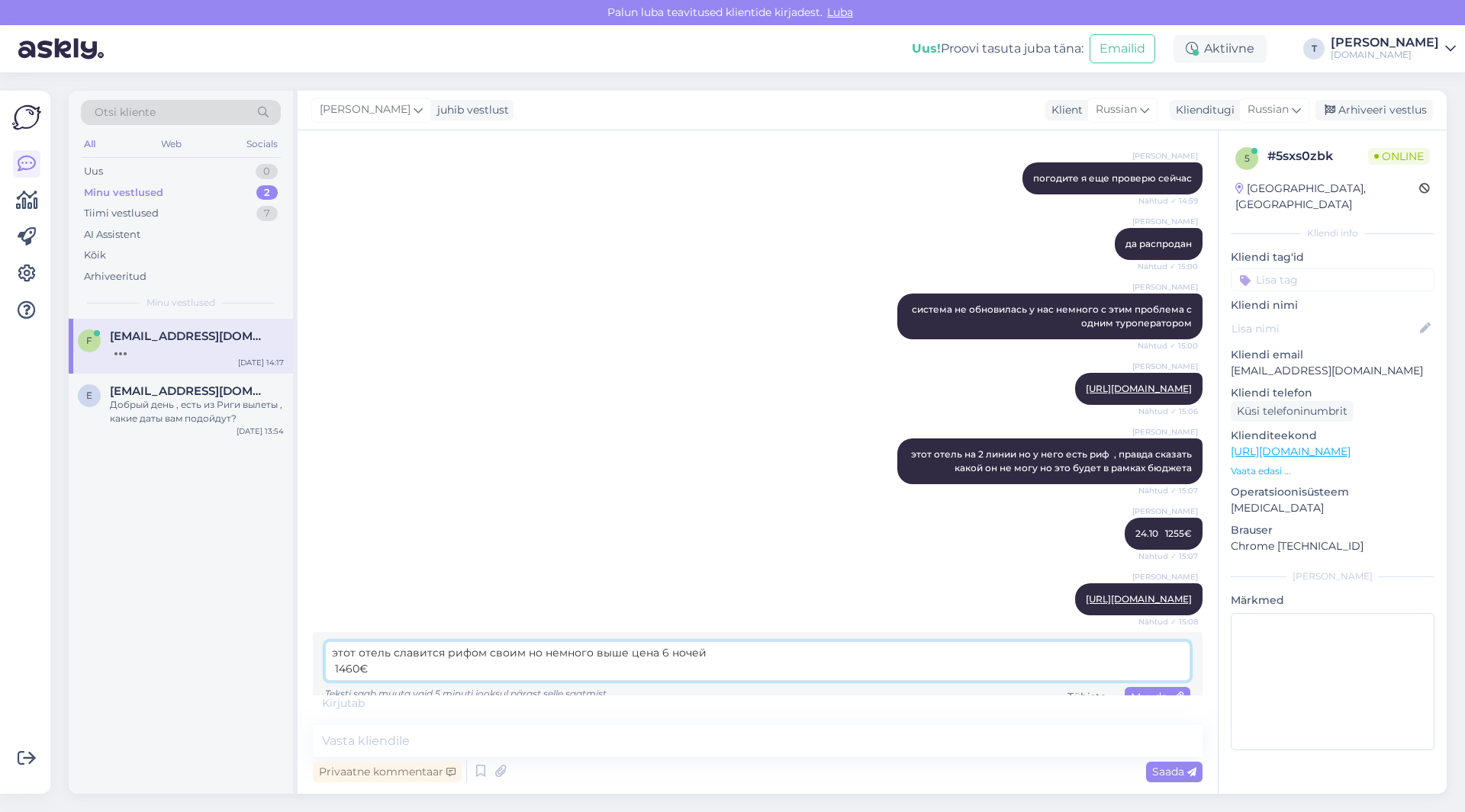
click at [713, 653] on textarea "этот отель славится рифом своим но немного выше цена 6 ночей 1460€" at bounding box center [757, 661] width 865 height 39
type textarea "этот отель славится рифом своим но немного выше цена 6 ночей 27.10 1460€"
click at [1158, 776] on span "Saada" at bounding box center [1174, 772] width 44 height 14
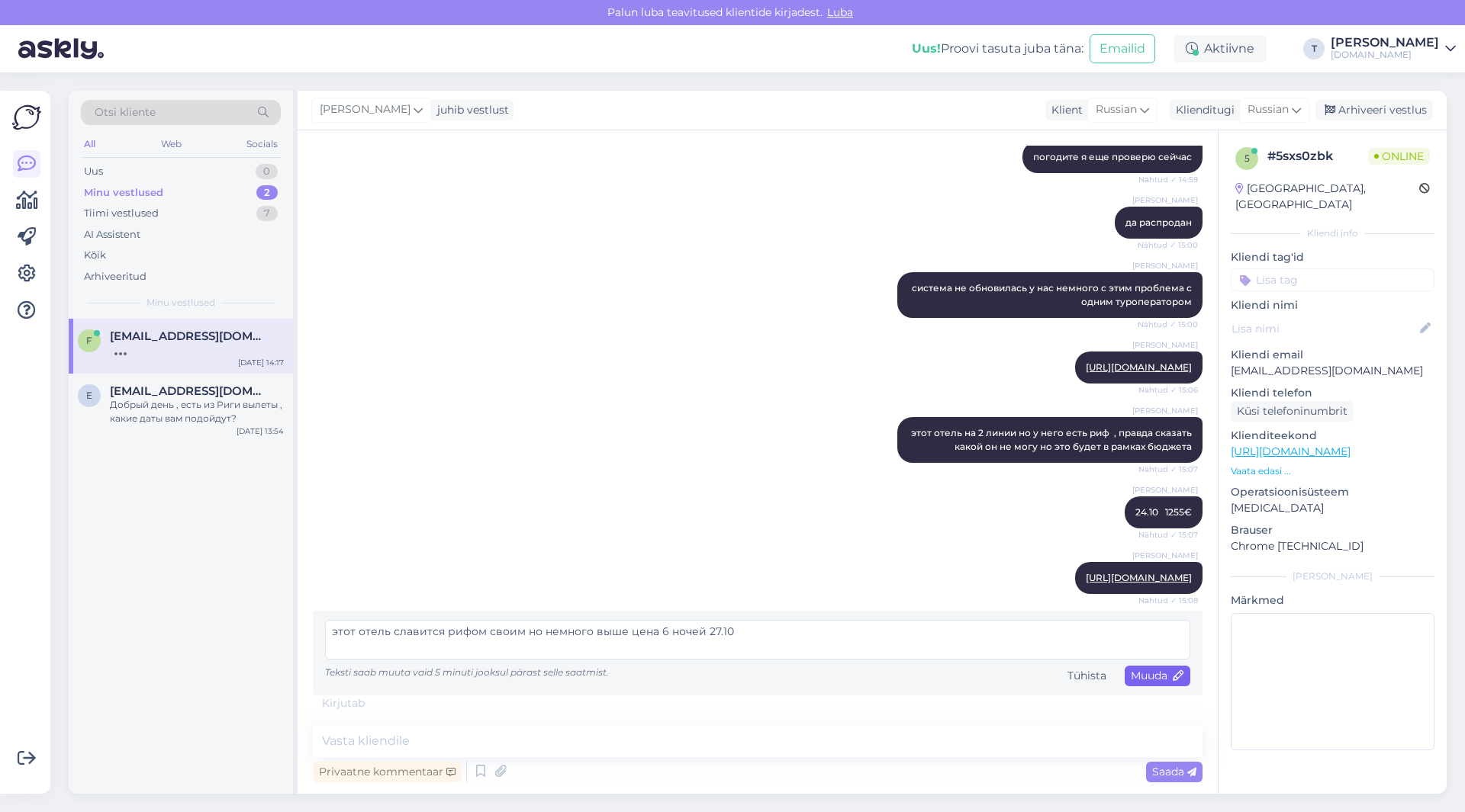
click at [1131, 679] on span "Muuda" at bounding box center [1157, 675] width 53 height 14
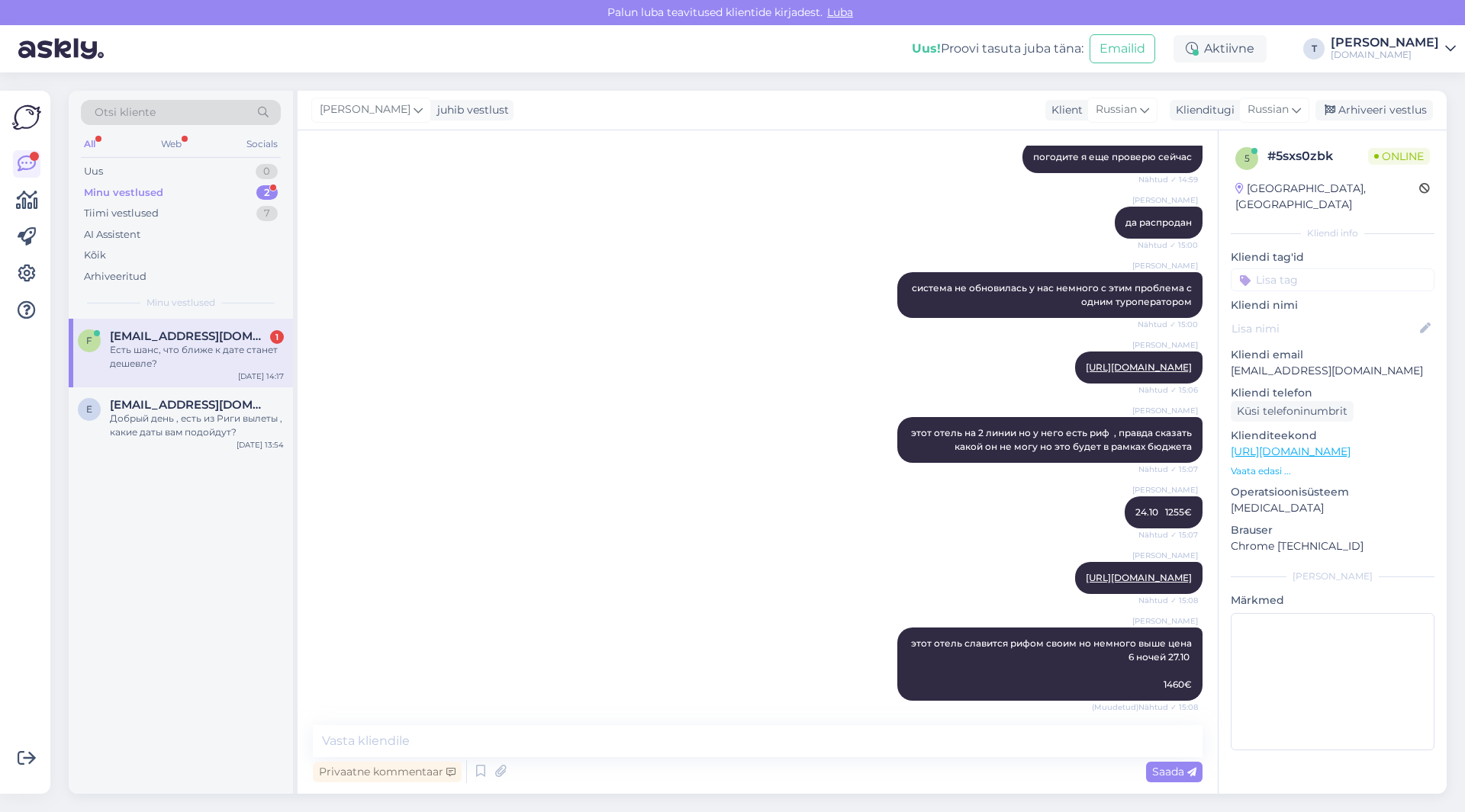
scroll to position [2144, 0]
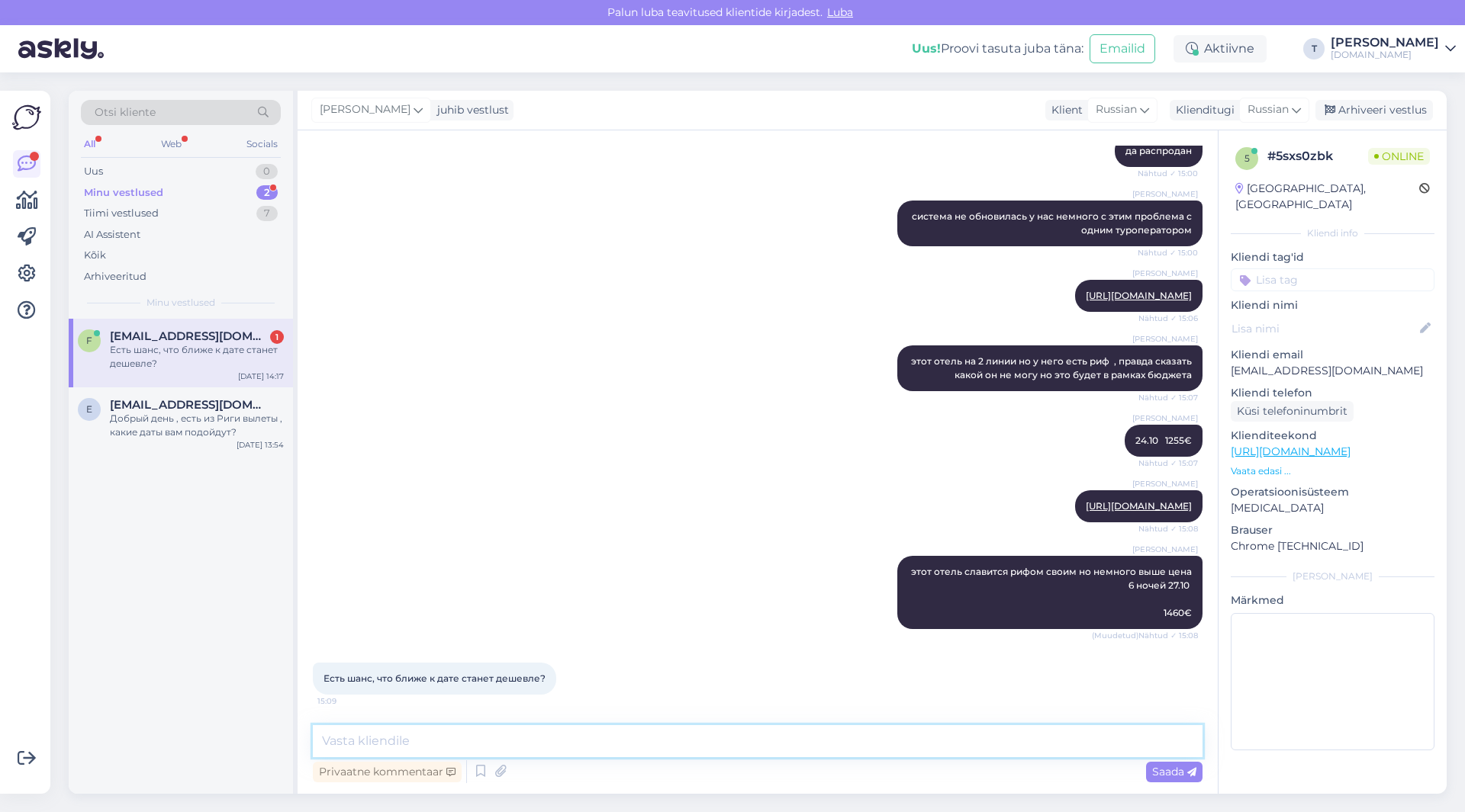
click at [503, 739] on textarea at bounding box center [758, 741] width 889 height 32
type textarea "сложно сказать , всё может быть"
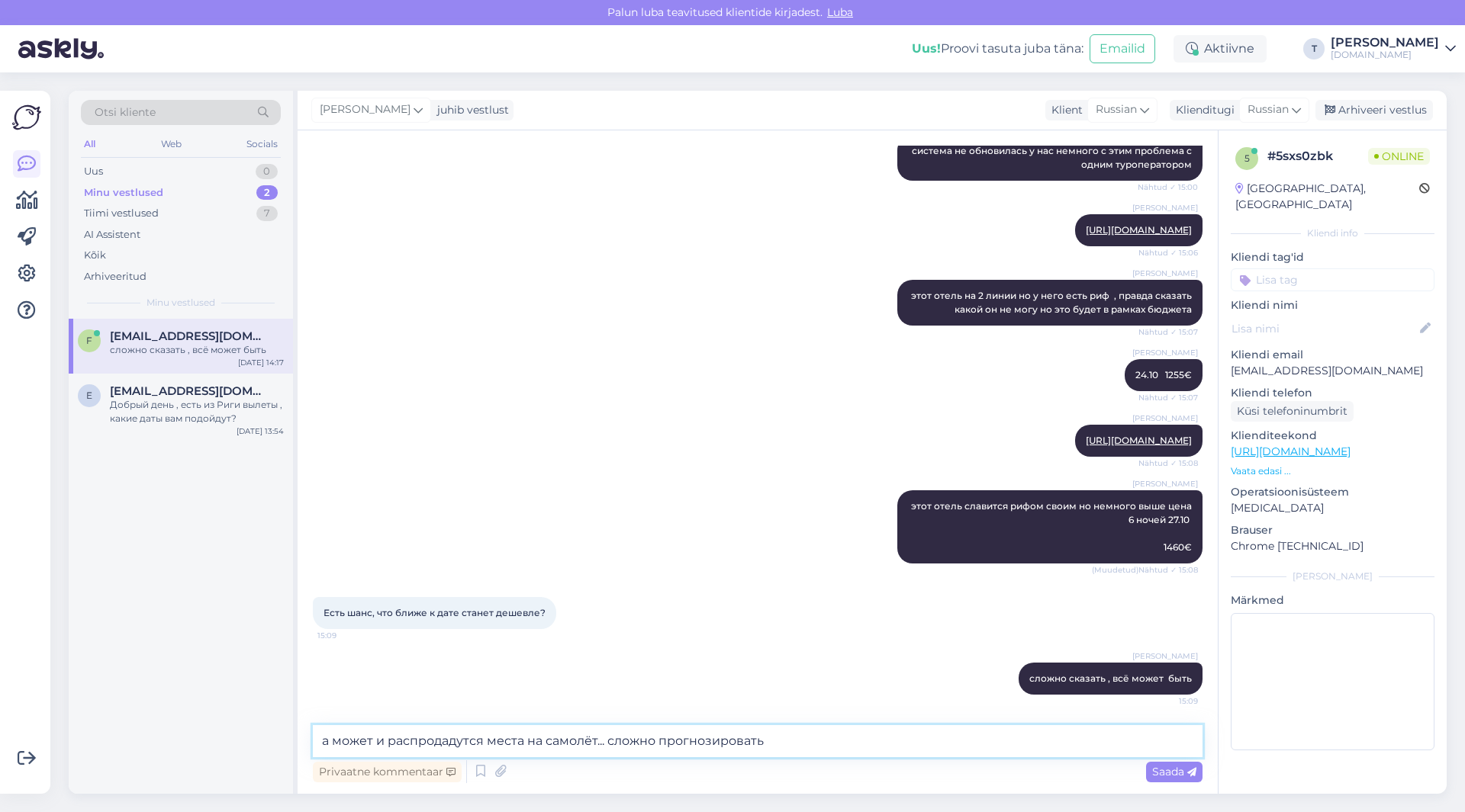
type textarea "а может и распродадутся места на самолёт... сложно прогнозировать"
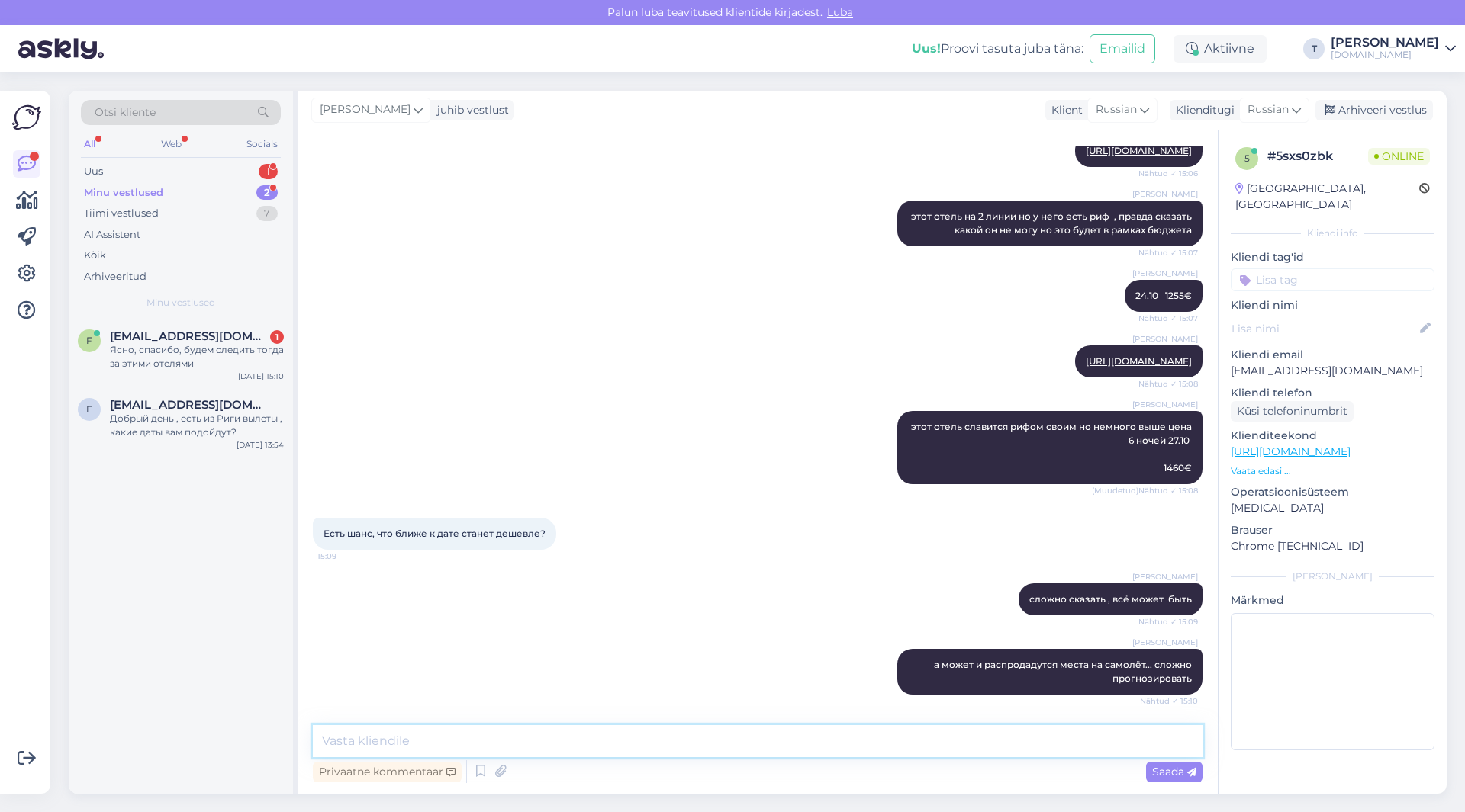
scroll to position [2355, 0]
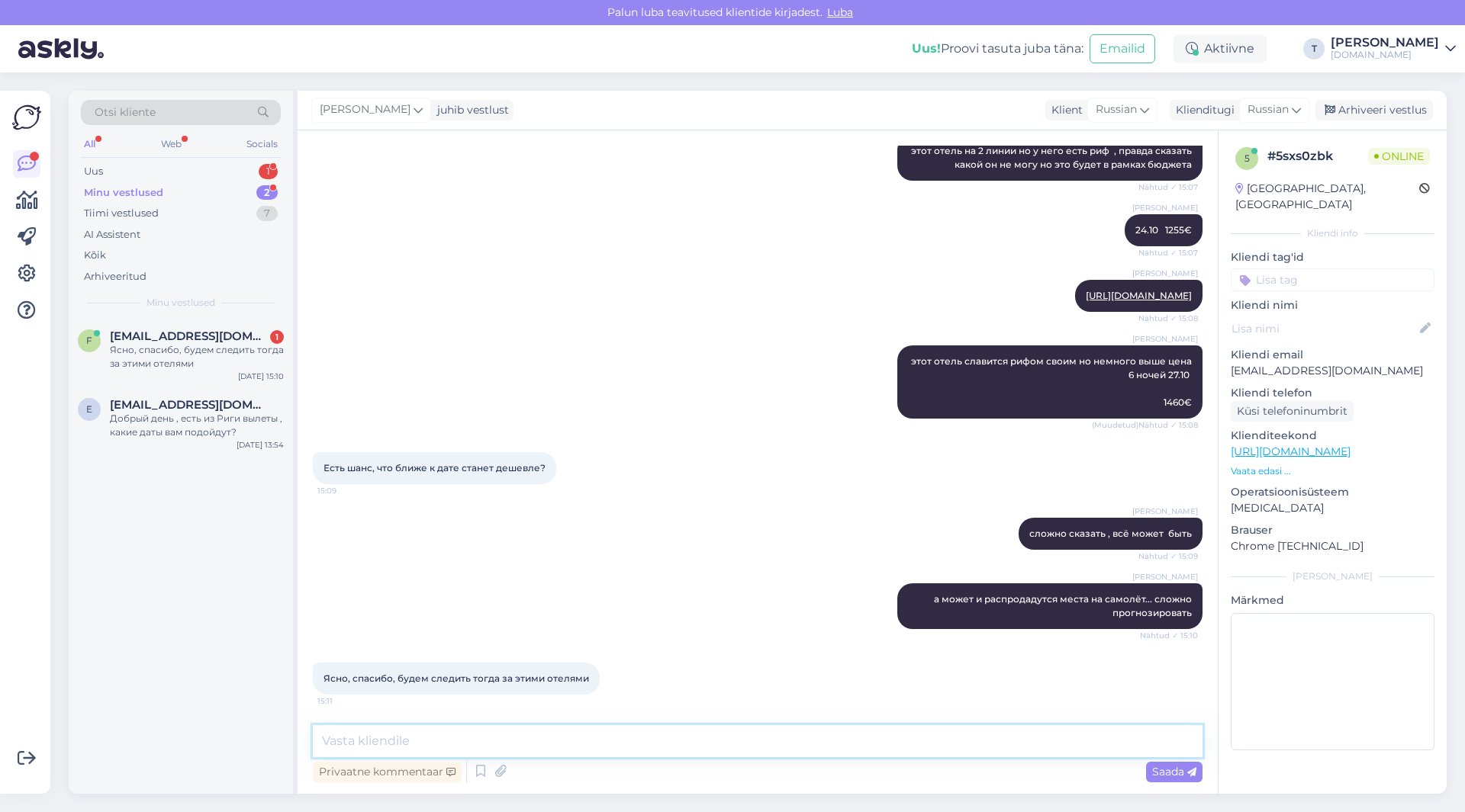
paste textarea "[URL][DOMAIN_NAME]"
type textarea "[URL][DOMAIN_NAME]"
click at [1181, 771] on span "Saada" at bounding box center [1174, 772] width 44 height 14
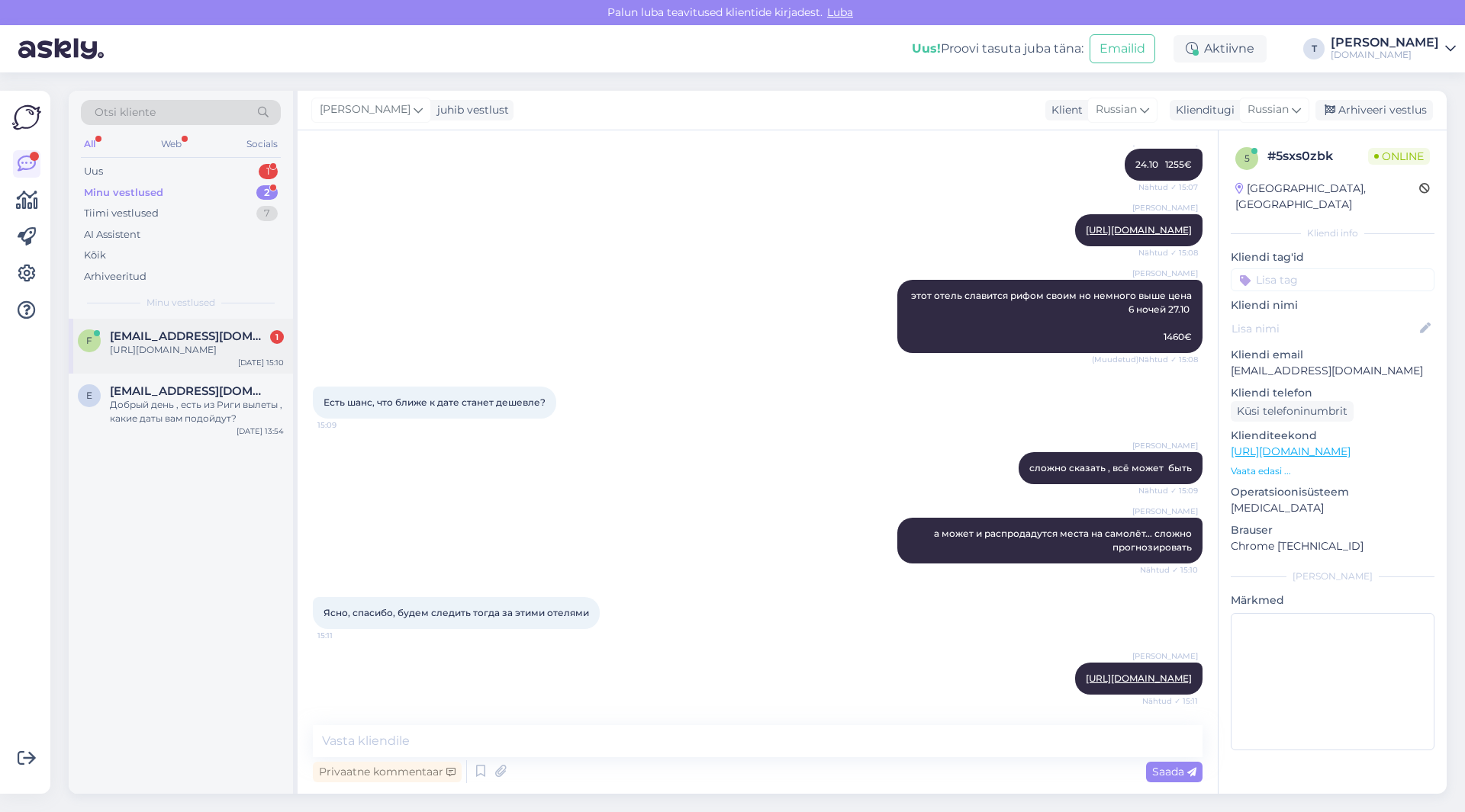
click at [160, 345] on div "[URL][DOMAIN_NAME]" at bounding box center [197, 350] width 174 height 14
click at [475, 728] on textarea at bounding box center [758, 741] width 889 height 32
click at [475, 743] on textarea at bounding box center [758, 741] width 889 height 32
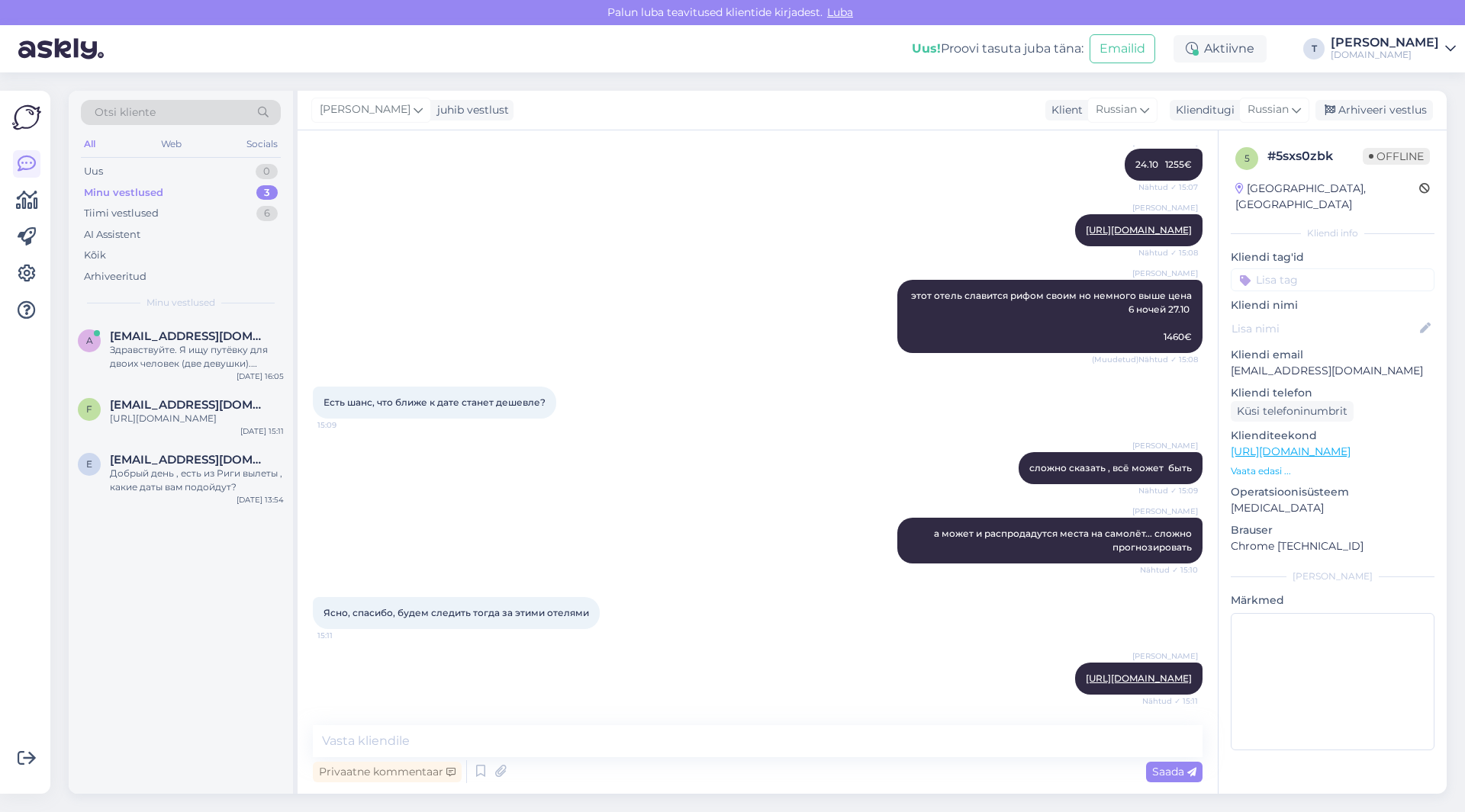
click at [626, 480] on div "[PERSON_NAME] сложно сказать , всё может быть Nähtud ✓ 15:09" at bounding box center [758, 468] width 889 height 66
click at [154, 347] on div "Здравствуйте. Я ищу путёвку для двоих человек (две девушки). Желаемая дата выле…" at bounding box center [197, 357] width 174 height 28
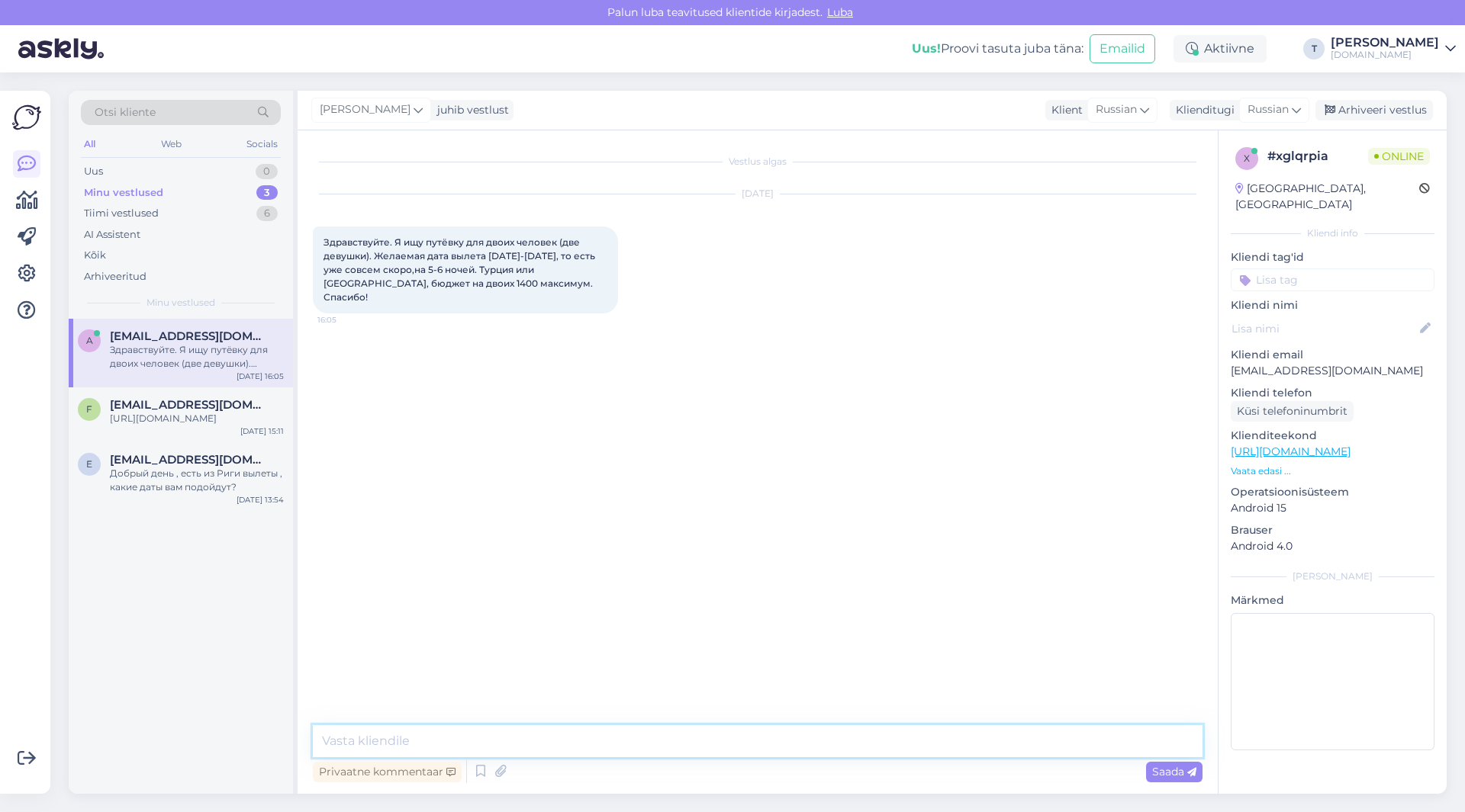
click at [529, 752] on textarea at bounding box center [758, 741] width 889 height 32
type textarea "t"
type textarea "L"
type textarea "Добрый день , да есть 12.10 вылет"
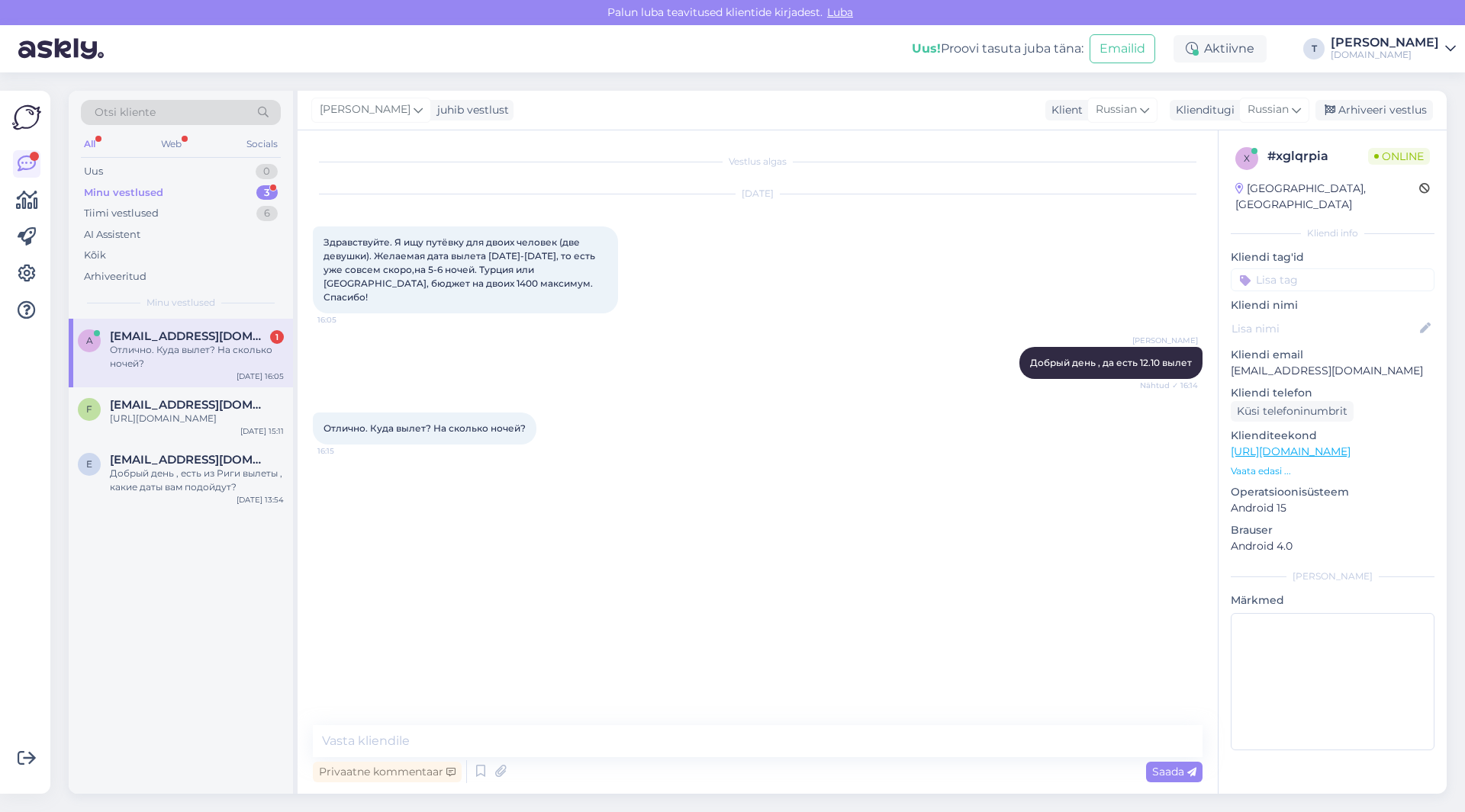
click at [199, 351] on div "Отлично. Куда вылет? На сколько ночей?" at bounding box center [197, 357] width 174 height 28
click at [621, 742] on textarea at bounding box center [758, 741] width 889 height 32
type textarea "e"
type textarea "у нас 5 систем бронирования надо смотреть так сразу не скажу"
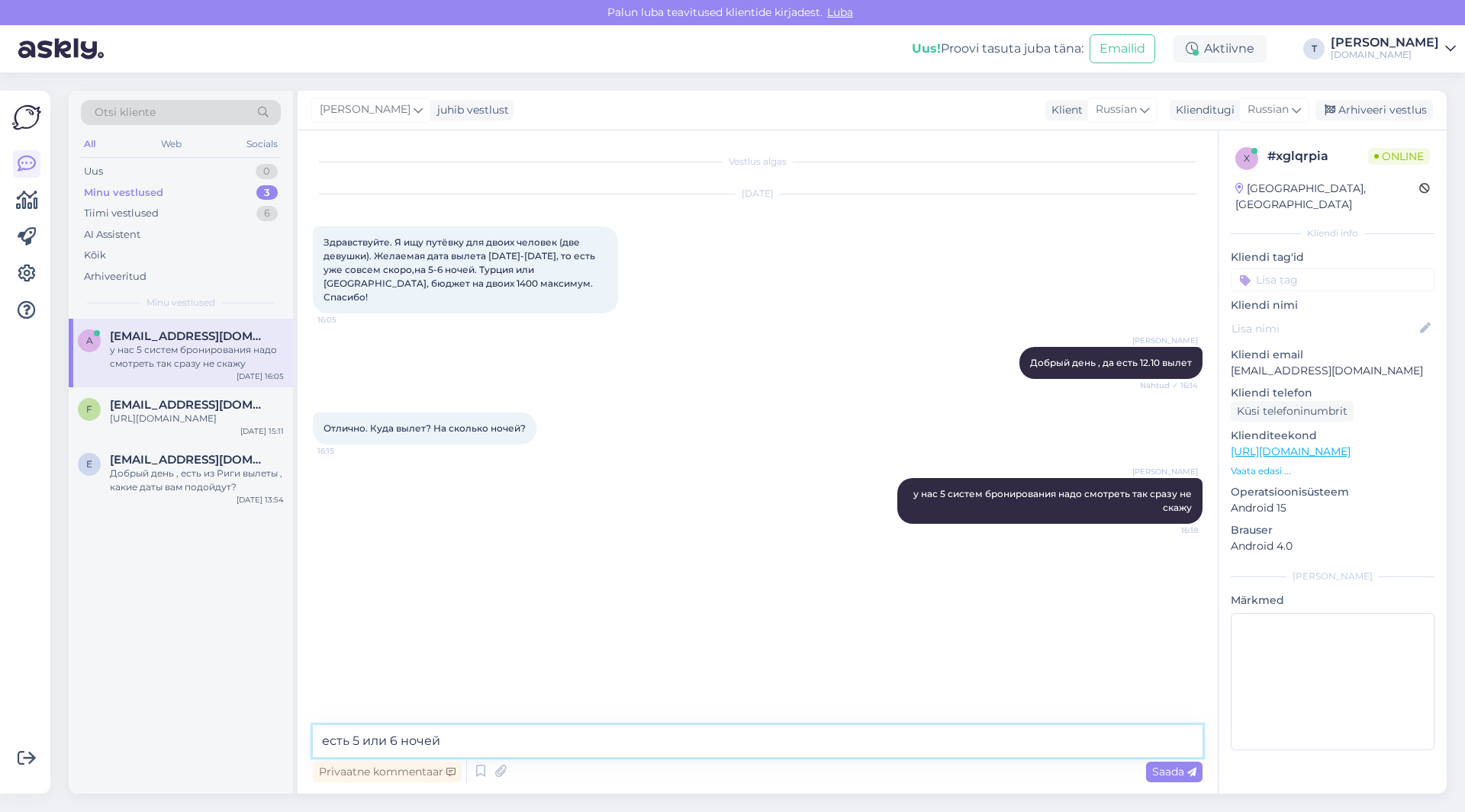
type textarea "есть 5 или 6 ночей"
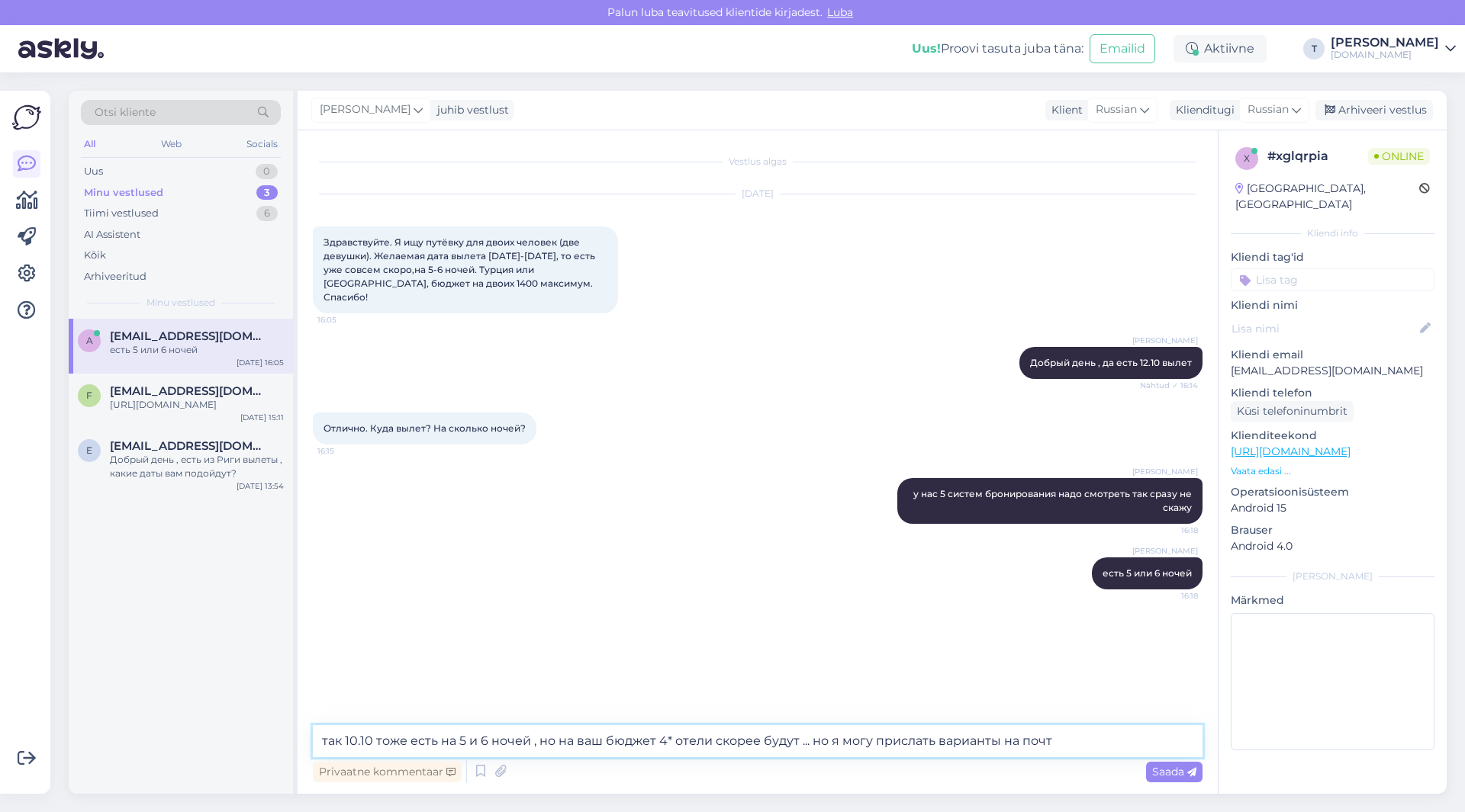
type textarea "так 10.10 тоже есть на 5 и 6 ночей , но на ваш бюджет 4* отели скорее будут ...…"
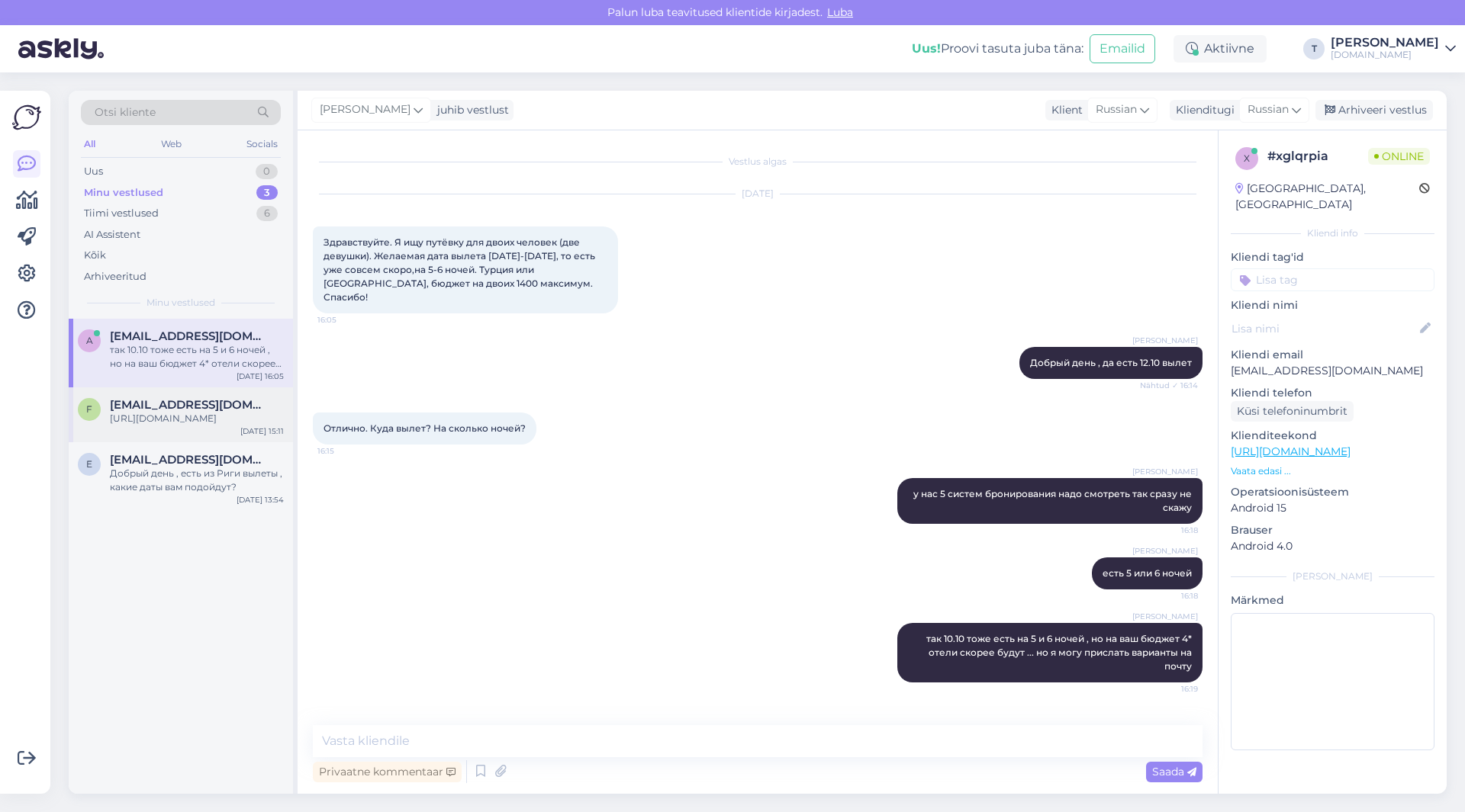
click at [210, 414] on div "[URL][DOMAIN_NAME]" at bounding box center [197, 419] width 174 height 14
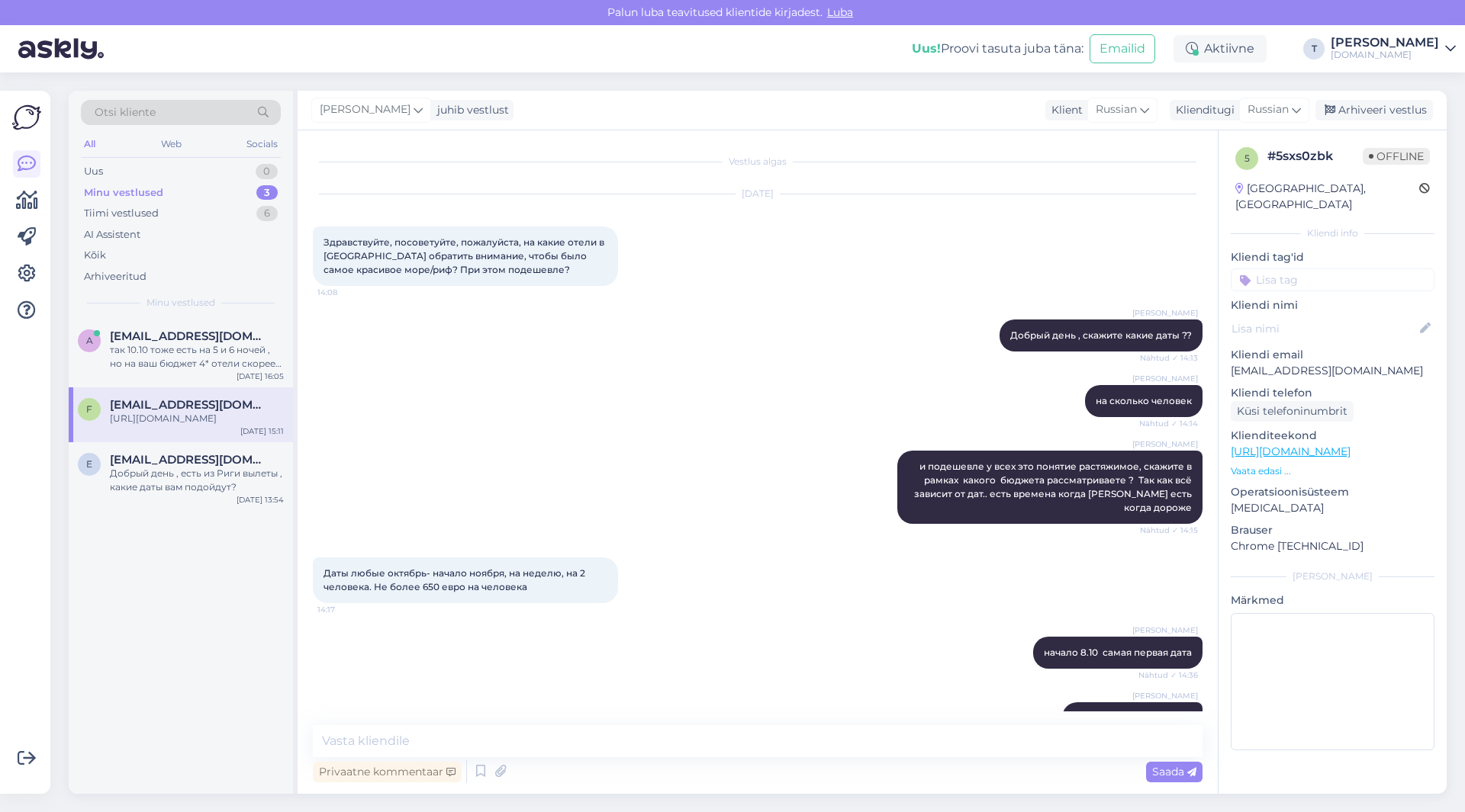
scroll to position [2420, 0]
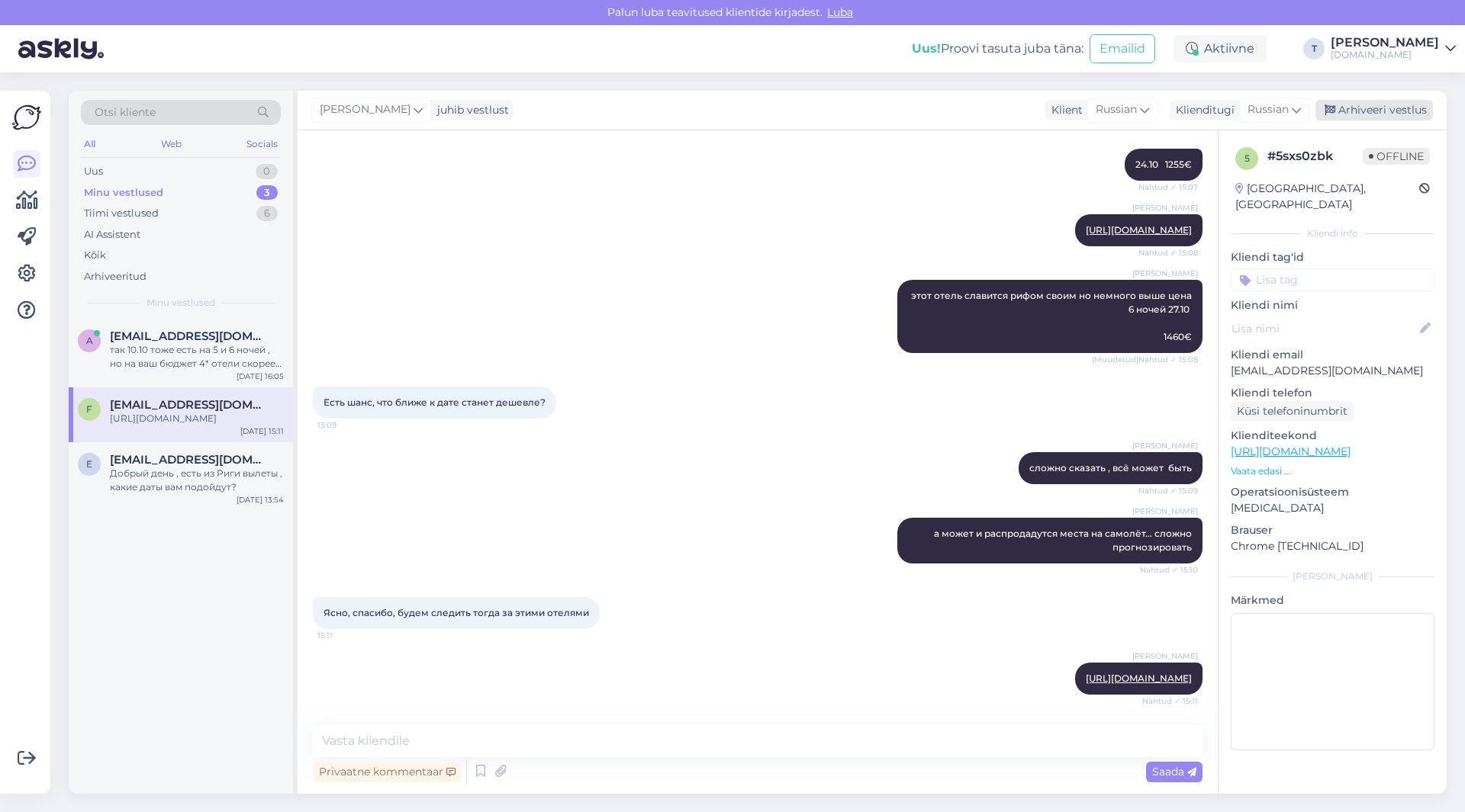
click at [1367, 101] on div "[PERSON_NAME] vestlust Klient Russian Klienditugi Russian Arabic Belarusian Bul…" at bounding box center [872, 111] width 1149 height 39
click at [1367, 107] on div "Arhiveeri vestlus" at bounding box center [1374, 110] width 117 height 20
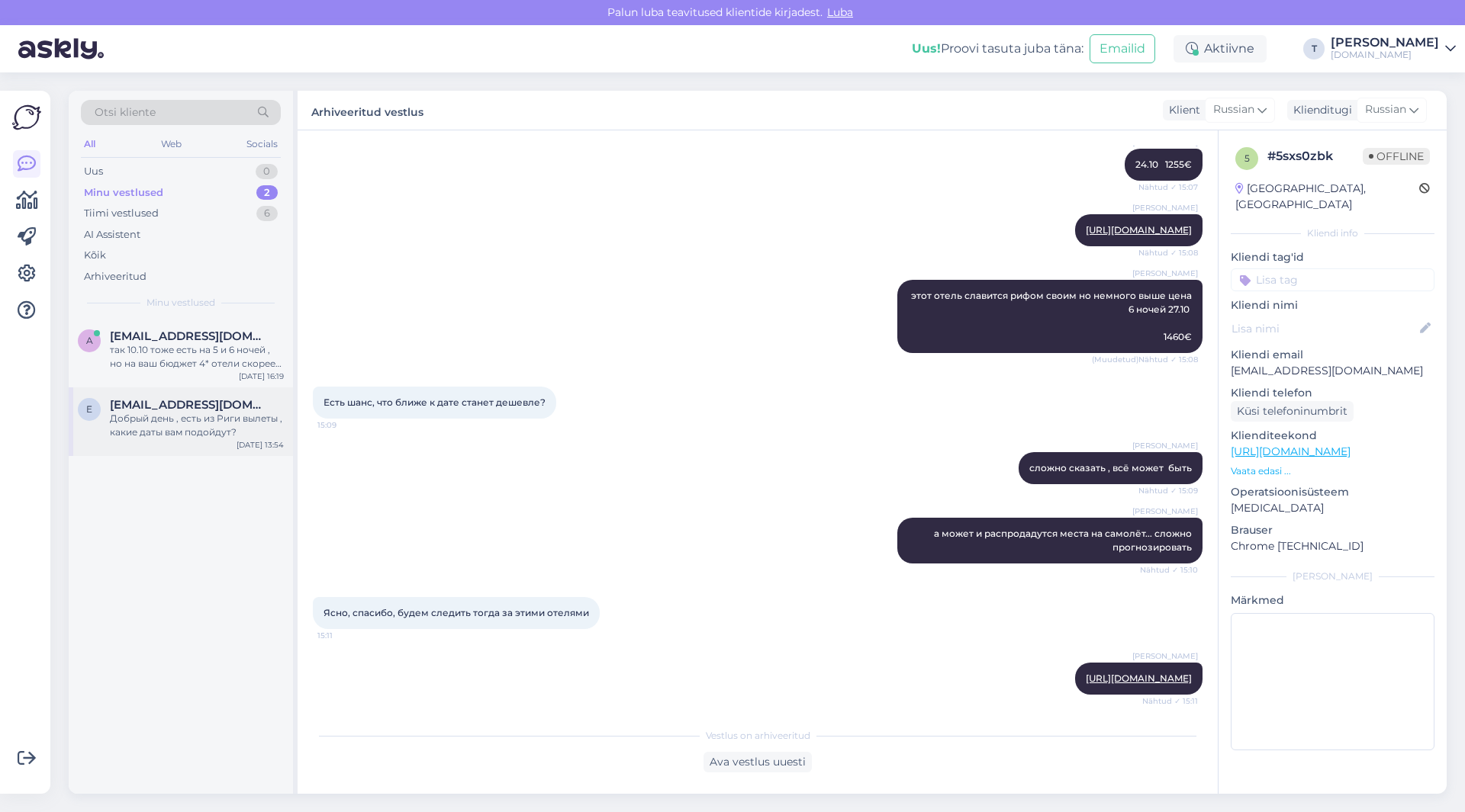
click at [147, 427] on div "Добрый день , есть из Риги вылеты , какие даты вам подойдут?" at bounding box center [197, 426] width 174 height 28
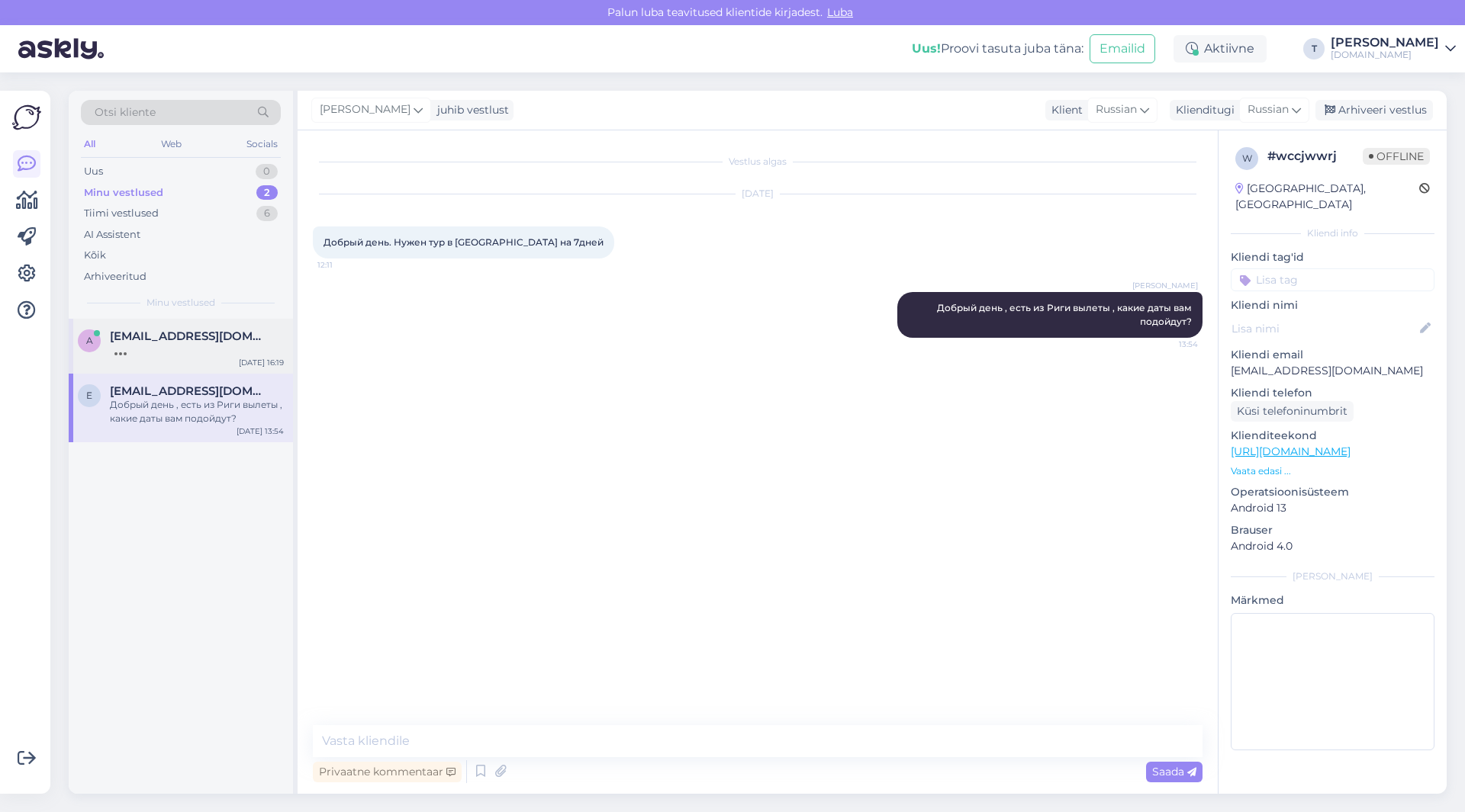
click at [143, 345] on div at bounding box center [197, 350] width 174 height 14
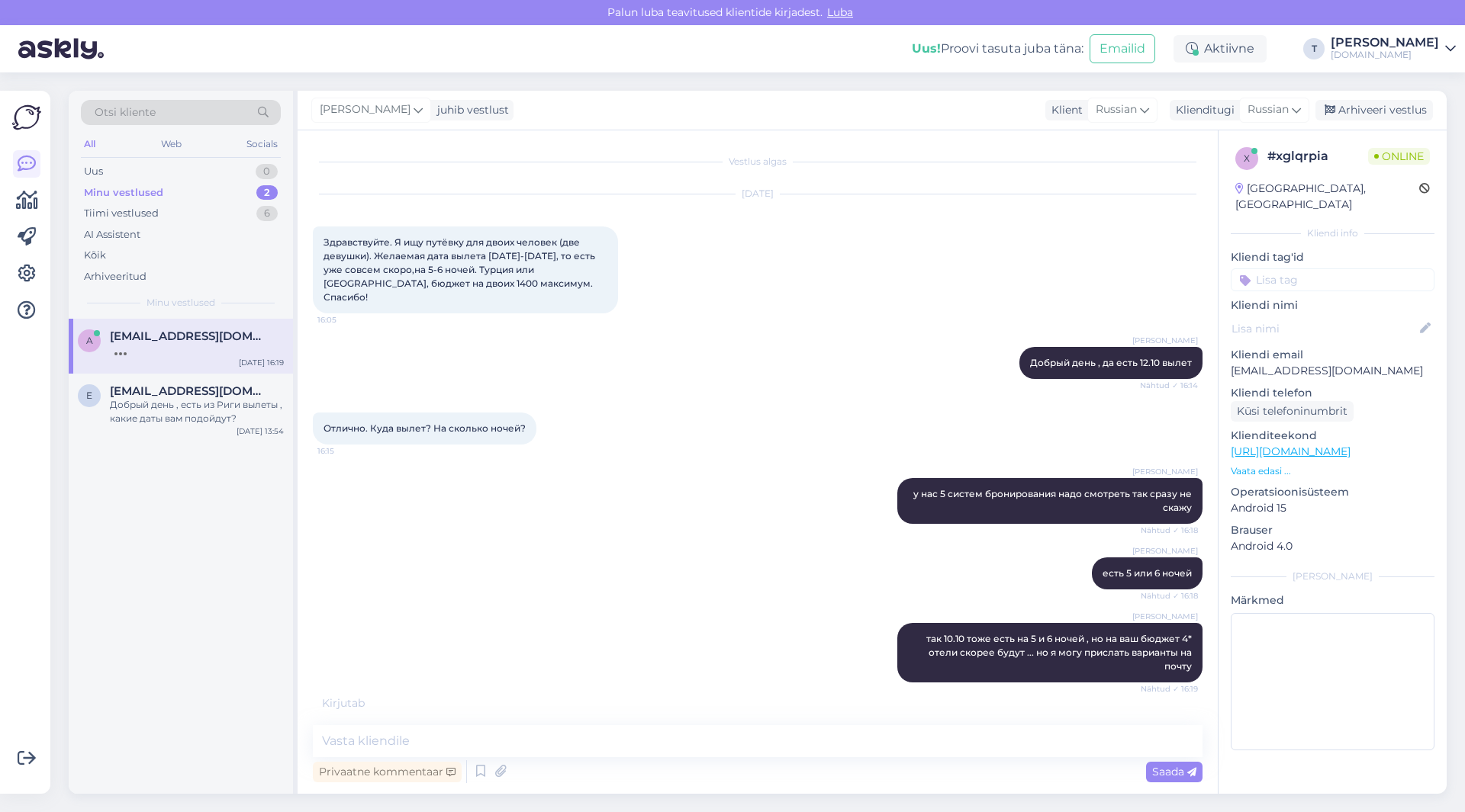
click at [817, 234] on div "[DATE] Здравствуйте. Я ищу путёвку для двоих человек (две девушки). Желаемая да…" at bounding box center [758, 254] width 889 height 152
click at [533, 734] on textarea at bounding box center [758, 741] width 889 height 32
drag, startPoint x: 578, startPoint y: 745, endPoint x: 565, endPoint y: 737, distance: 15.3
click at [576, 743] on textarea at bounding box center [758, 741] width 889 height 32
type textarea "египет есть 11 числа так же"
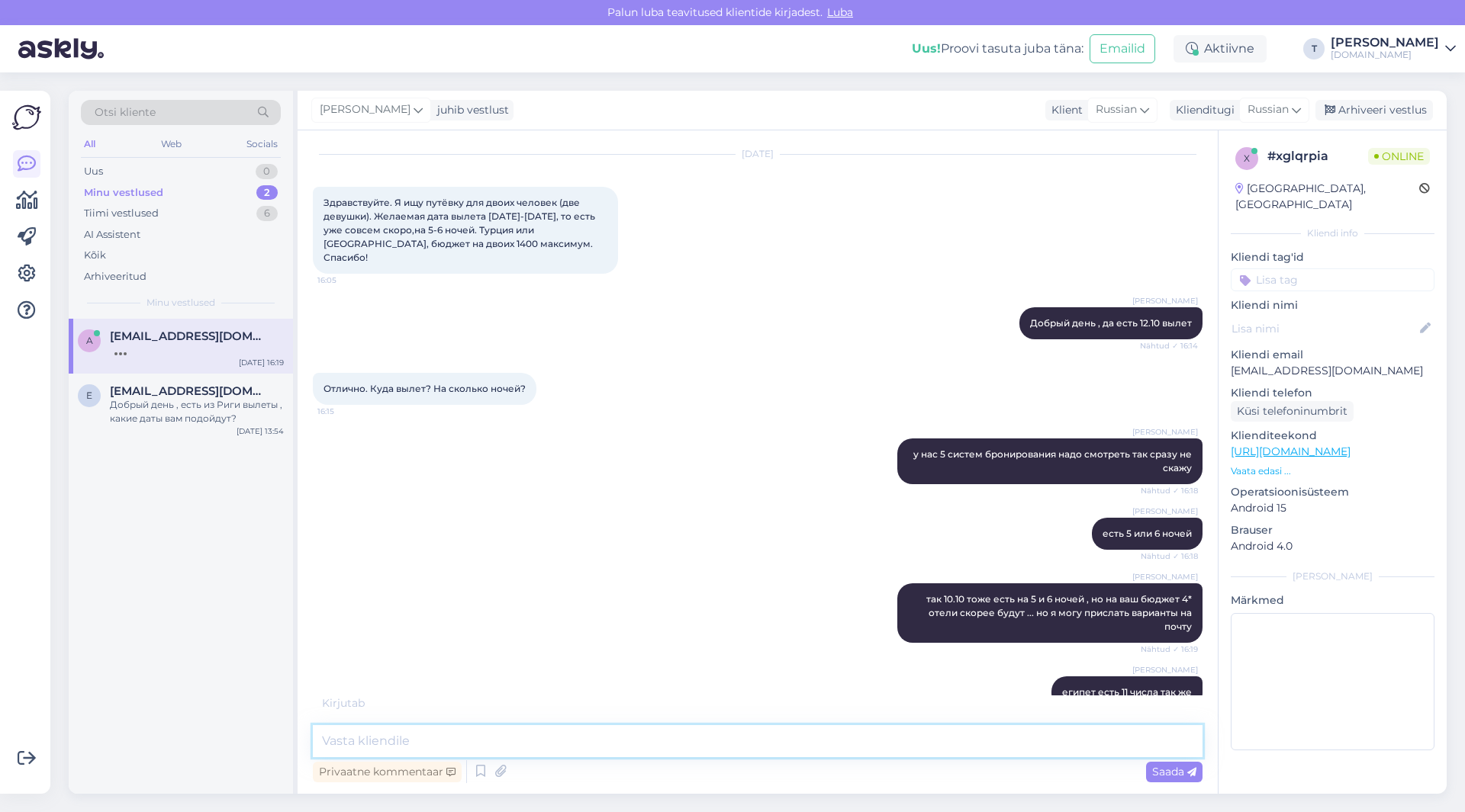
scroll to position [56, 0]
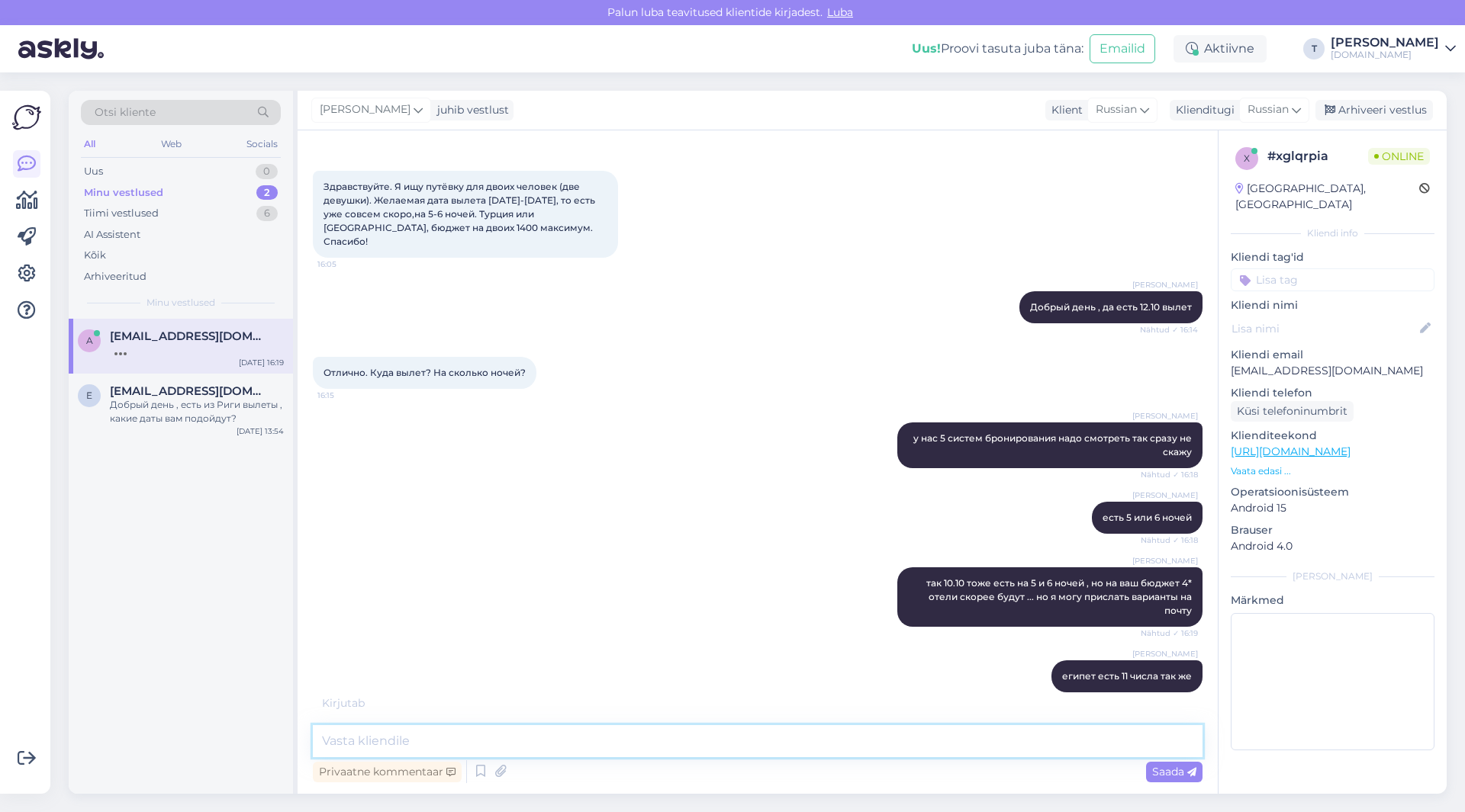
click at [508, 737] on textarea at bounding box center [758, 741] width 889 height 32
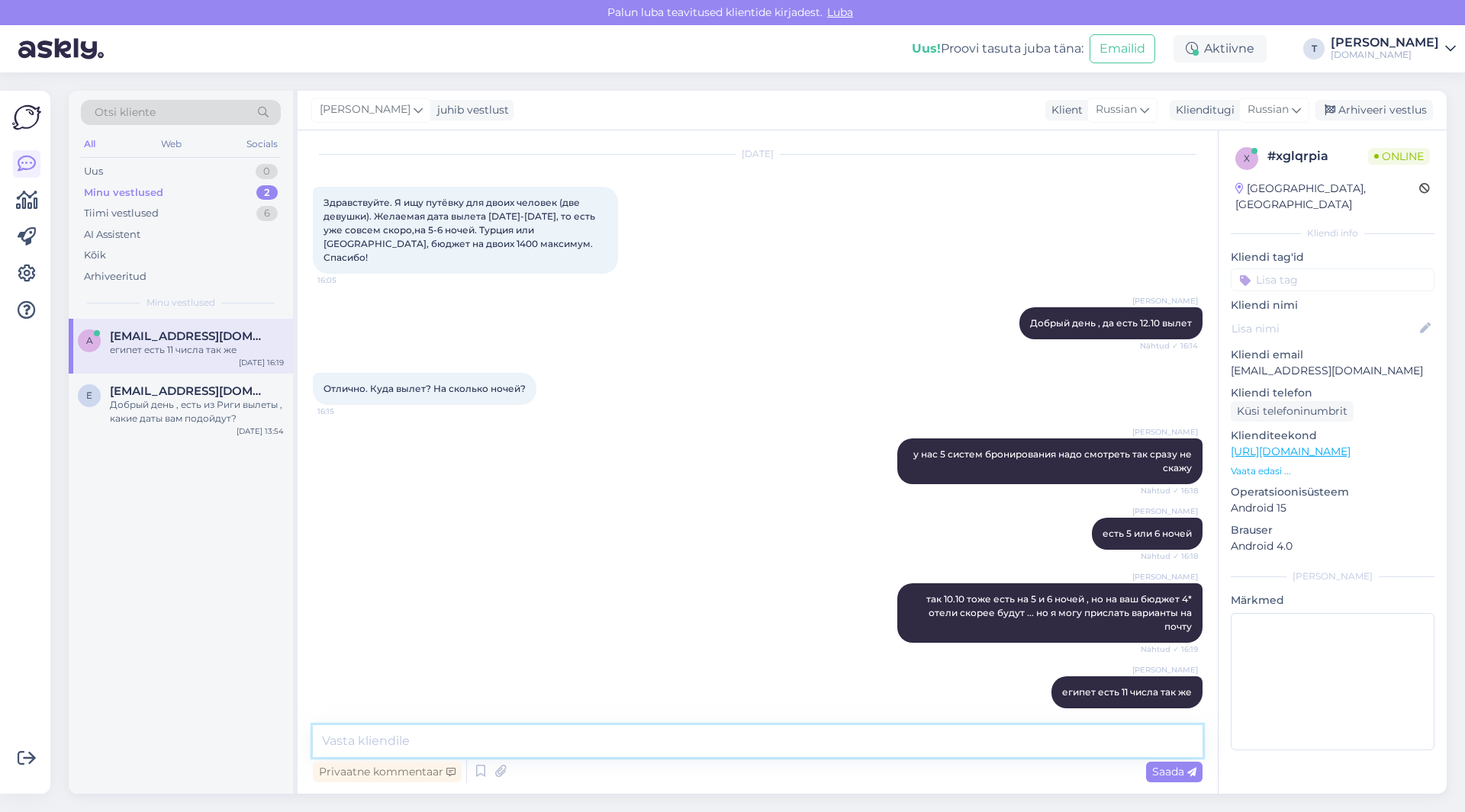
scroll to position [133, 0]
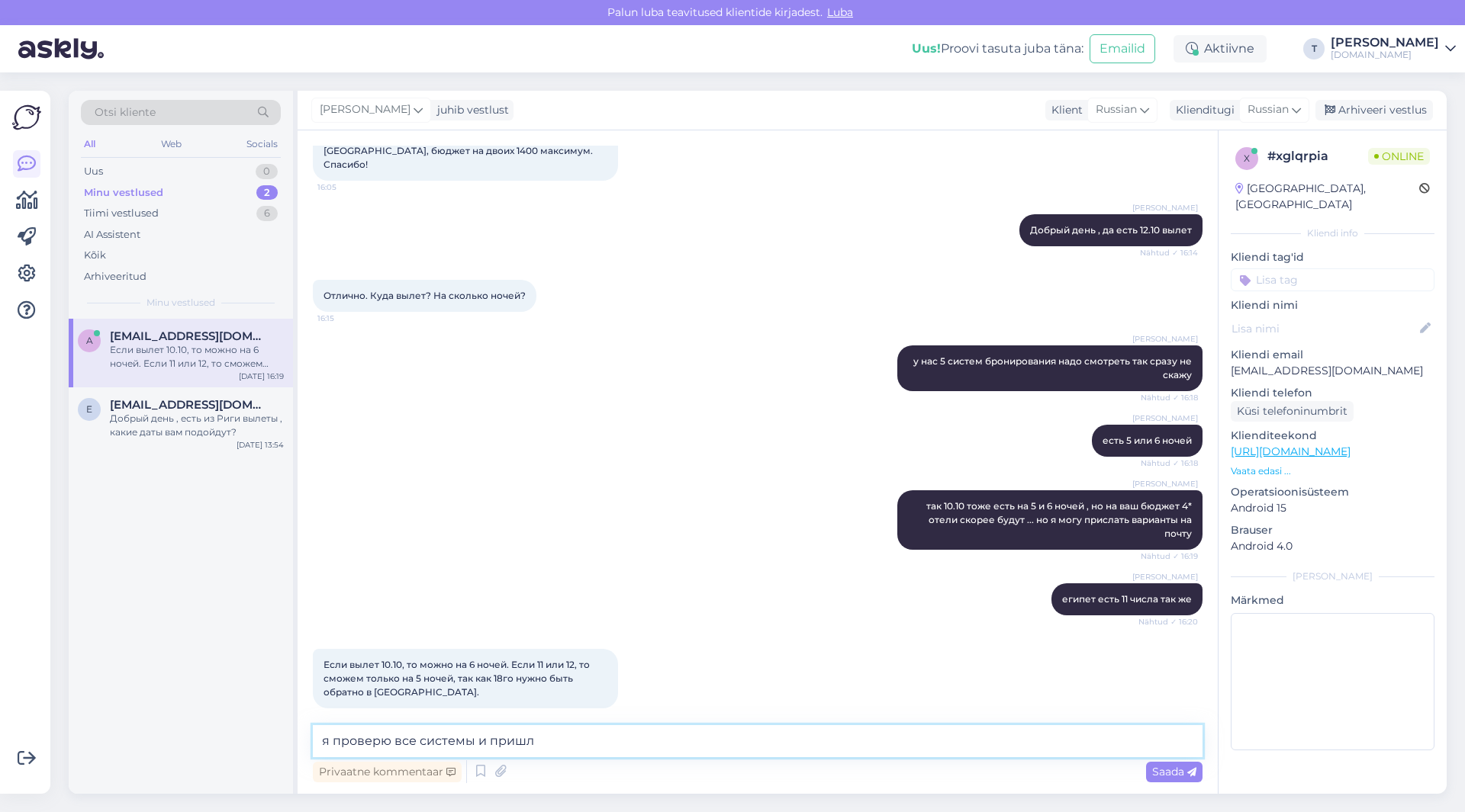
type textarea "я проверю все системы и пришлю"
